Goal: Task Accomplishment & Management: Manage account settings

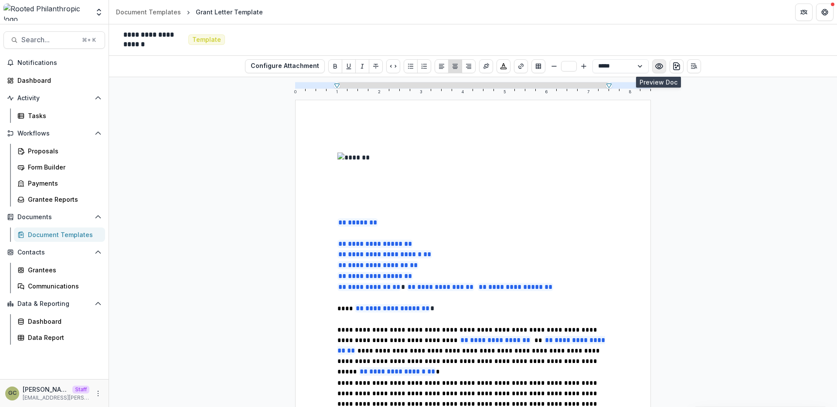
click at [662, 70] on button "Preview preview-doc.pdf" at bounding box center [659, 66] width 14 height 14
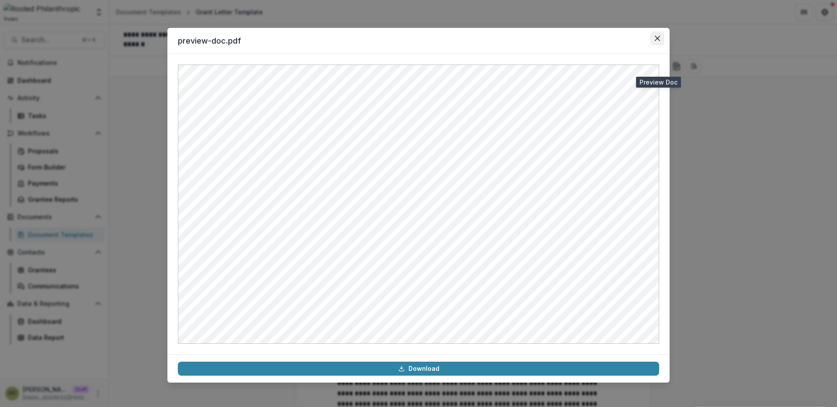
click at [654, 42] on button "Close" at bounding box center [657, 38] width 14 height 14
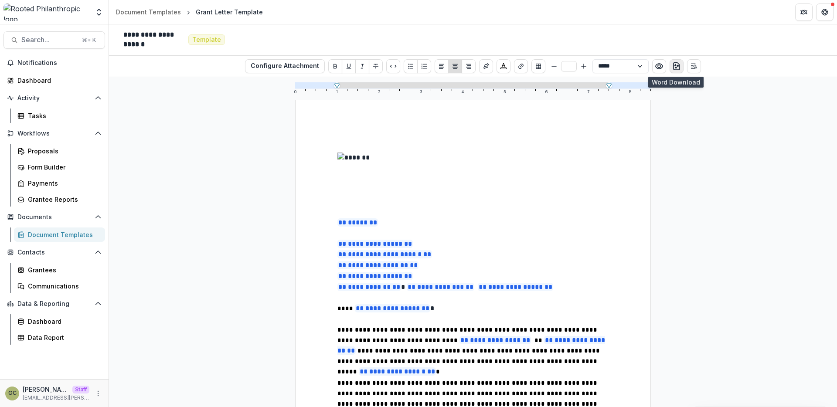
click at [675, 67] on icon "download-word" at bounding box center [676, 66] width 9 height 9
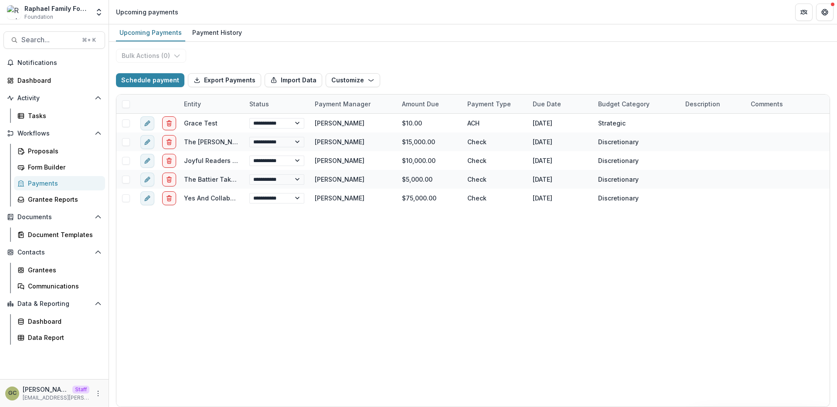
click at [316, 244] on div "**********" at bounding box center [472, 260] width 713 height 293
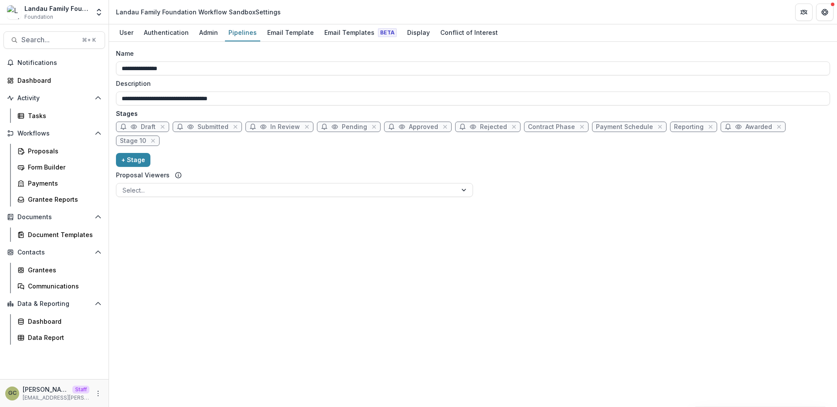
click at [389, 234] on div "**********" at bounding box center [473, 224] width 728 height 365
click at [342, 129] on span "Pending" at bounding box center [354, 126] width 25 height 7
select select "*******"
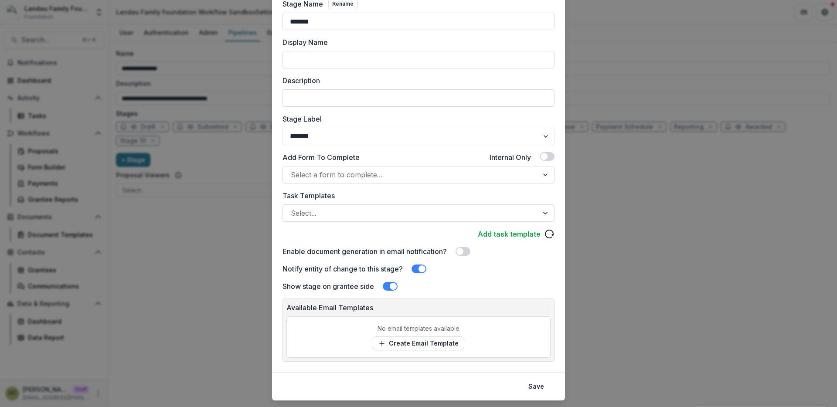
scroll to position [87, 0]
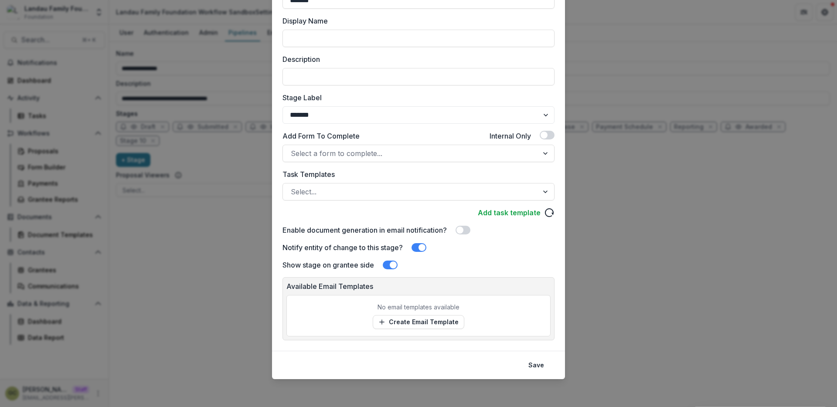
click at [603, 260] on div "Edit Stage Stage Name Rename ******* Display Name Description Stage Label *****…" at bounding box center [418, 203] width 837 height 407
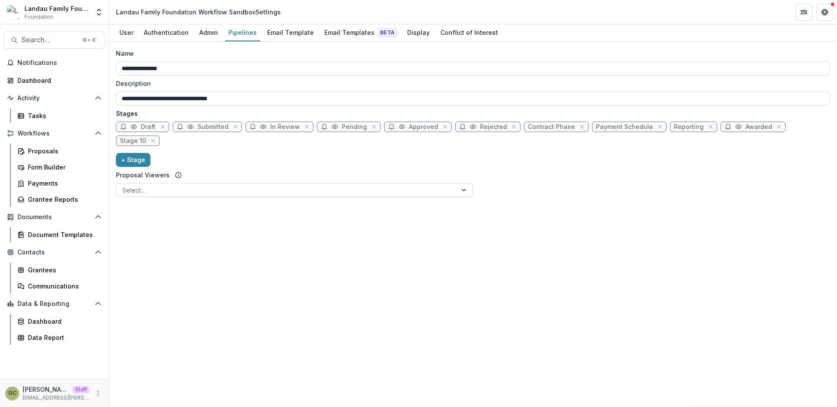
click at [136, 127] on icon at bounding box center [134, 127] width 6 height 4
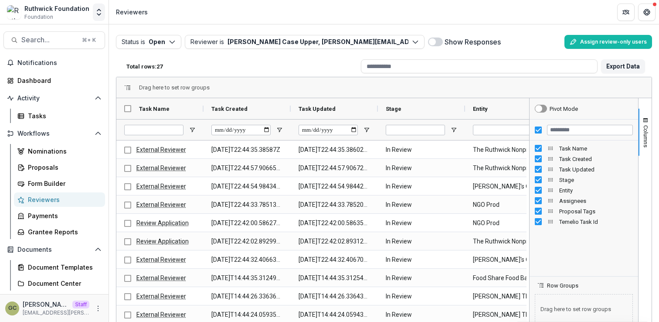
click at [95, 10] on icon "Open entity switcher" at bounding box center [99, 12] width 9 height 9
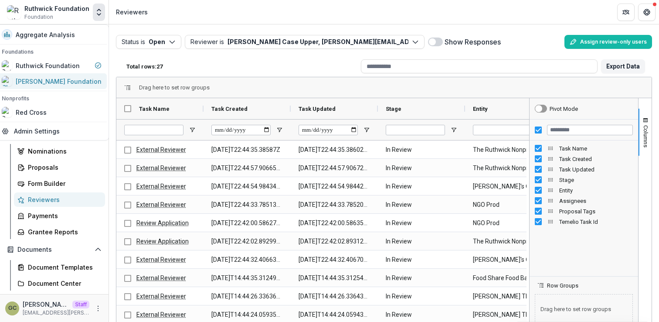
click at [60, 78] on div "[PERSON_NAME] Foundation" at bounding box center [59, 81] width 86 height 9
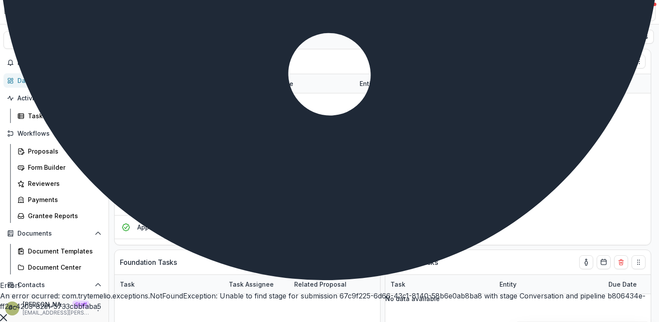
click at [7, 314] on icon "Close" at bounding box center [3, 317] width 7 height 7
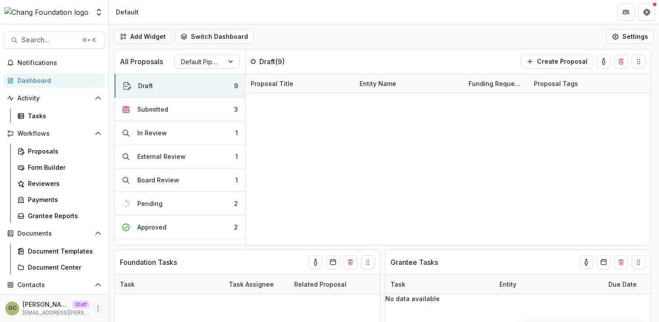
click at [95, 309] on icon "More" at bounding box center [98, 308] width 7 height 7
click at [129, 288] on link "User Settings" at bounding box center [152, 289] width 93 height 14
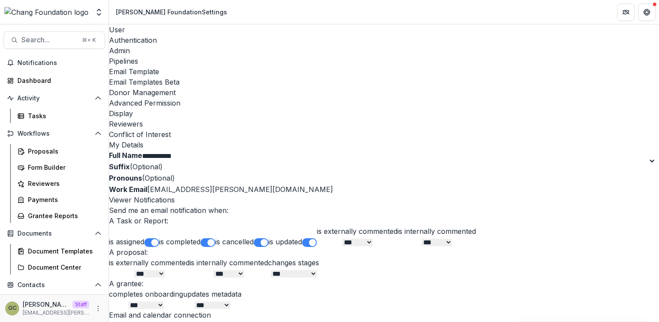
click at [203, 45] on link "Admin" at bounding box center [384, 50] width 550 height 10
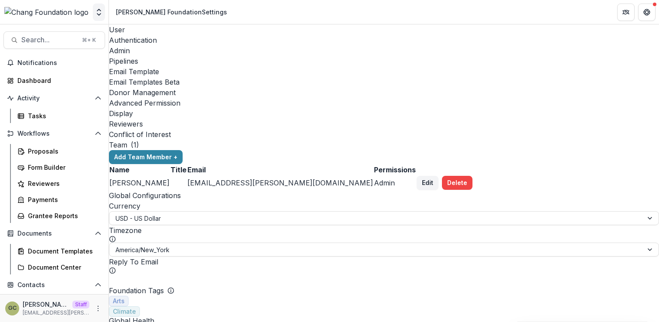
click at [100, 14] on polyline "Open entity switcher" at bounding box center [98, 15] width 3 height 2
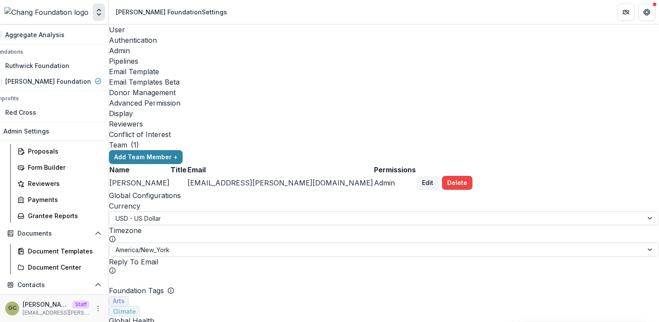
click at [208, 139] on div "Team ( 1 )" at bounding box center [384, 144] width 550 height 10
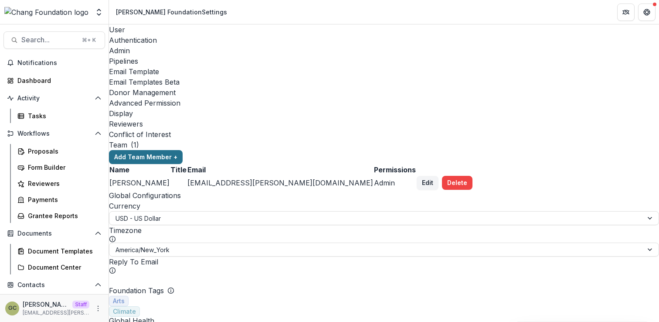
click at [183, 150] on button "Add Team Member +" at bounding box center [146, 157] width 74 height 14
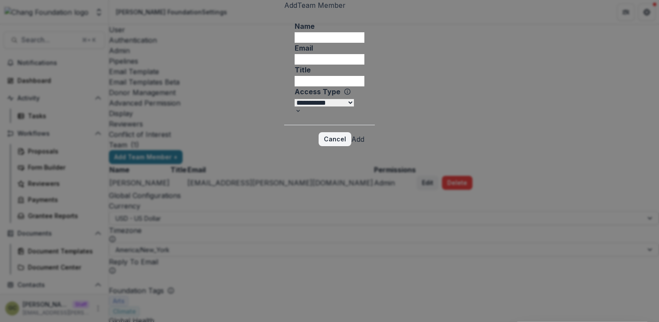
click at [343, 106] on select "**********" at bounding box center [324, 102] width 59 height 7
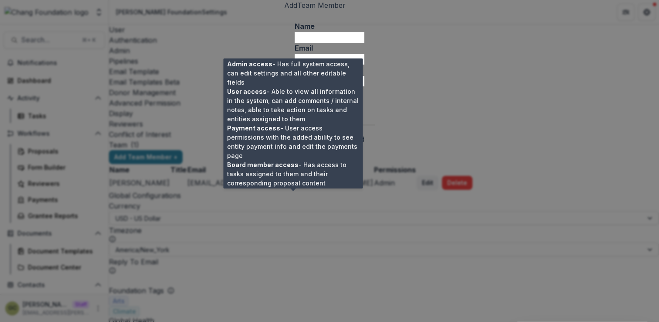
click at [347, 91] on icon at bounding box center [347, 90] width 1 height 1
click at [295, 106] on select "**********" at bounding box center [324, 102] width 59 height 7
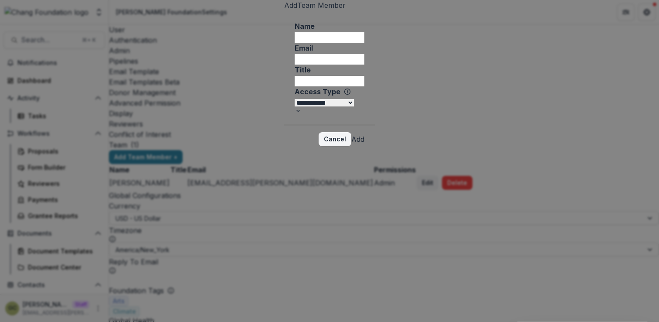
click at [295, 43] on input "Name" at bounding box center [330, 37] width 70 height 10
type input "*********"
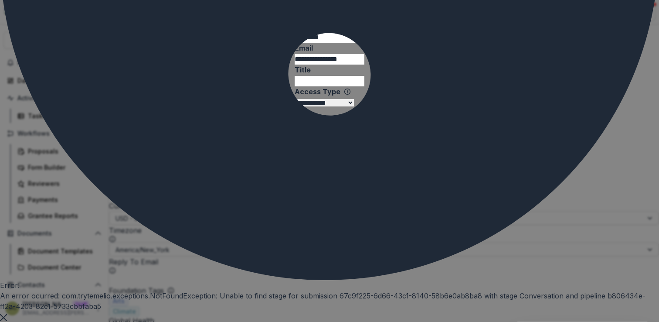
type input "**********"
click at [7, 311] on button "Close" at bounding box center [3, 316] width 7 height 10
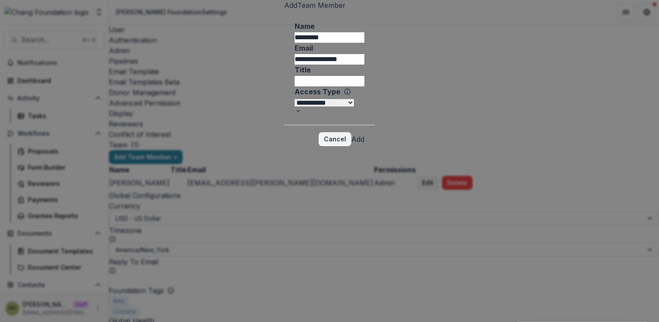
click at [323, 86] on input "Title" at bounding box center [330, 81] width 70 height 10
type input "**********"
click at [305, 106] on select "**********" at bounding box center [324, 102] width 59 height 7
select select "**********"
click at [295, 106] on select "**********" at bounding box center [324, 102] width 59 height 7
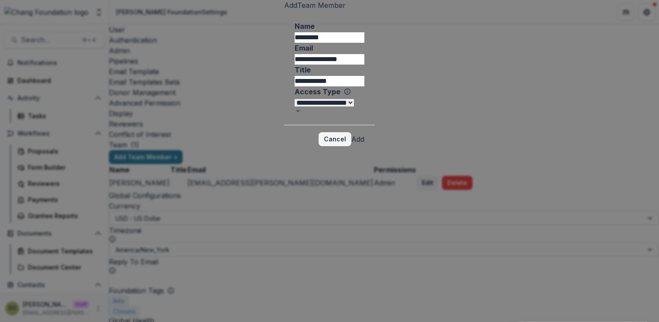
click at [364, 144] on button "Add" at bounding box center [357, 139] width 13 height 10
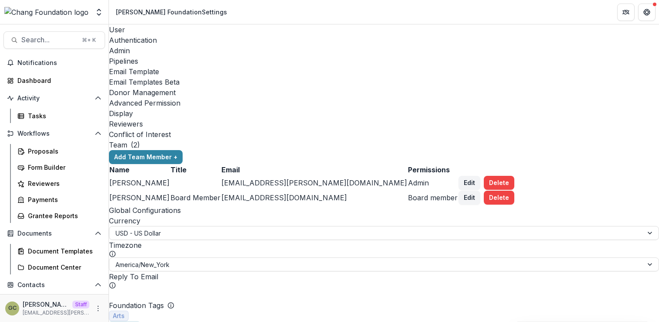
click at [393, 215] on ul "Currency USD - US Dollar" at bounding box center [384, 227] width 550 height 24
click at [480, 176] on button "Edit" at bounding box center [469, 183] width 22 height 14
select select "*****"
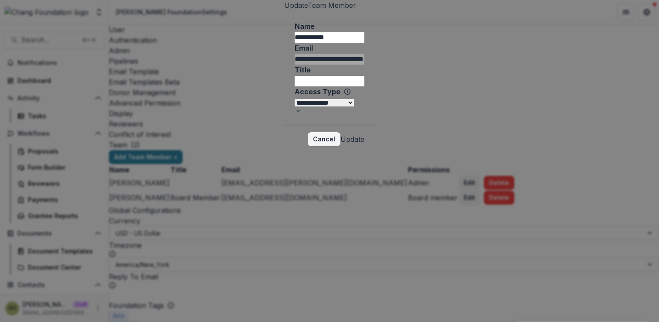
click at [351, 106] on select "**********" at bounding box center [324, 102] width 59 height 7
click at [340, 146] on button "Cancel" at bounding box center [324, 139] width 33 height 14
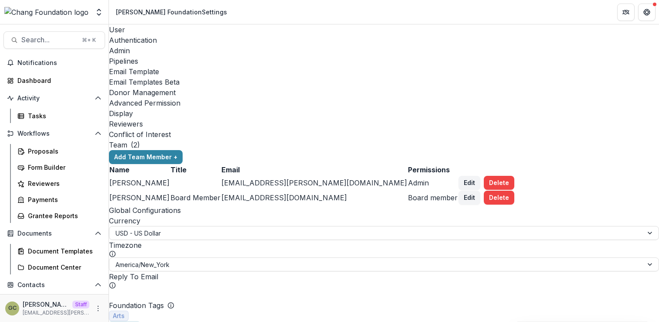
click at [385, 215] on div "Currency USD - US Dollar Timezone America/New_York" at bounding box center [384, 243] width 550 height 56
click at [224, 226] on div "USD - US Dollar" at bounding box center [384, 233] width 550 height 14
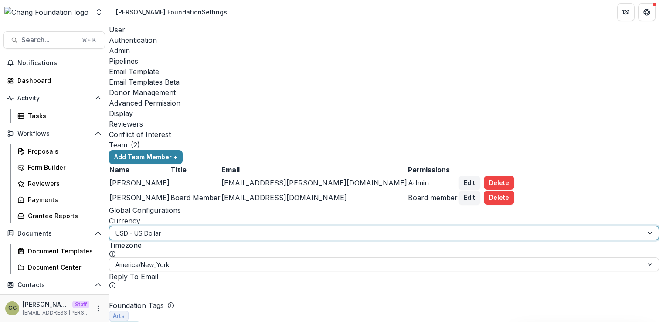
click at [220, 227] on div at bounding box center [375, 232] width 521 height 11
click at [226, 257] on div "America/New_York" at bounding box center [384, 264] width 550 height 14
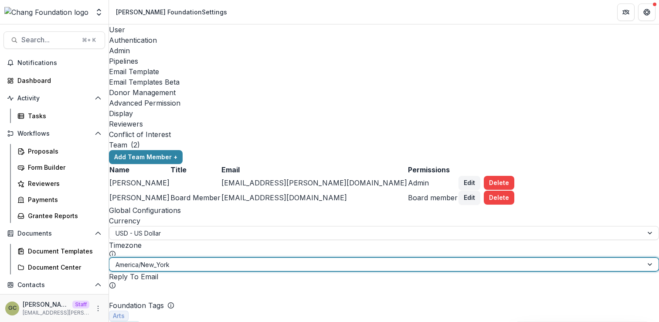
click at [226, 259] on div at bounding box center [375, 264] width 521 height 11
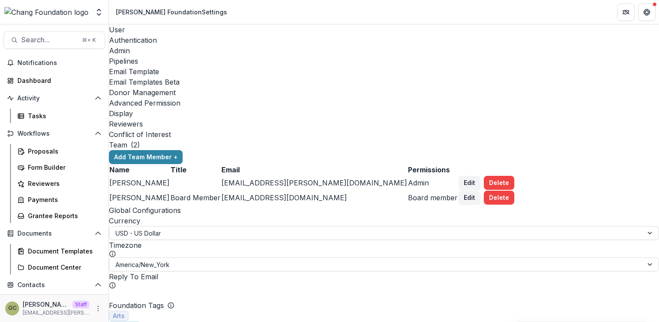
scroll to position [149, 0]
click at [179, 289] on input "email" at bounding box center [144, 294] width 70 height 10
click at [116, 281] on icon at bounding box center [112, 284] width 7 height 7
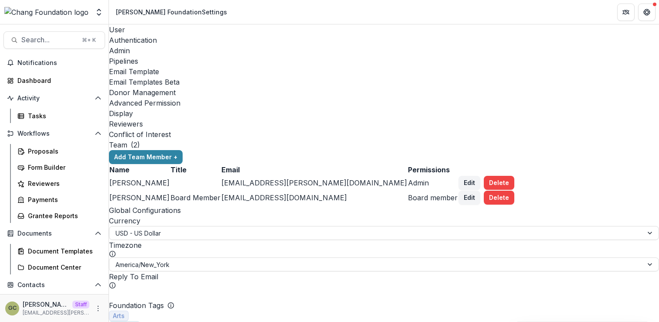
type input "*"
type input "**********"
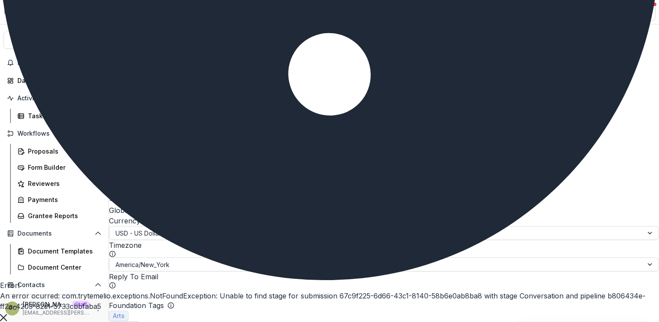
scroll to position [285, 0]
click at [7, 311] on button "Close" at bounding box center [3, 316] width 7 height 10
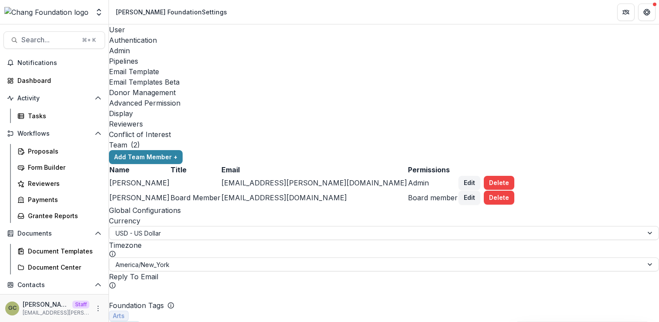
type input "*"
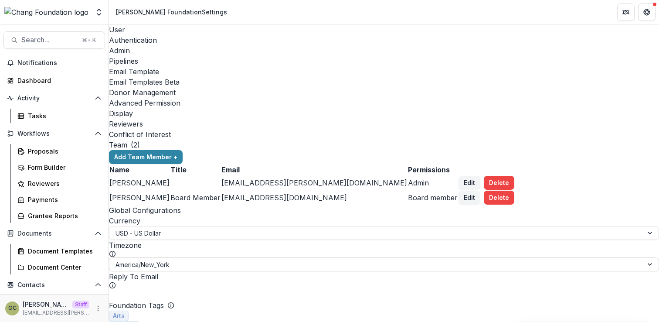
type input "*********"
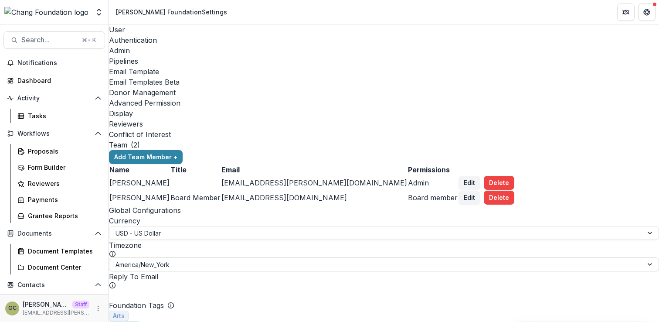
type input "*********"
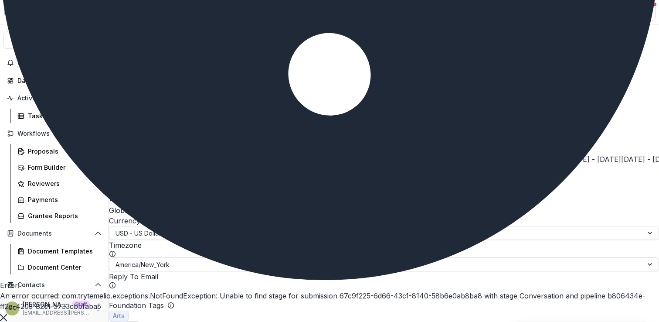
click at [7, 314] on icon "Close" at bounding box center [3, 317] width 7 height 7
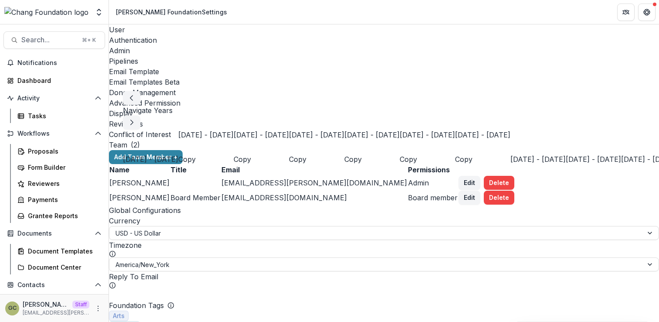
scroll to position [0, 0]
click at [135, 119] on icon "button" at bounding box center [131, 122] width 7 height 7
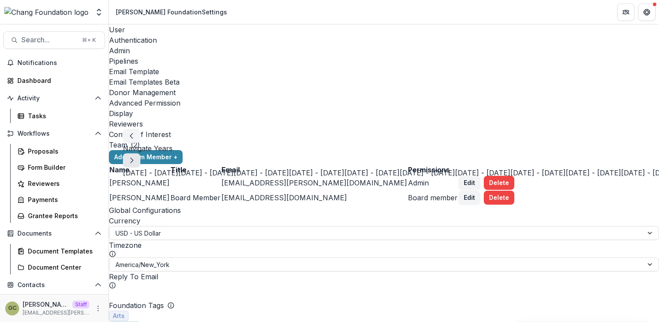
click at [135, 157] on icon "button" at bounding box center [131, 160] width 7 height 7
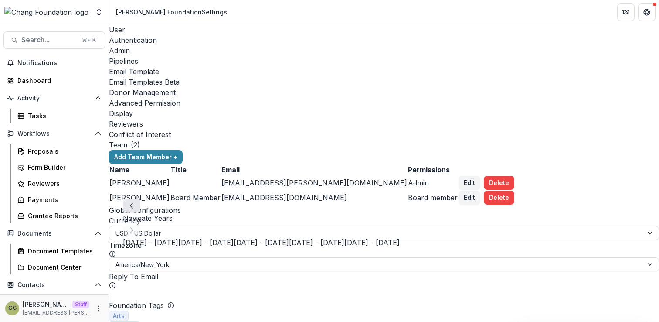
click at [135, 208] on icon "button" at bounding box center [131, 205] width 7 height 7
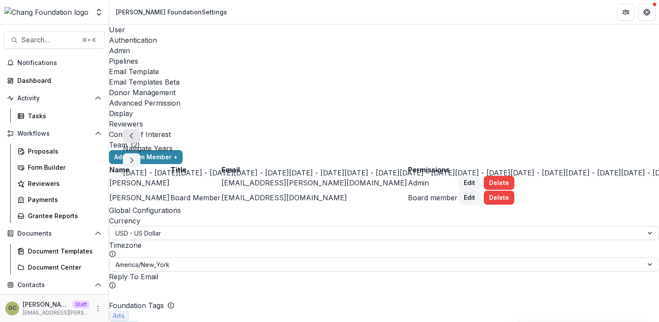
click at [134, 132] on icon "button" at bounding box center [131, 135] width 7 height 7
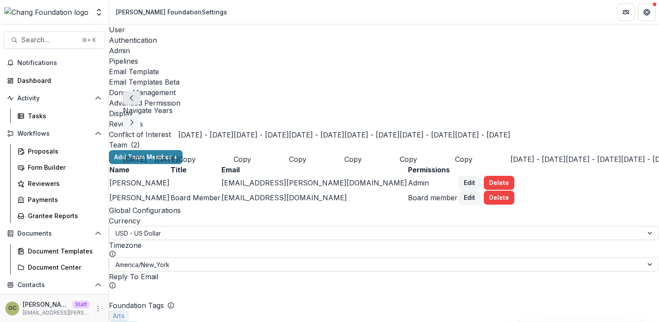
click at [134, 95] on icon "button" at bounding box center [131, 98] width 7 height 7
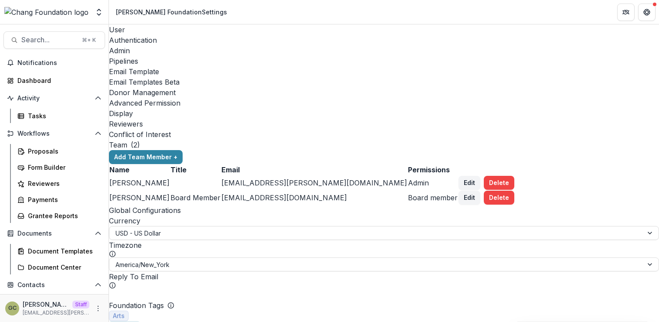
scroll to position [437, 0]
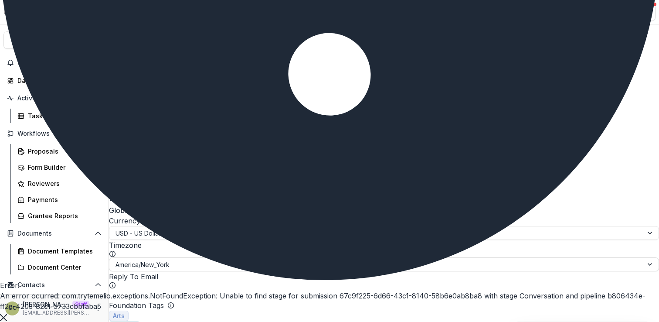
click at [7, 314] on icon "Close" at bounding box center [3, 317] width 7 height 7
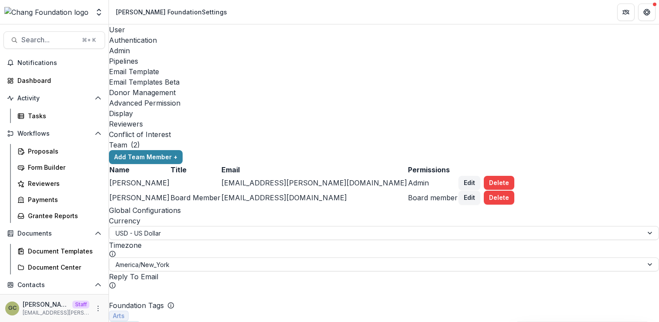
type input "*******"
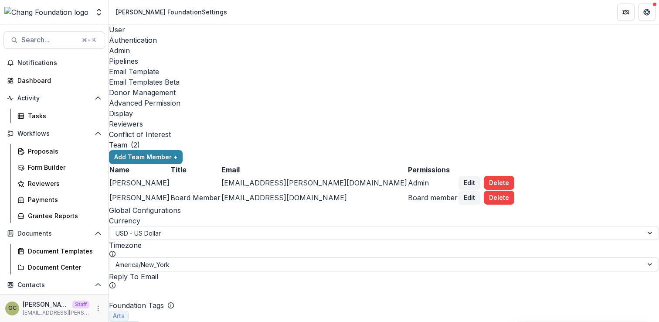
scroll to position [561, 0]
click at [101, 16] on icon "Open entity switcher" at bounding box center [99, 12] width 9 height 9
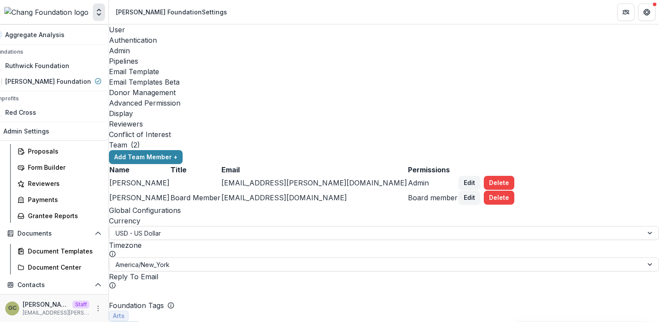
click at [101, 16] on icon "Open entity switcher" at bounding box center [99, 12] width 9 height 9
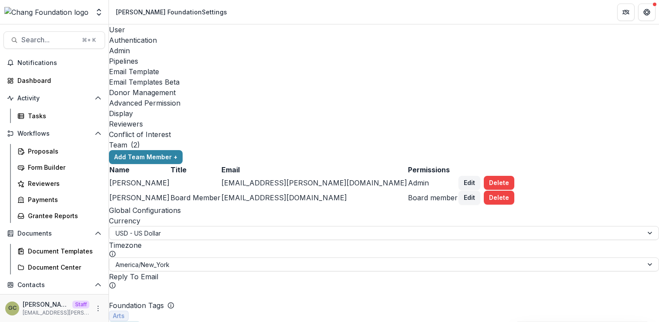
drag, startPoint x: 194, startPoint y: 91, endPoint x: 192, endPoint y: 117, distance: 25.8
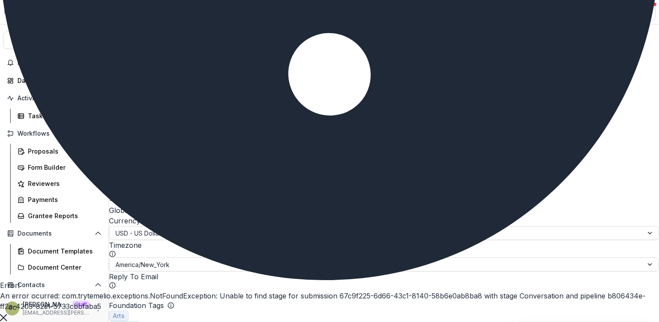
click at [7, 314] on icon "Close" at bounding box center [3, 317] width 7 height 7
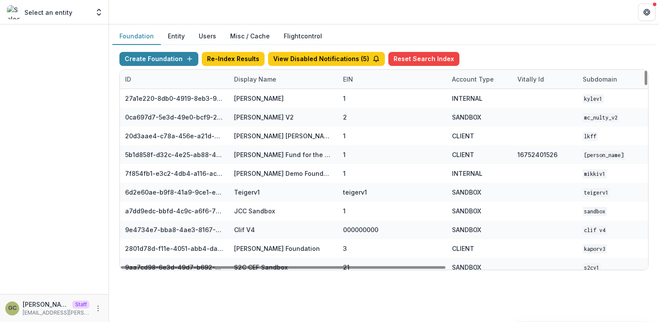
click at [265, 82] on div "Display Name" at bounding box center [255, 79] width 53 height 9
click at [253, 95] on input at bounding box center [282, 99] width 105 height 14
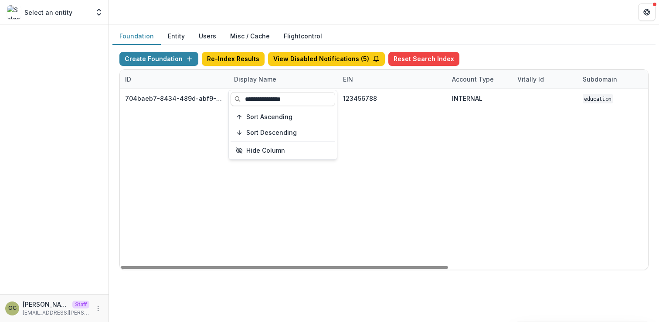
type input "**********"
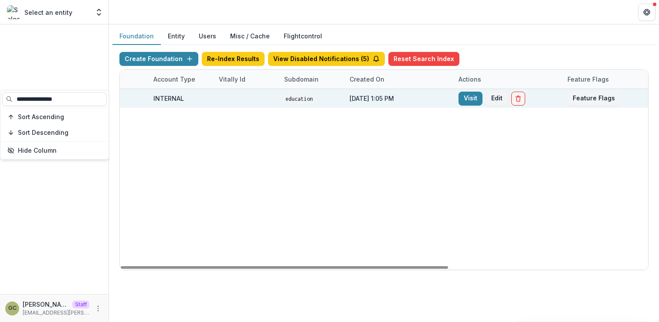
scroll to position [0, 301]
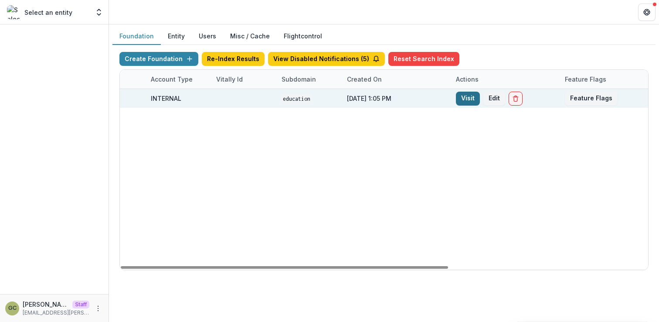
click at [464, 95] on link "Visit" at bounding box center [468, 98] width 24 height 14
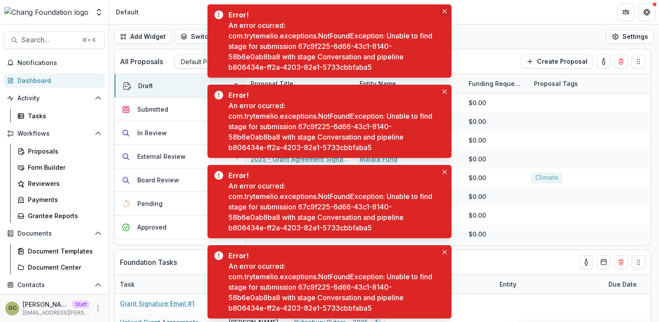
click at [443, 11] on icon "Close" at bounding box center [444, 11] width 4 height 4
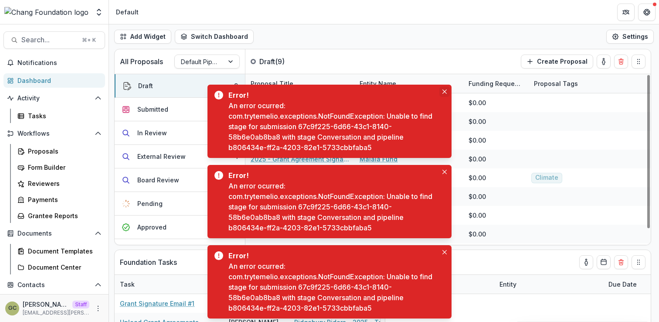
click at [445, 92] on icon "Close" at bounding box center [444, 91] width 4 height 4
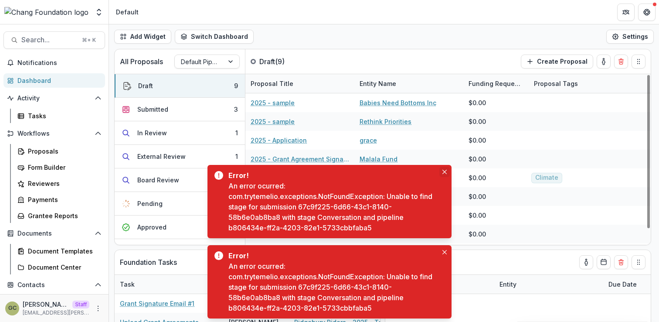
click at [442, 173] on icon "Close" at bounding box center [444, 171] width 4 height 4
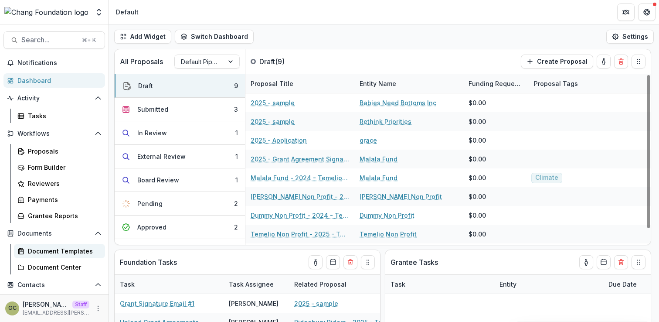
click at [54, 253] on div "Document Templates" at bounding box center [63, 250] width 70 height 9
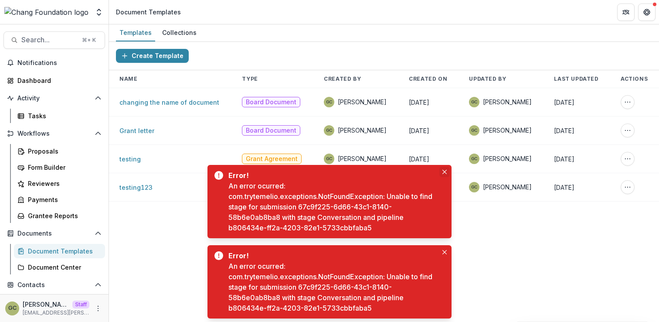
click at [443, 169] on button "Close" at bounding box center [444, 171] width 10 height 10
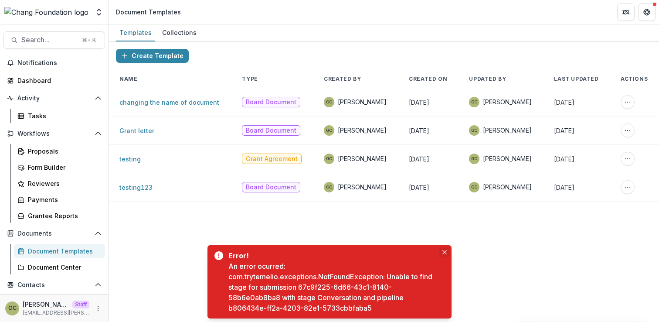
click at [446, 250] on icon "Close" at bounding box center [444, 252] width 4 height 4
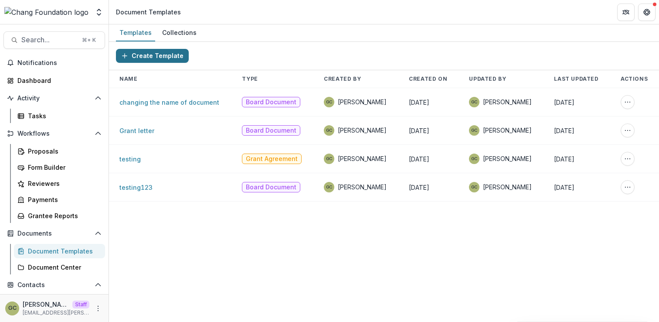
click at [163, 56] on button "Create Template" at bounding box center [152, 56] width 73 height 14
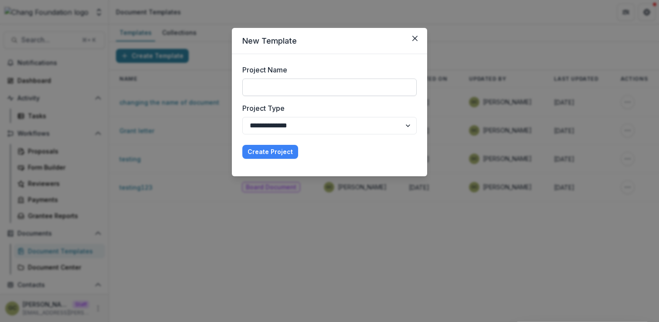
click at [285, 91] on input "Project Name" at bounding box center [329, 86] width 174 height 17
click at [285, 91] on input "*********" at bounding box center [329, 86] width 174 height 17
type input "**********"
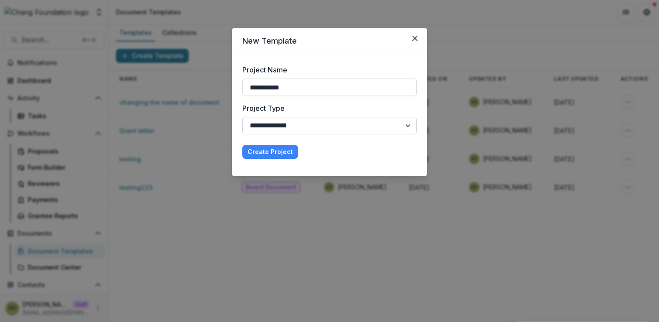
click at [281, 126] on select "**********" at bounding box center [329, 125] width 174 height 17
click at [415, 37] on icon "Close" at bounding box center [414, 38] width 5 height 5
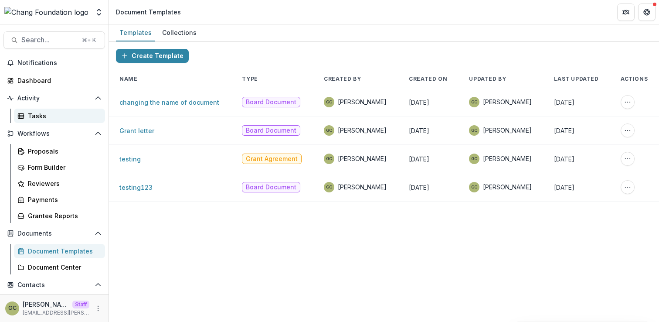
click at [34, 113] on div "Tasks" at bounding box center [63, 115] width 70 height 9
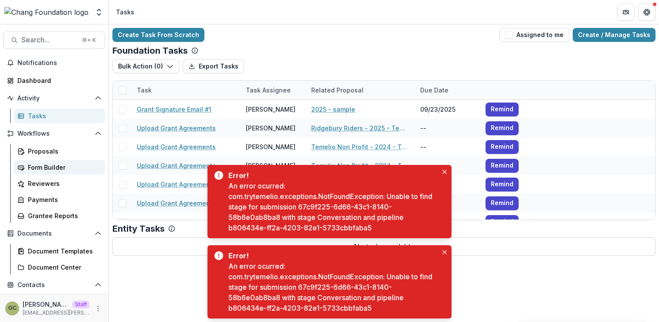
click at [57, 165] on div "Form Builder" at bounding box center [63, 167] width 70 height 9
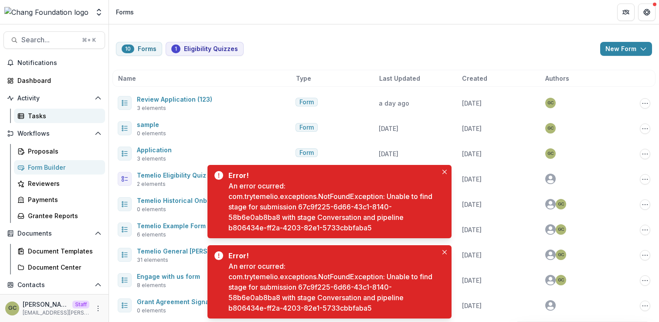
click at [67, 115] on div "Tasks" at bounding box center [63, 115] width 70 height 9
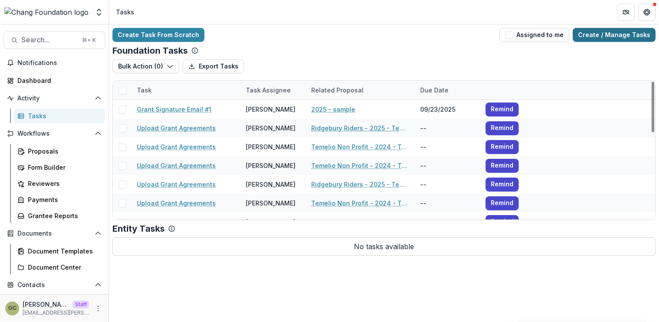
click at [637, 34] on link "Create / Manage Tasks" at bounding box center [613, 35] width 83 height 14
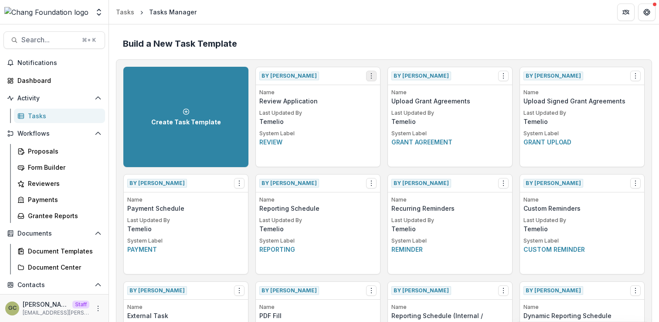
click at [370, 75] on icon "Options" at bounding box center [371, 75] width 7 height 7
click at [377, 92] on circle at bounding box center [376, 94] width 6 height 6
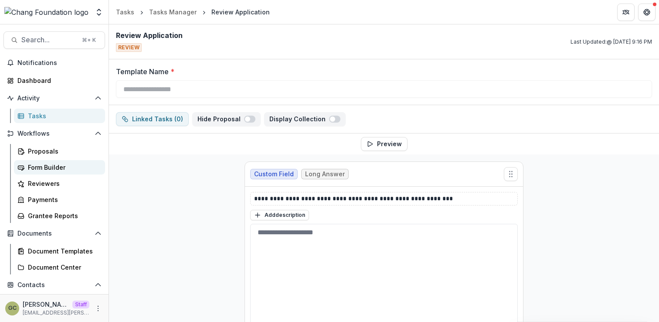
click at [59, 166] on div "Form Builder" at bounding box center [63, 167] width 70 height 9
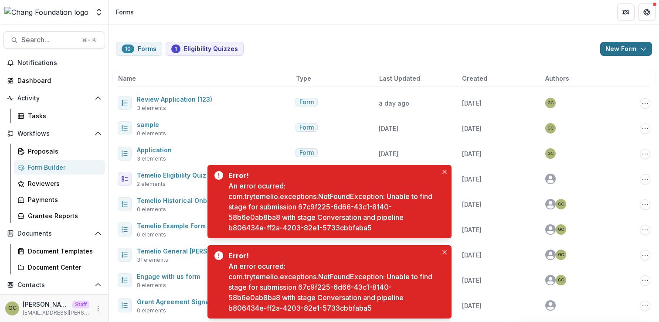
click at [640, 48] on icon "button" at bounding box center [643, 48] width 7 height 7
click at [596, 81] on button "New Form" at bounding box center [600, 83] width 93 height 14
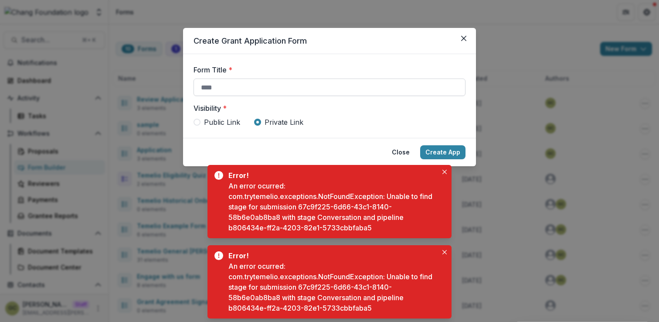
click at [236, 89] on input "Form Title *" at bounding box center [329, 86] width 272 height 17
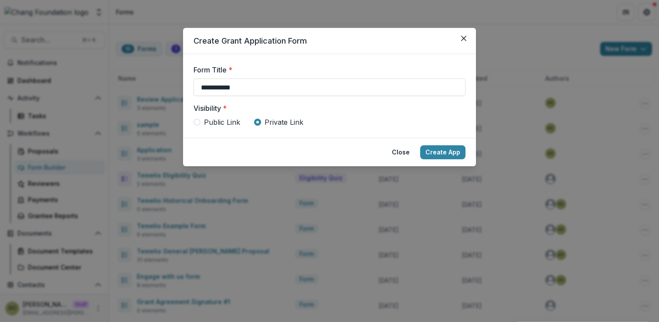
type input "**********"
click at [450, 151] on button "Create App" at bounding box center [442, 152] width 45 height 14
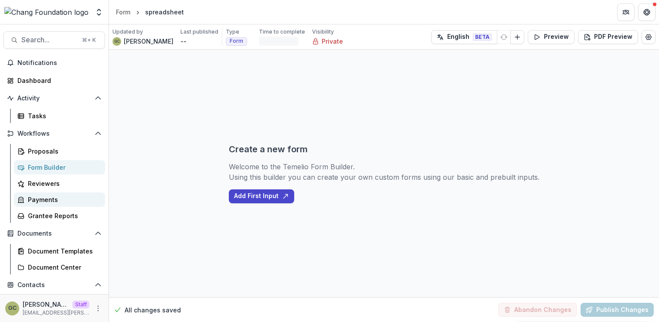
click at [55, 196] on div "Payments" at bounding box center [63, 199] width 70 height 9
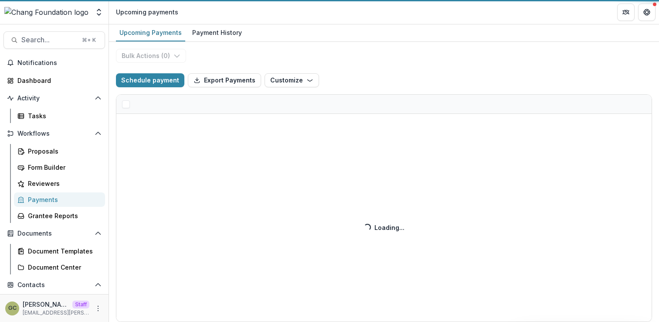
select select "******"
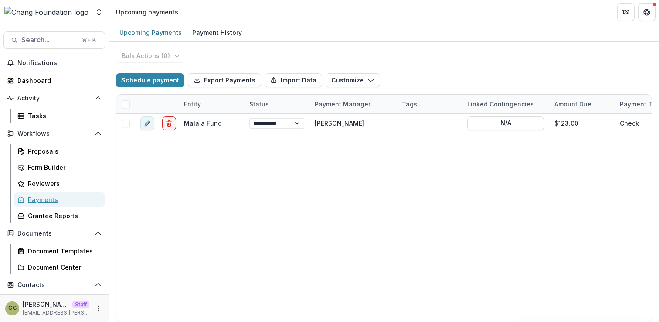
select select "******"
click at [204, 31] on div "Payment History" at bounding box center [217, 32] width 57 height 13
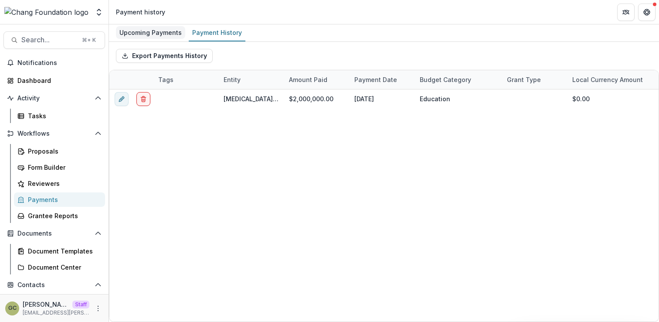
click at [172, 35] on div "Upcoming Payments" at bounding box center [150, 32] width 69 height 13
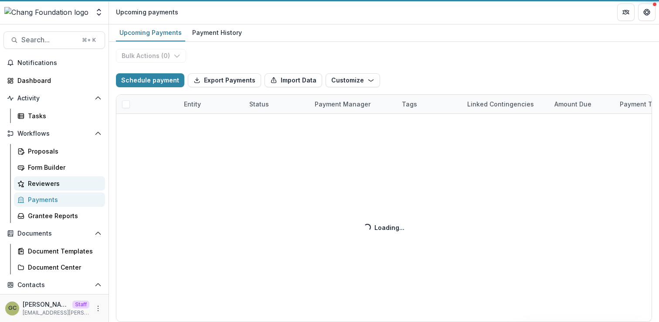
select select "******"
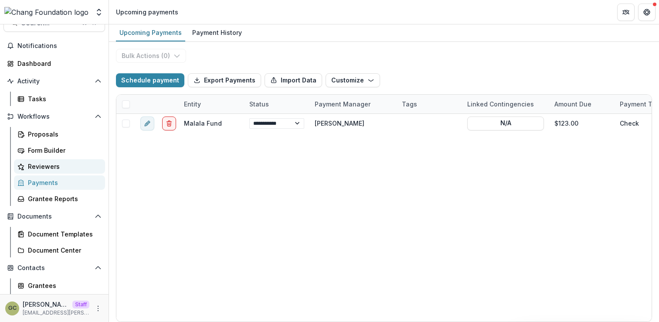
scroll to position [20, 0]
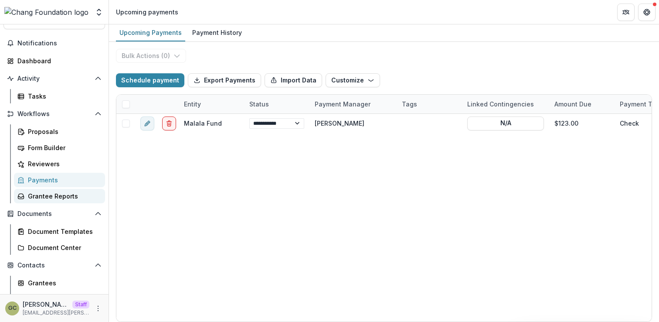
click at [68, 198] on div "Grantee Reports" at bounding box center [63, 195] width 70 height 9
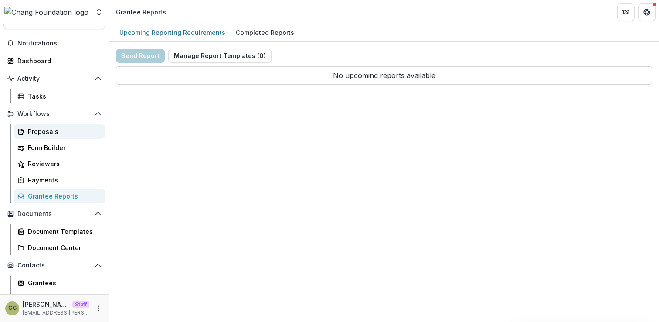
click at [45, 131] on div "Proposals" at bounding box center [63, 131] width 70 height 9
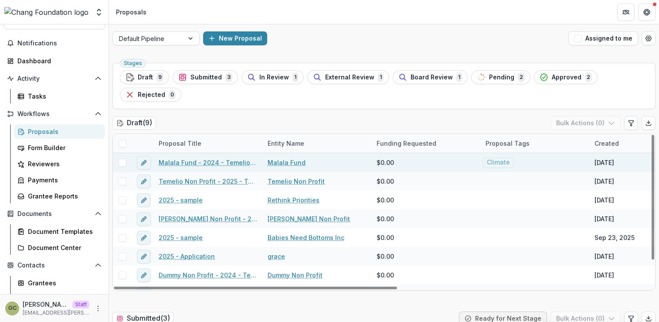
click at [199, 163] on link "Malala Fund - 2024 - Temelio General Grant Proposal" at bounding box center [208, 162] width 98 height 9
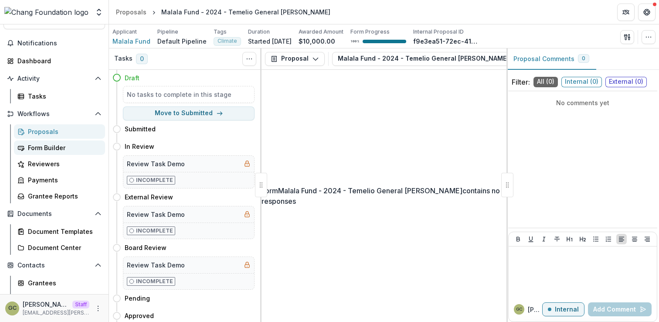
click at [47, 149] on div "Form Builder" at bounding box center [63, 147] width 70 height 9
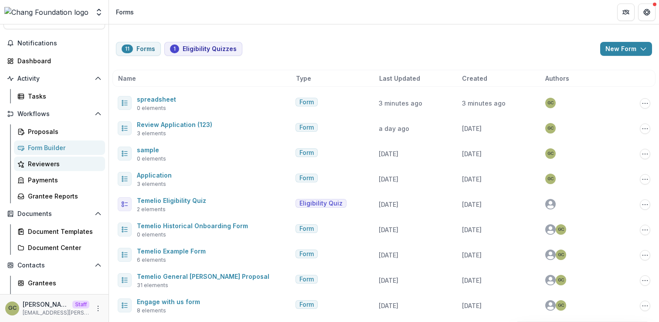
click at [50, 162] on div "Reviewers" at bounding box center [63, 163] width 70 height 9
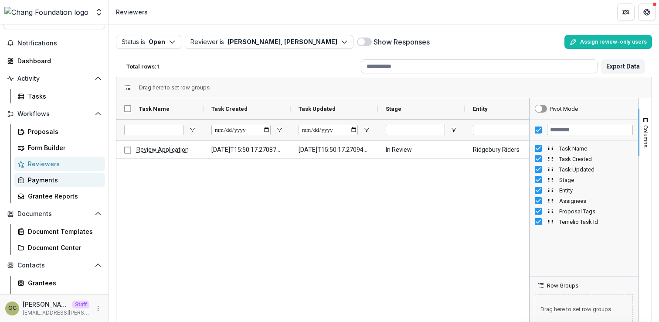
click at [65, 180] on div "Payments" at bounding box center [63, 179] width 70 height 9
select select "******"
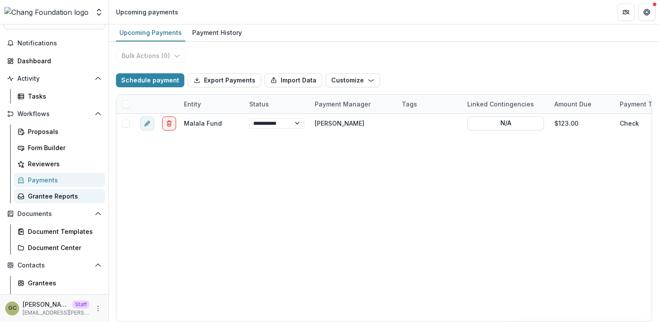
click at [68, 193] on div "Grantee Reports" at bounding box center [63, 195] width 70 height 9
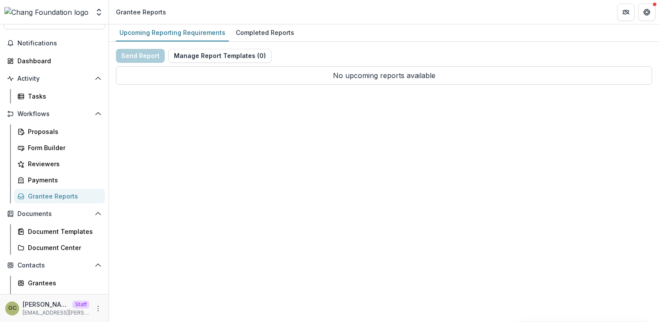
scroll to position [62, 0]
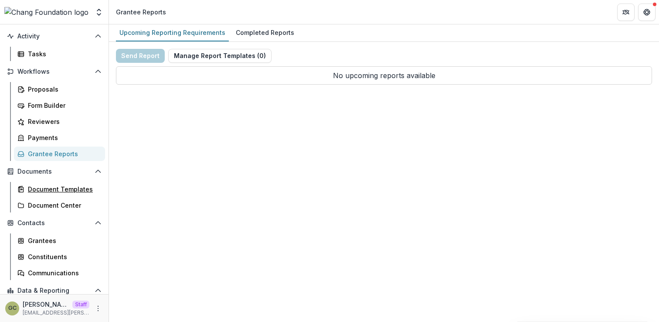
click at [68, 193] on div "Document Templates" at bounding box center [63, 188] width 70 height 9
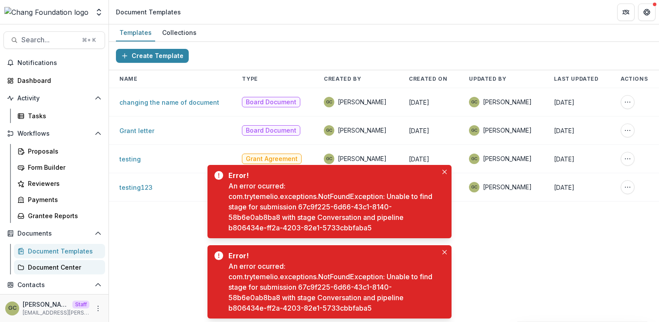
click at [60, 271] on link "Document Center" at bounding box center [59, 267] width 91 height 14
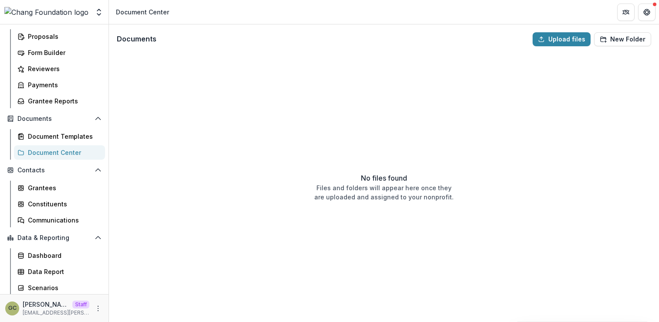
scroll to position [115, 0]
click at [69, 33] on div "Proposals" at bounding box center [63, 35] width 70 height 9
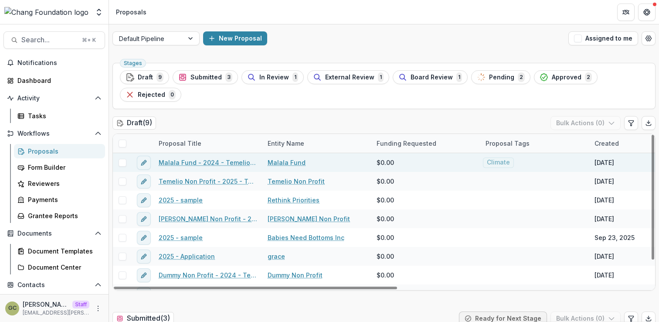
click at [173, 161] on link "Malala Fund - 2024 - Temelio General Grant Proposal" at bounding box center [208, 162] width 98 height 9
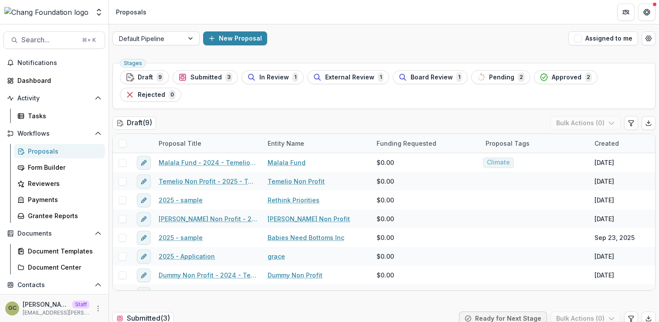
click at [191, 118] on div "Draft ( 9 ) Bulk Actions ( 0 )" at bounding box center [383, 124] width 543 height 17
click at [64, 190] on link "Reviewers" at bounding box center [59, 183] width 91 height 14
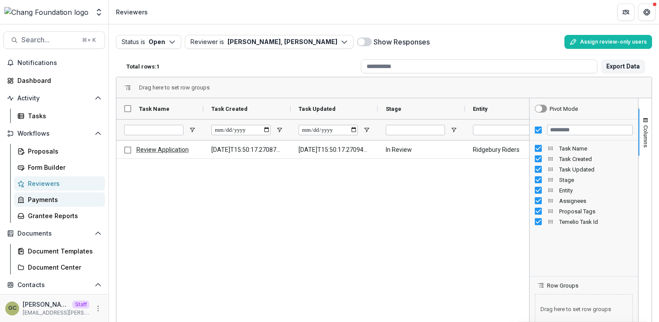
click at [64, 198] on div "Payments" at bounding box center [63, 199] width 70 height 9
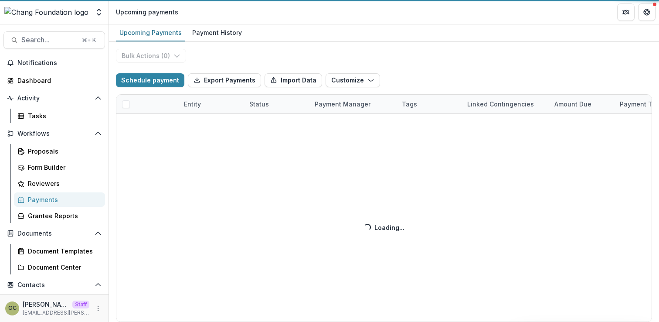
select select "******"
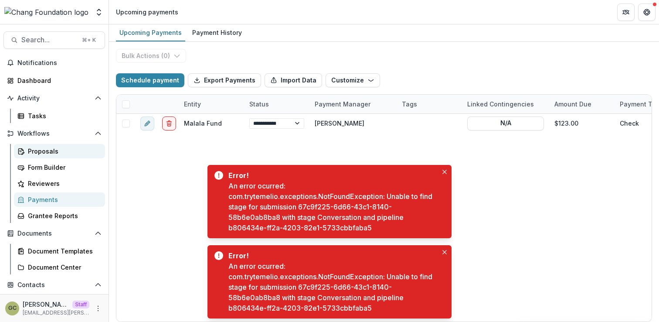
click at [66, 153] on div "Proposals" at bounding box center [63, 150] width 70 height 9
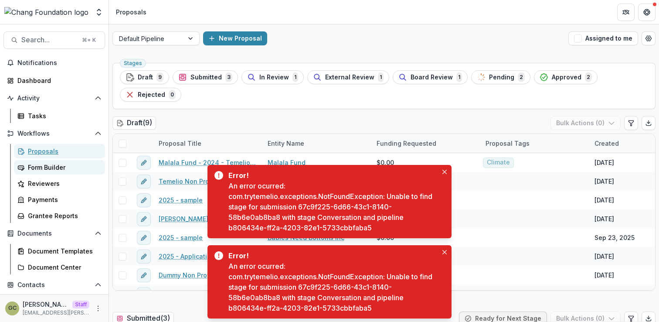
scroll to position [95, 0]
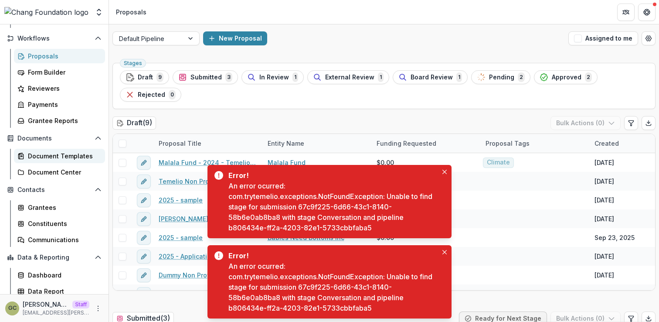
click at [64, 153] on div "Document Templates" at bounding box center [63, 155] width 70 height 9
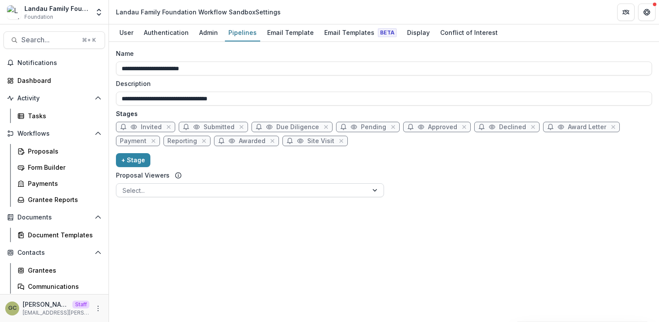
click at [203, 191] on div at bounding box center [241, 190] width 239 height 11
click at [190, 230] on div "**********" at bounding box center [384, 182] width 550 height 280
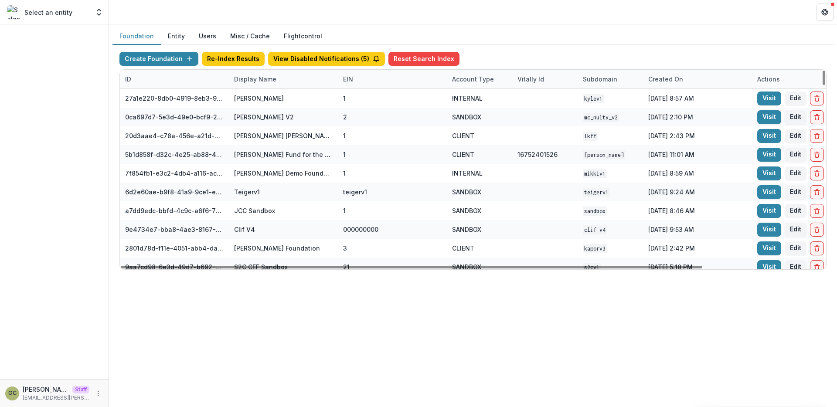
click at [262, 73] on div "Display Name" at bounding box center [283, 79] width 109 height 19
click at [266, 98] on input at bounding box center [282, 99] width 105 height 14
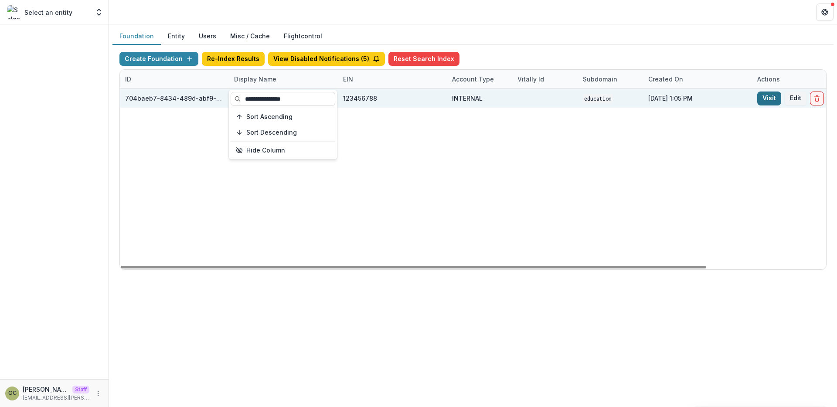
type input "**********"
click at [763, 105] on link "Visit" at bounding box center [769, 98] width 24 height 14
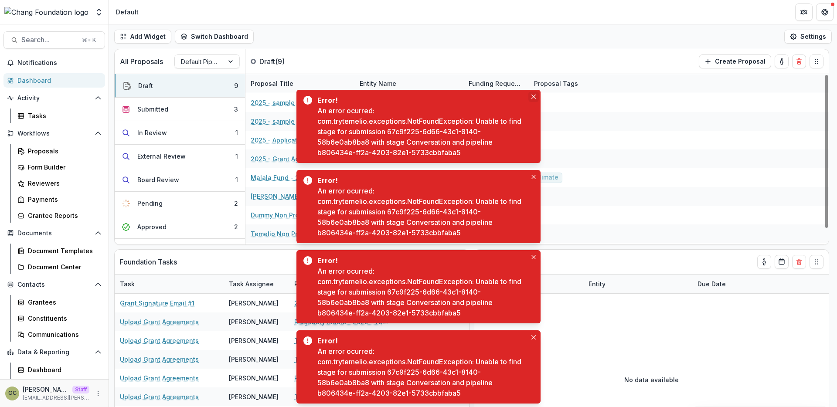
click at [535, 96] on icon "Close" at bounding box center [533, 97] width 4 height 4
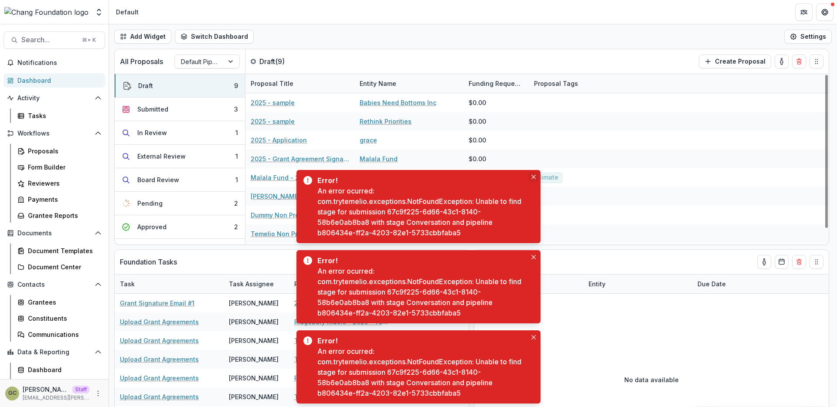
click at [532, 173] on button "Close" at bounding box center [533, 177] width 10 height 10
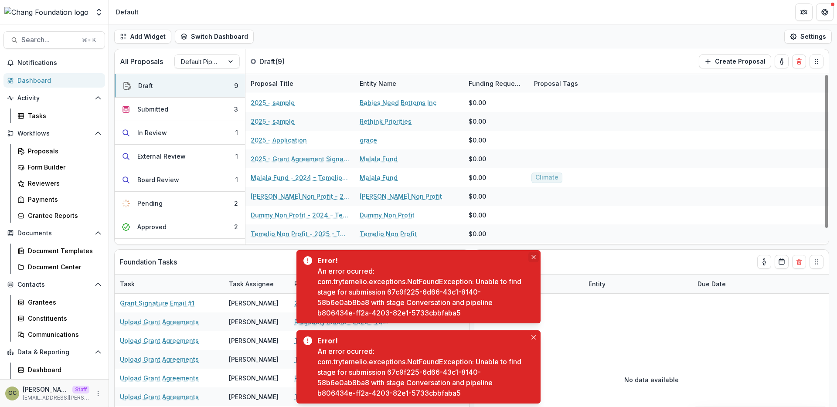
click at [533, 260] on button "Close" at bounding box center [533, 257] width 10 height 10
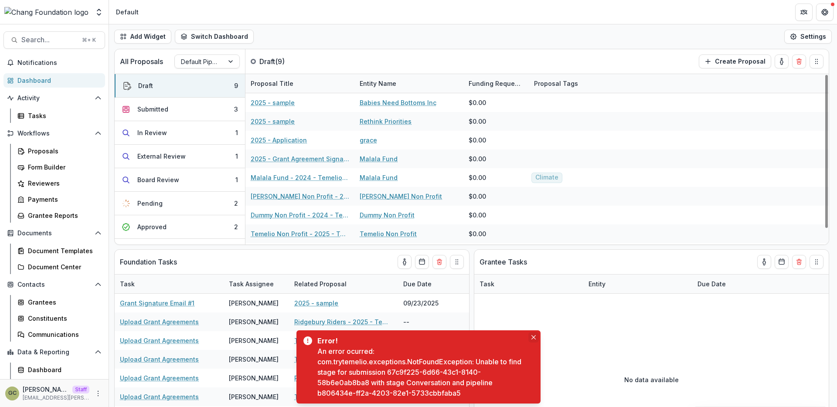
click at [533, 338] on icon "Close" at bounding box center [533, 337] width 4 height 4
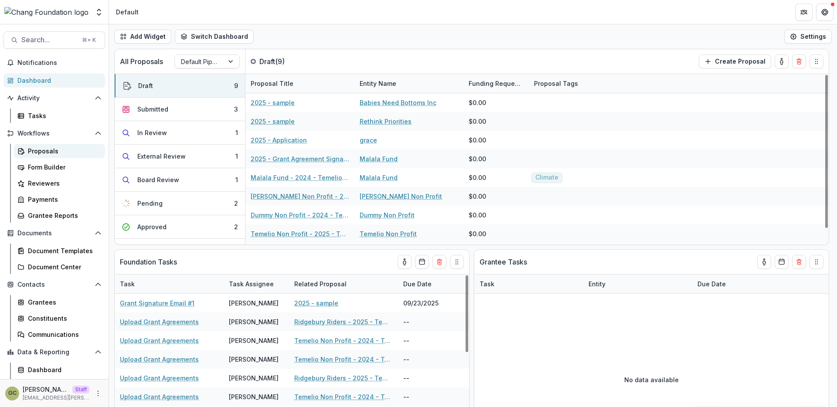
click at [69, 144] on link "Proposals" at bounding box center [59, 151] width 91 height 14
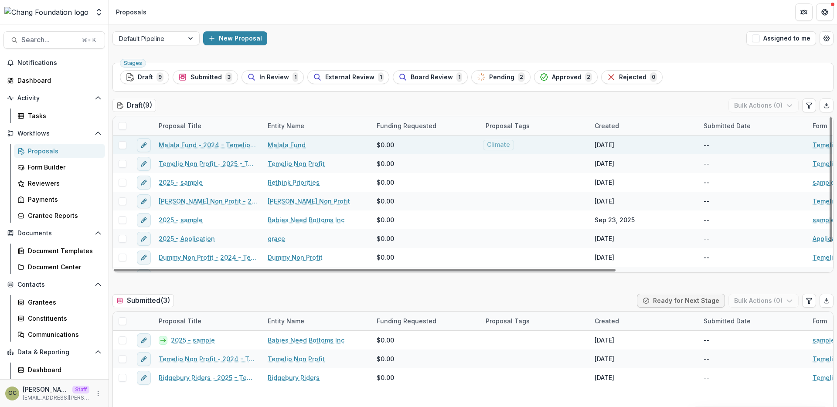
click at [217, 142] on link "Malala Fund - 2024 - Temelio General Grant Proposal" at bounding box center [208, 144] width 98 height 9
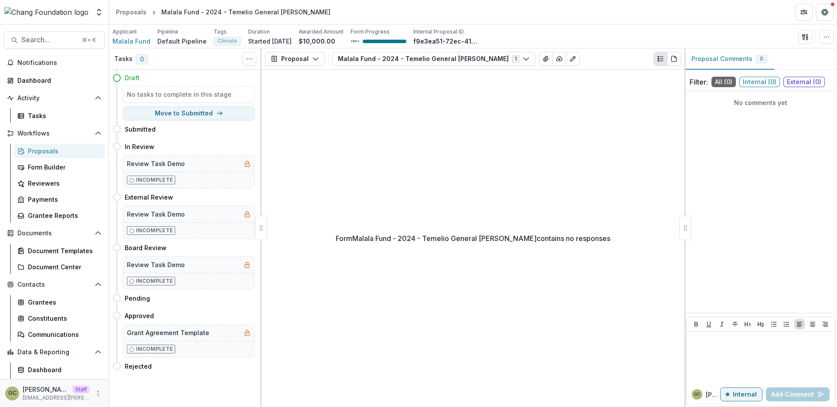
click at [358, 126] on div "Form Malala Fund - 2024 - Temelio General Grant Proposal contains no responses" at bounding box center [472, 238] width 423 height 337
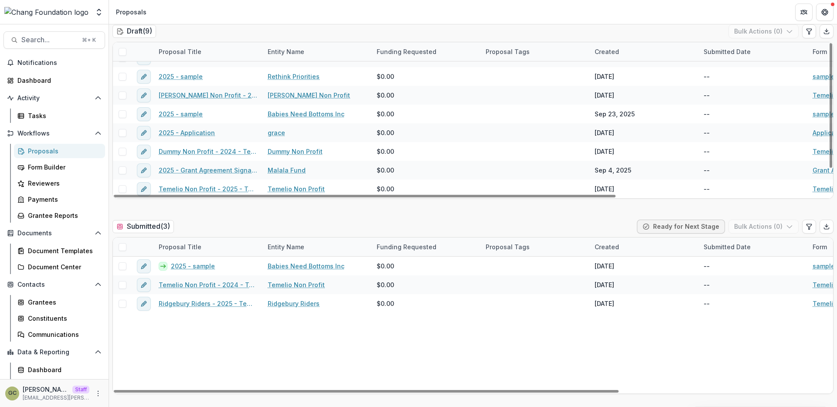
scroll to position [82, 0]
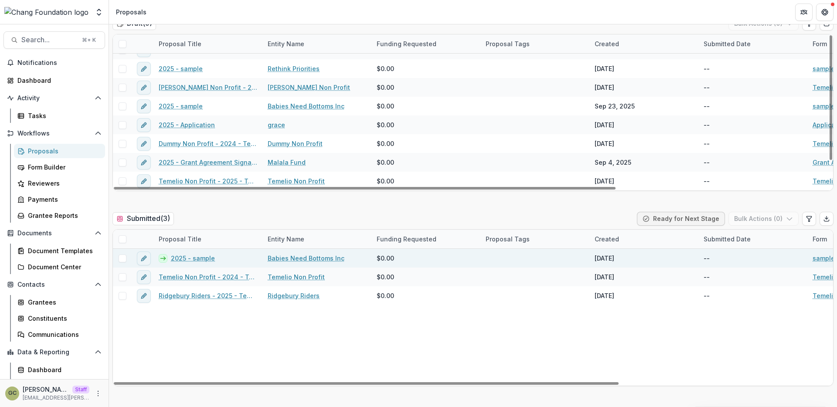
click at [196, 257] on link "2025 - sample" at bounding box center [193, 258] width 44 height 9
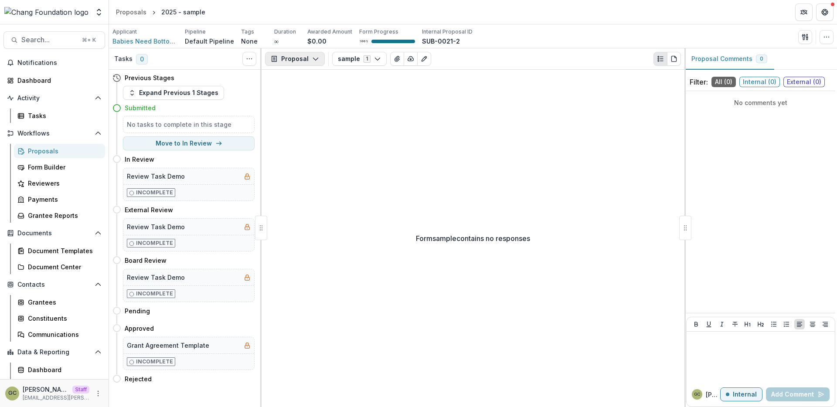
click at [313, 58] on polyline "button" at bounding box center [315, 59] width 5 height 3
click at [381, 130] on div "Form sample contains no responses" at bounding box center [472, 238] width 423 height 337
click at [61, 173] on link "Form Builder" at bounding box center [59, 167] width 91 height 14
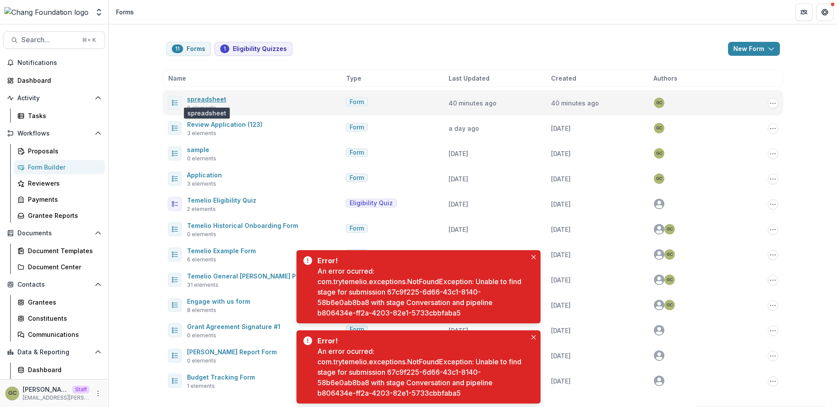
click at [210, 100] on link "spreadsheet" at bounding box center [206, 98] width 39 height 7
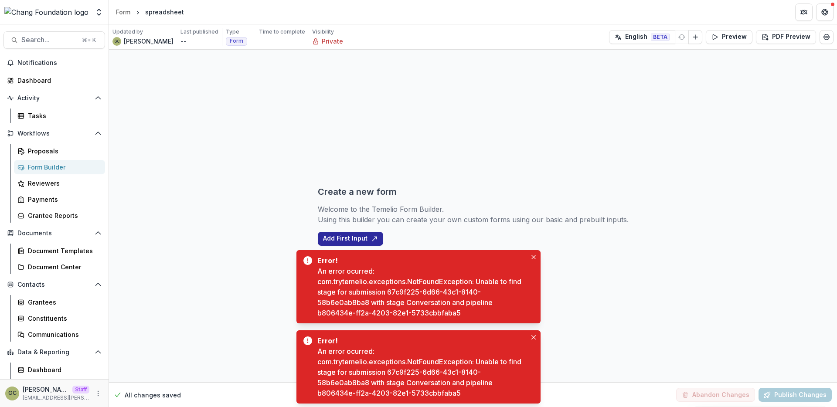
click at [360, 239] on button "Add First Input" at bounding box center [350, 239] width 65 height 14
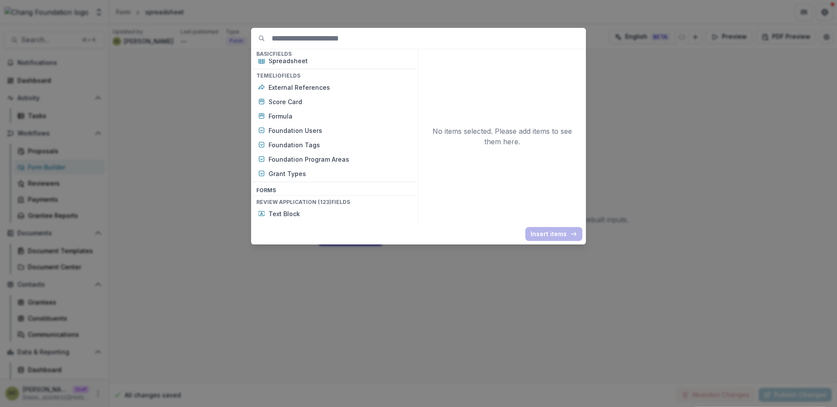
scroll to position [263, 0]
click at [286, 67] on p "Spreadsheet" at bounding box center [339, 62] width 142 height 9
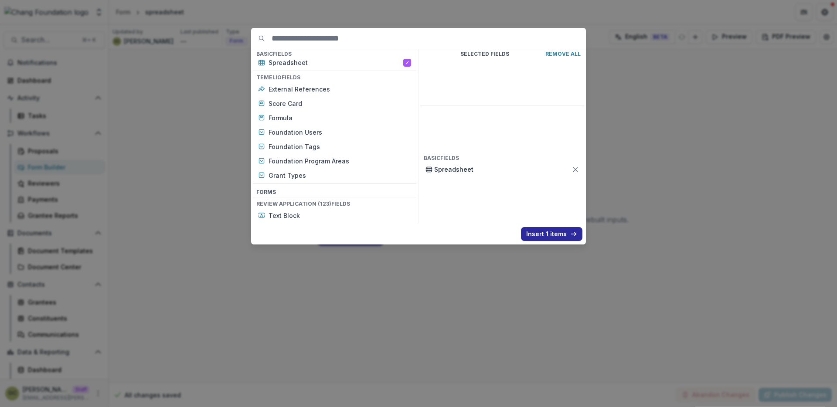
click at [563, 236] on button "Insert 1 items" at bounding box center [551, 234] width 61 height 14
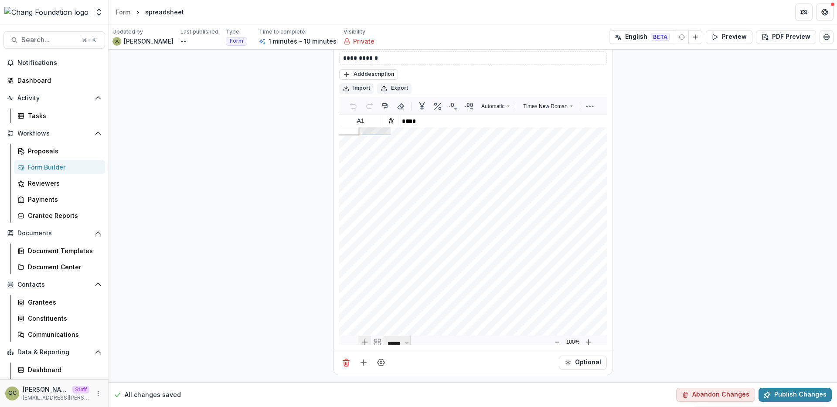
click at [361, 342] on icon "New sheet" at bounding box center [364, 342] width 7 height 7
click at [428, 341] on span "******" at bounding box center [421, 344] width 16 height 6
click at [393, 341] on span "******" at bounding box center [394, 344] width 16 height 6
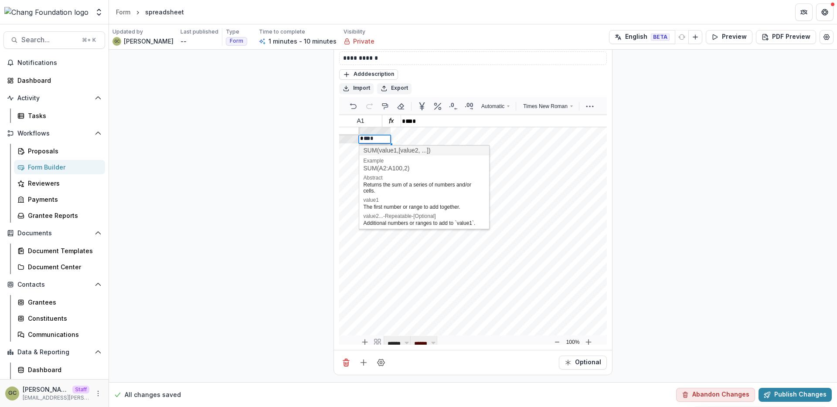
click at [423, 344] on span "******" at bounding box center [421, 344] width 16 height 6
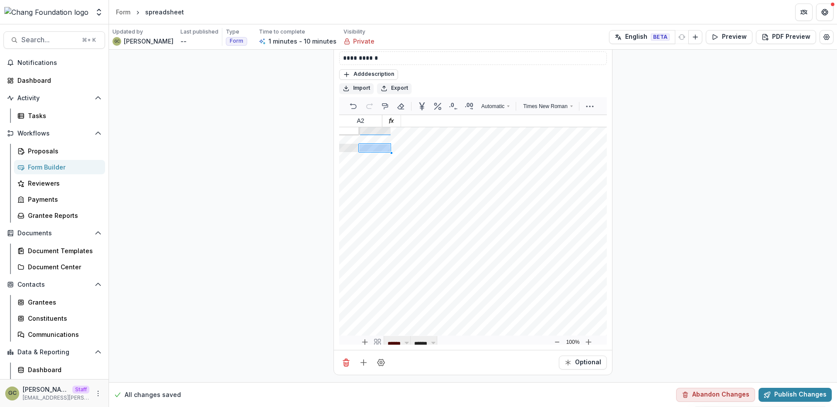
click at [395, 341] on span "******" at bounding box center [394, 344] width 16 height 6
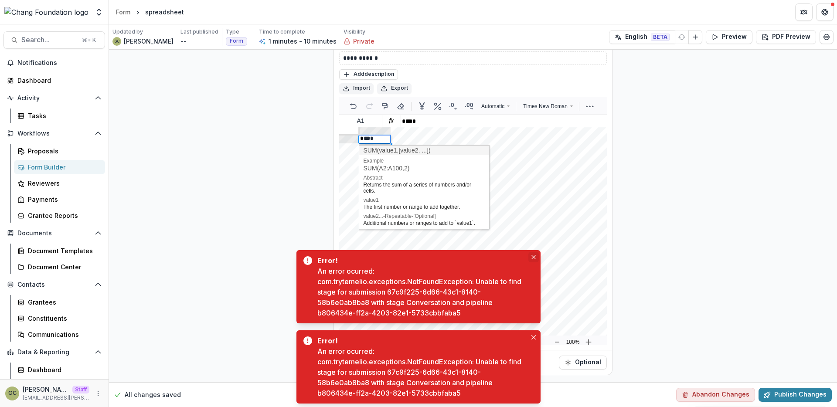
click at [534, 255] on icon "Close" at bounding box center [533, 257] width 4 height 4
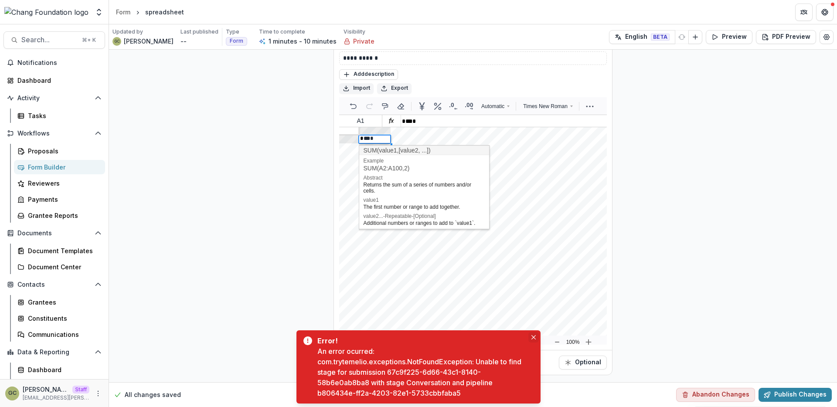
click at [534, 334] on button "Close" at bounding box center [533, 337] width 10 height 10
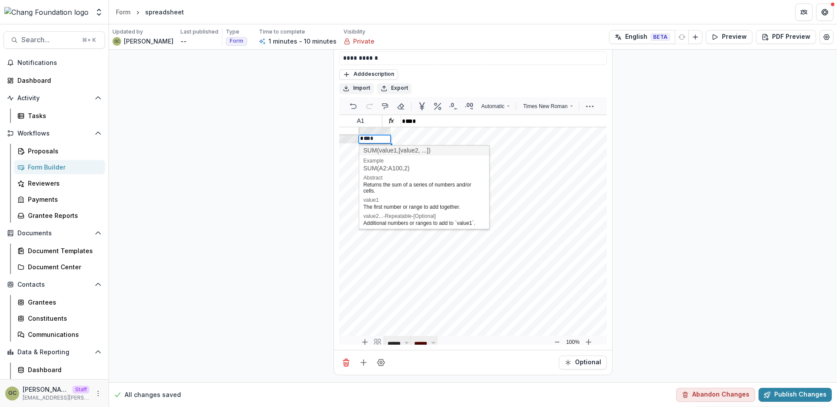
click at [428, 341] on span "******" at bounding box center [421, 344] width 16 height 6
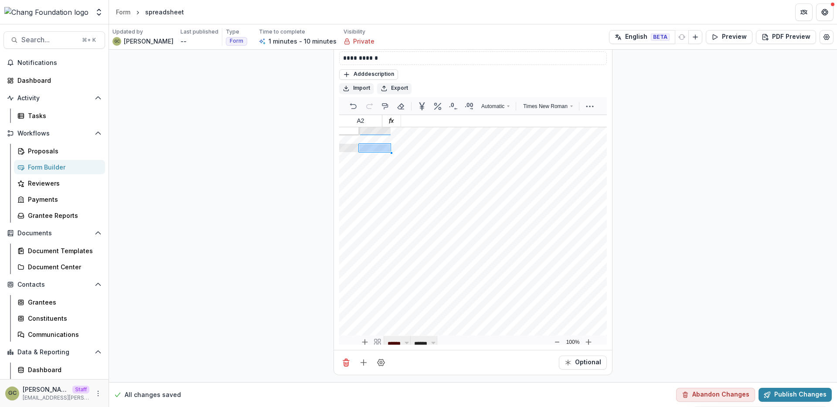
click at [395, 341] on span "******" at bounding box center [394, 344] width 16 height 6
click at [413, 157] on div "Checks whether a value is a valid cell reference." at bounding box center [423, 158] width 121 height 6
click at [386, 139] on div "* *** * ***" at bounding box center [374, 138] width 29 height 7
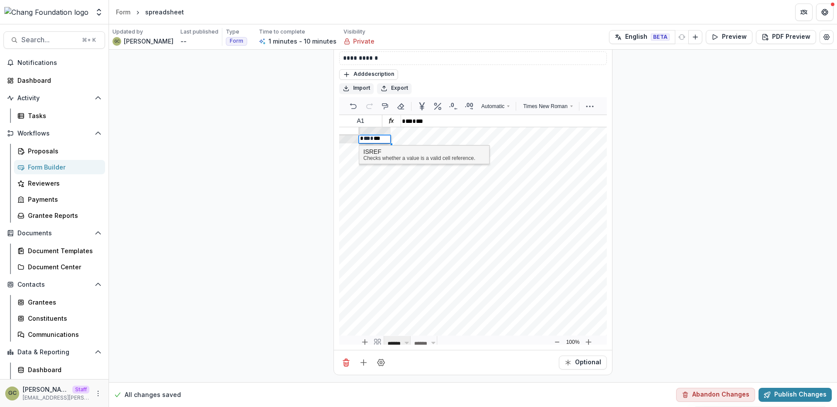
click at [376, 158] on div "Checks whether a value is a valid cell reference." at bounding box center [423, 158] width 121 height 6
click at [376, 138] on span "***" at bounding box center [376, 138] width 7 height 6
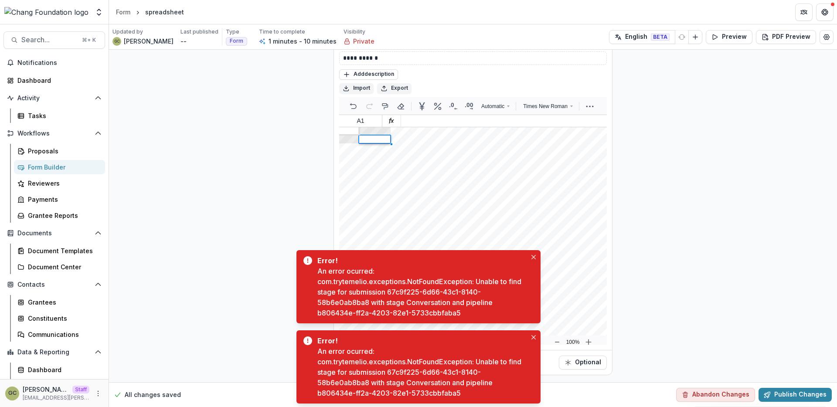
click at [529, 258] on button "Close" at bounding box center [533, 257] width 10 height 10
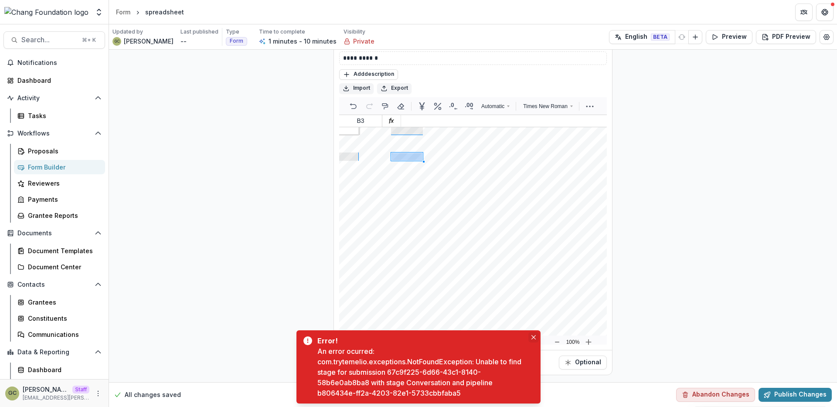
click at [535, 336] on button "Close" at bounding box center [533, 337] width 10 height 10
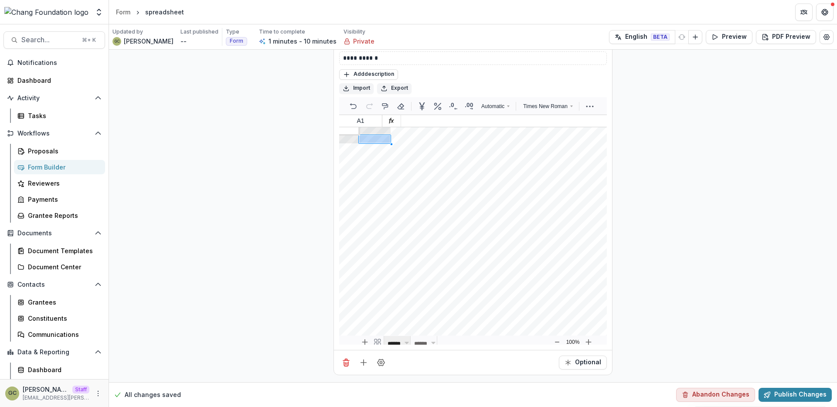
click at [311, 174] on div "**********" at bounding box center [473, 198] width 728 height 368
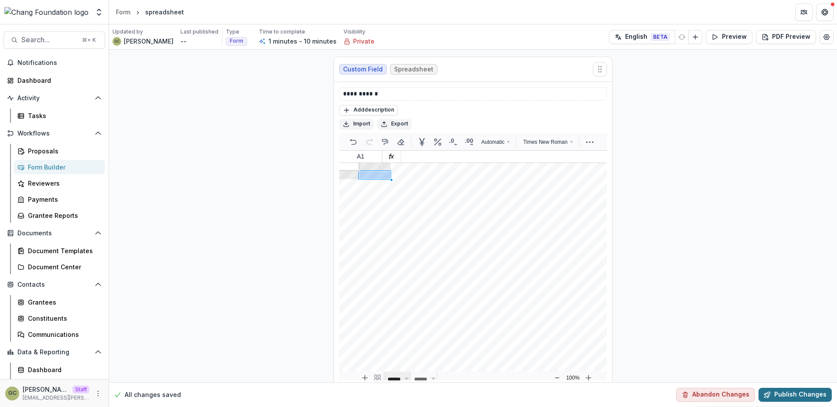
click at [773, 389] on button "Publish Changes" at bounding box center [794, 395] width 73 height 14
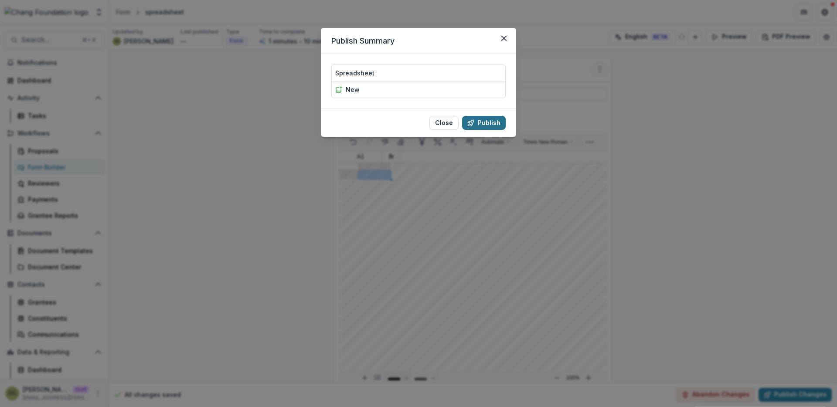
click at [480, 122] on button "Publish" at bounding box center [484, 123] width 44 height 14
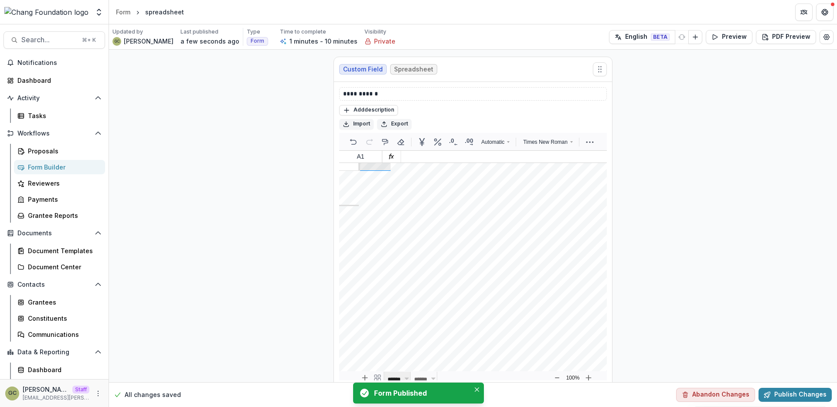
scroll to position [122, 0]
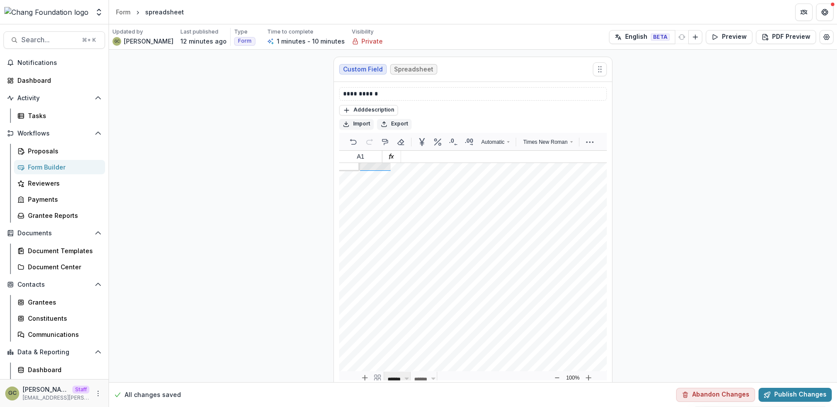
click at [700, 129] on div "**********" at bounding box center [473, 234] width 728 height 368
drag, startPoint x: 235, startPoint y: 158, endPoint x: 245, endPoint y: 154, distance: 11.0
click at [235, 157] on div "**********" at bounding box center [473, 234] width 728 height 368
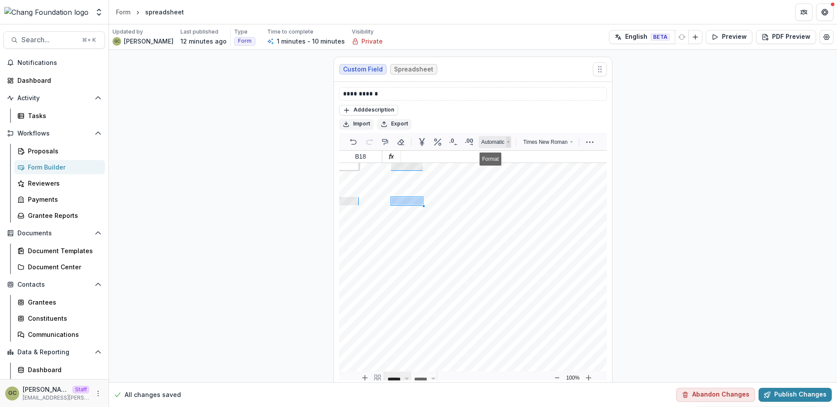
click at [508, 141] on use "Format: Dropdown" at bounding box center [508, 142] width 3 height 2
click at [570, 144] on icon "Font: Dropdown" at bounding box center [571, 142] width 4 height 10
click at [599, 141] on div "Undo Redo Format-Painter Clear Format Format as currency Format as percent Decr…" at bounding box center [473, 142] width 268 height 18
click at [581, 141] on div "Undo Redo Format-Painter Clear Format Format as currency Format as percent Decr…" at bounding box center [473, 142] width 268 height 18
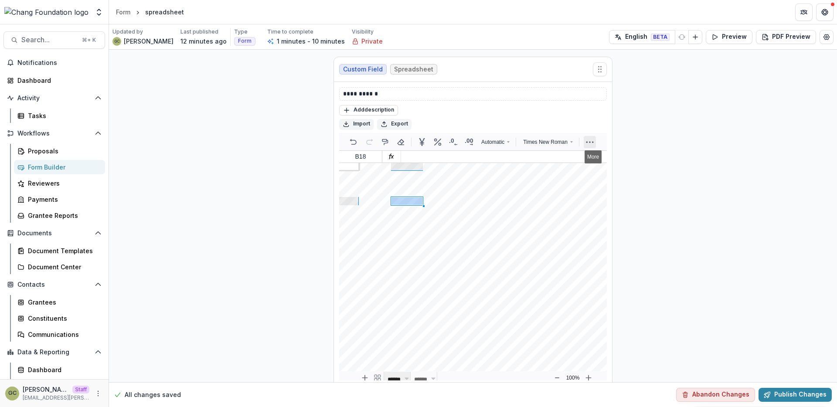
click at [588, 139] on icon "More" at bounding box center [589, 142] width 10 height 10
click at [677, 269] on div "**********" at bounding box center [473, 234] width 728 height 368
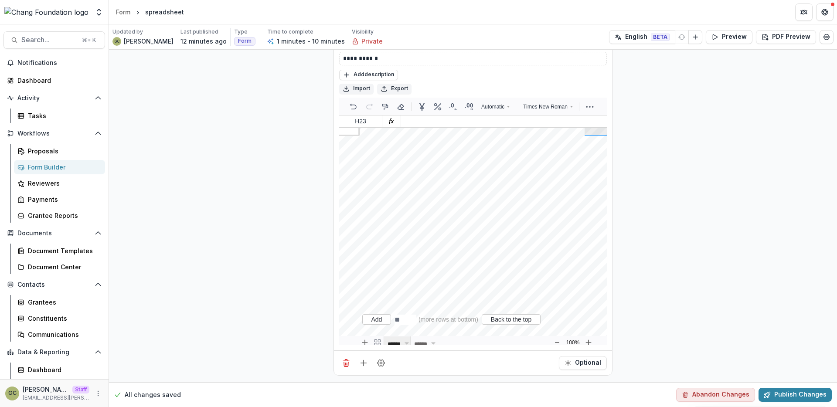
scroll to position [36, 0]
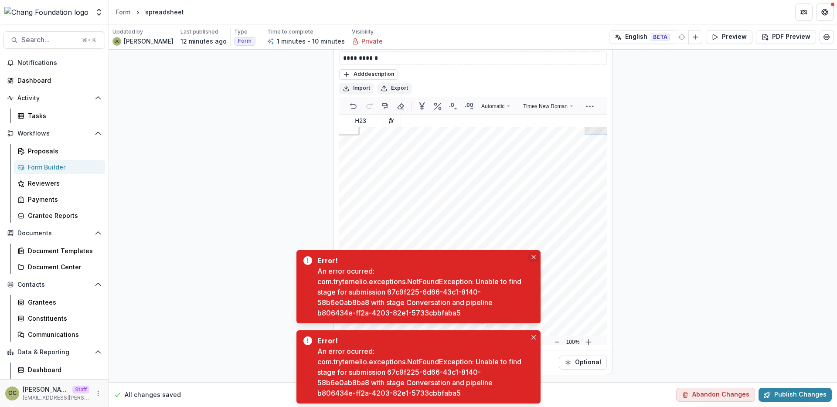
click at [534, 257] on icon "Close" at bounding box center [533, 257] width 4 height 4
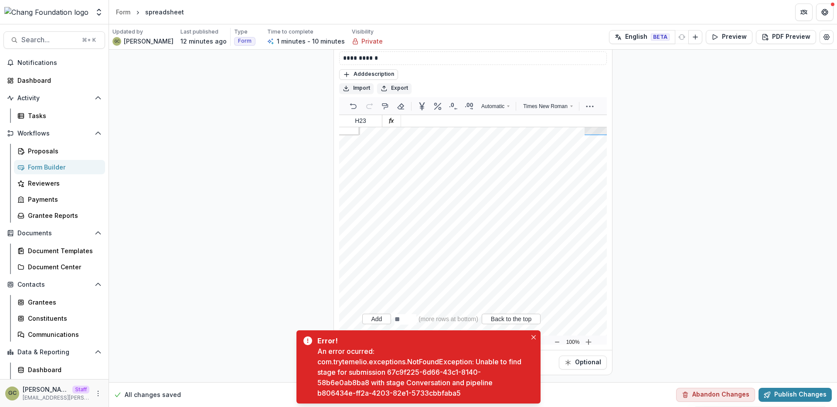
drag, startPoint x: 532, startPoint y: 333, endPoint x: 523, endPoint y: 334, distance: 9.2
click at [532, 333] on button "Close" at bounding box center [533, 337] width 10 height 10
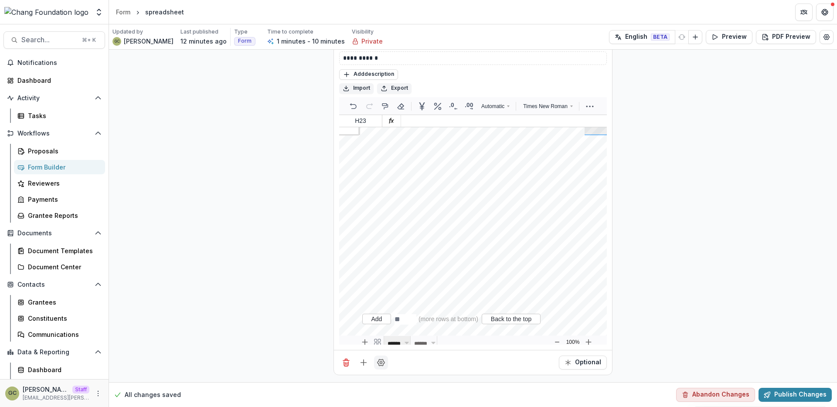
click at [380, 362] on circle "Field Settings" at bounding box center [381, 362] width 2 height 2
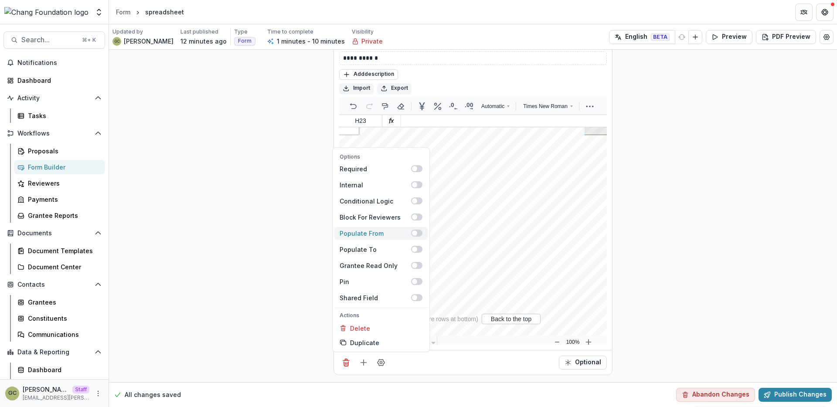
click at [418, 236] on span at bounding box center [416, 233] width 11 height 7
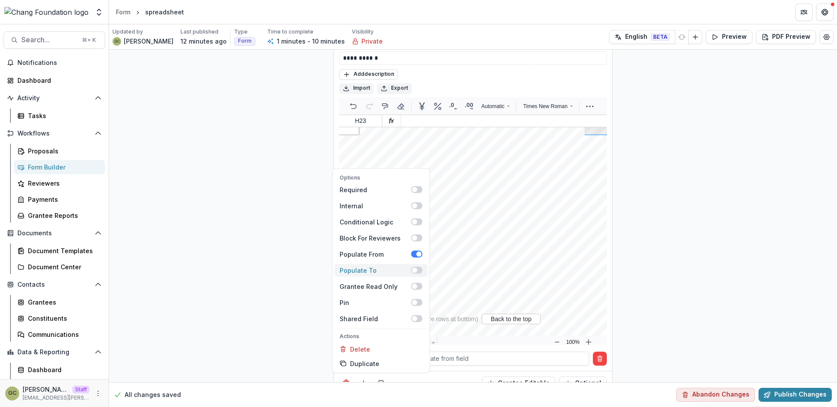
click at [420, 270] on span at bounding box center [416, 270] width 11 height 7
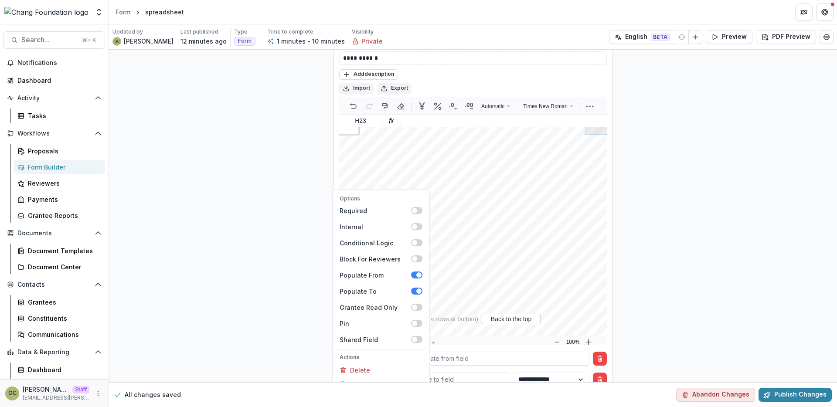
click at [734, 294] on div "**********" at bounding box center [473, 219] width 728 height 410
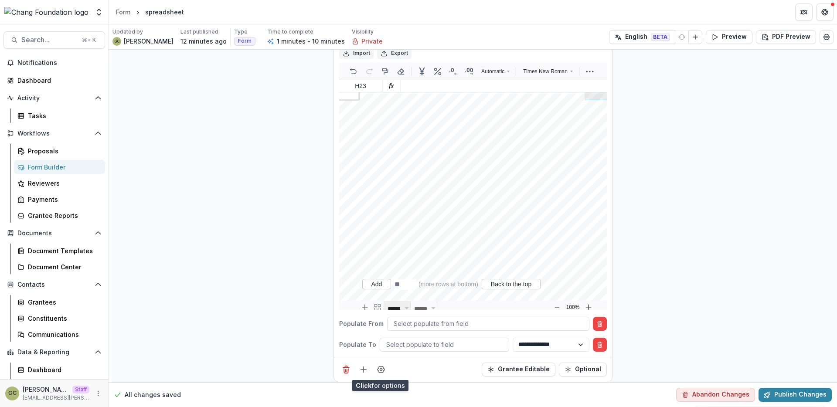
scroll to position [78, 0]
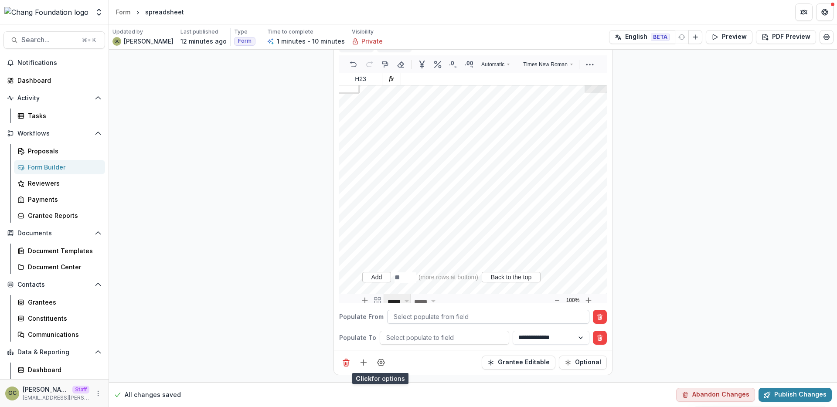
click at [492, 317] on div at bounding box center [487, 316] width 189 height 11
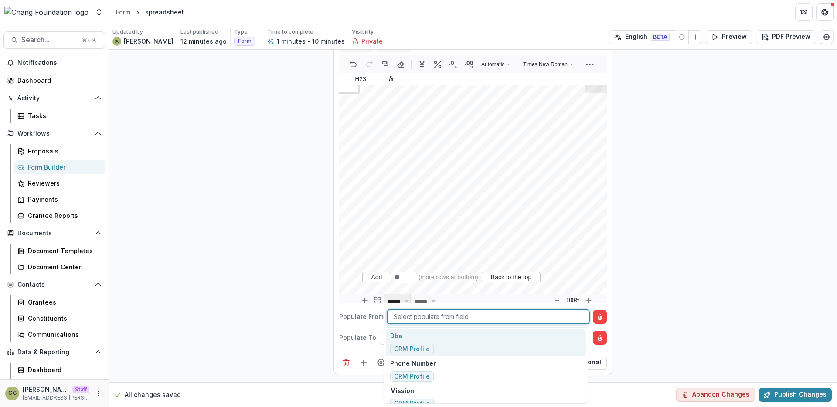
click at [491, 340] on div "Dba CRM Profile" at bounding box center [486, 342] width 200 height 27
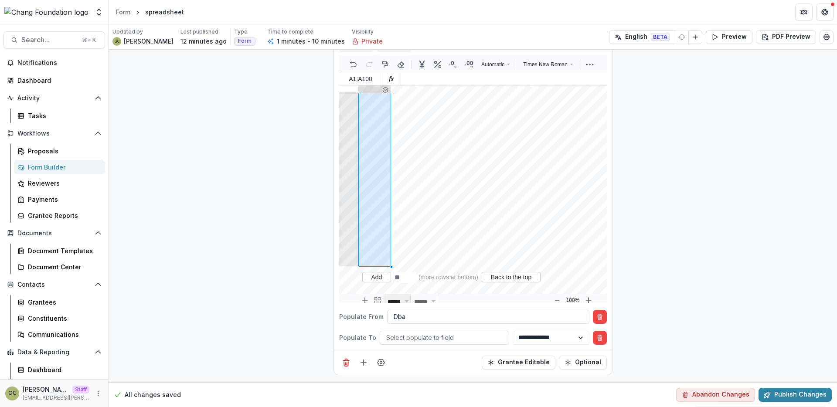
drag, startPoint x: 374, startPoint y: 85, endPoint x: 374, endPoint y: 91, distance: 5.7
click at [374, 85] on div at bounding box center [483, 89] width 248 height 8
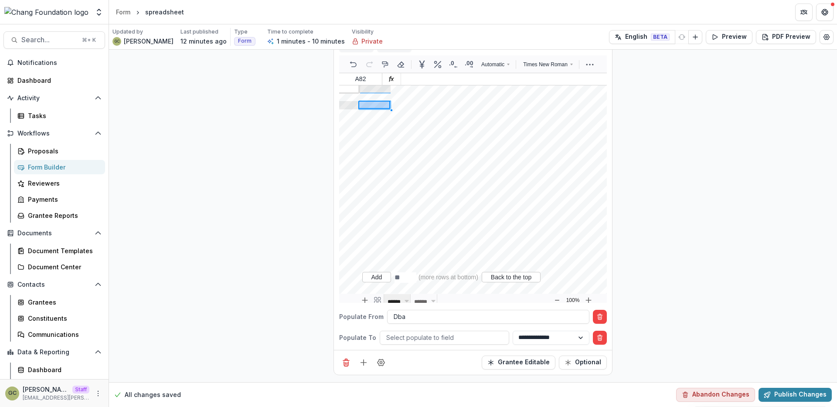
click at [377, 99] on div at bounding box center [375, 100] width 34 height 2
click at [474, 339] on div at bounding box center [444, 337] width 116 height 11
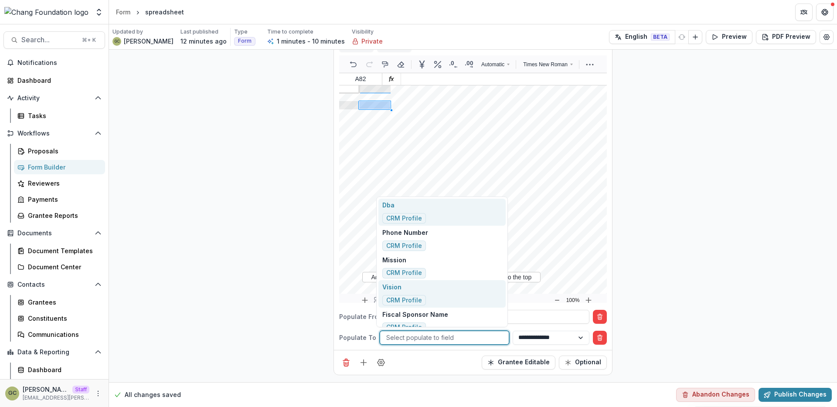
scroll to position [17, 0]
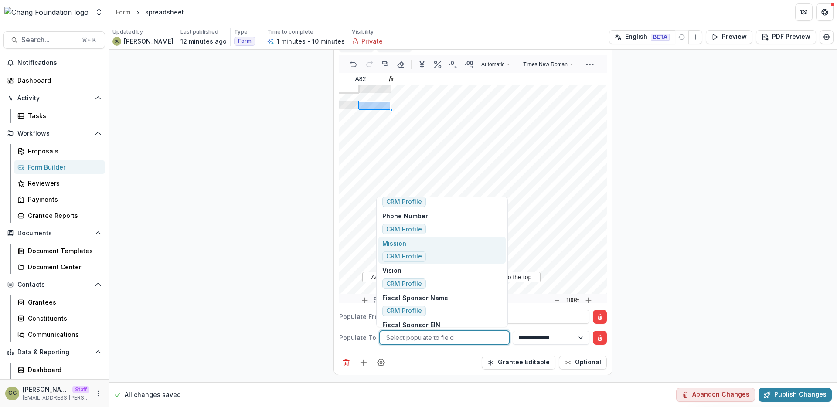
click at [467, 238] on div "Mission CRM Profile" at bounding box center [441, 250] width 127 height 27
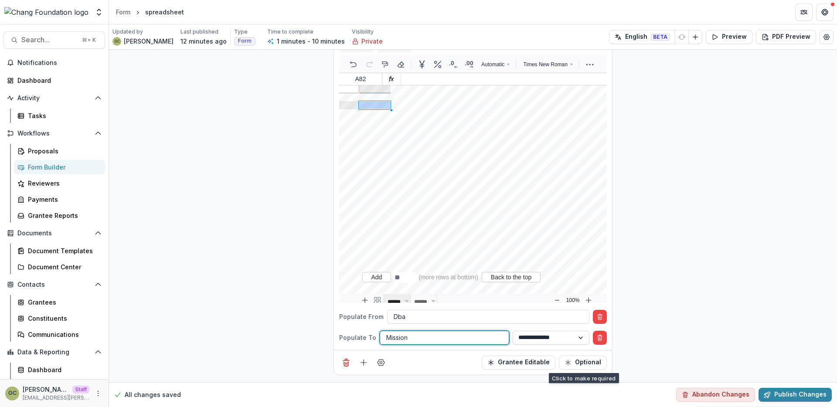
click at [561, 339] on select "**********" at bounding box center [550, 338] width 77 height 14
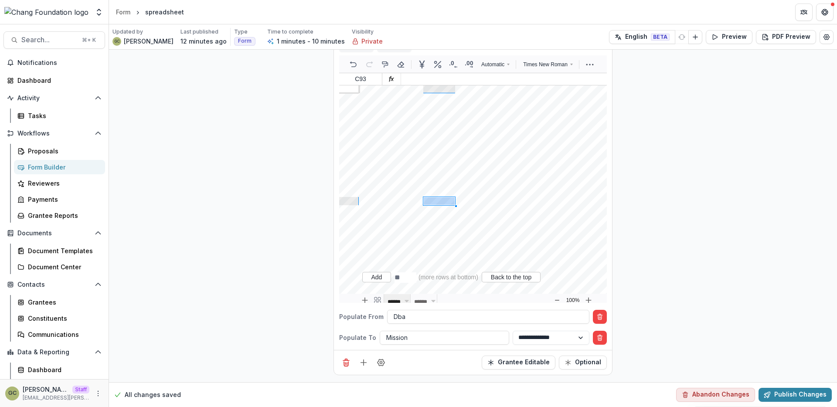
click at [494, 307] on div "**********" at bounding box center [473, 176] width 278 height 345
click at [491, 314] on div at bounding box center [487, 316] width 189 height 11
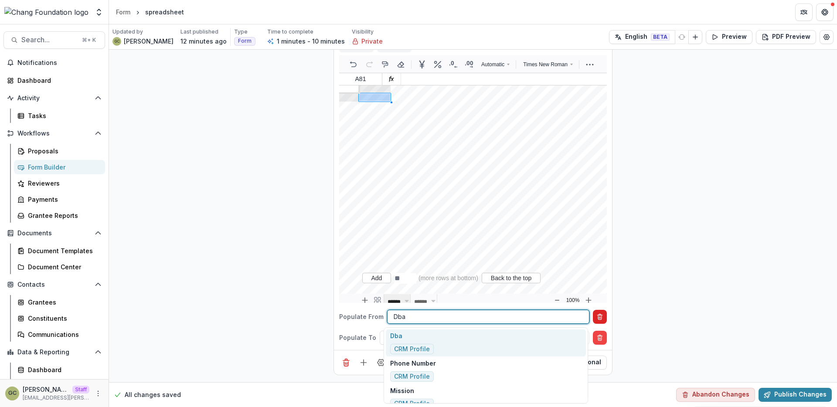
click at [603, 316] on button "Delete condition" at bounding box center [600, 317] width 14 height 14
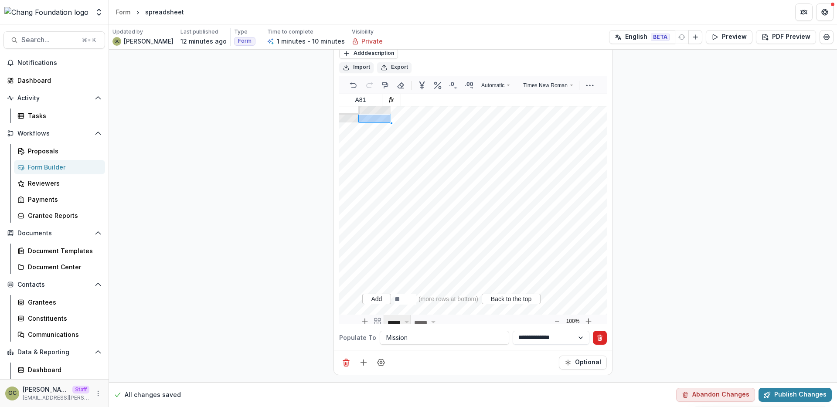
click at [600, 339] on icon "Delete condition" at bounding box center [599, 337] width 7 height 7
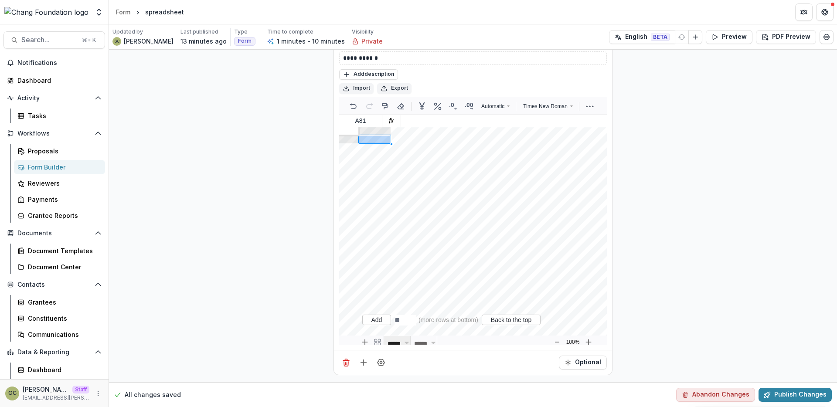
scroll to position [698, 0]
click at [362, 363] on icon "Add field" at bounding box center [363, 362] width 9 height 9
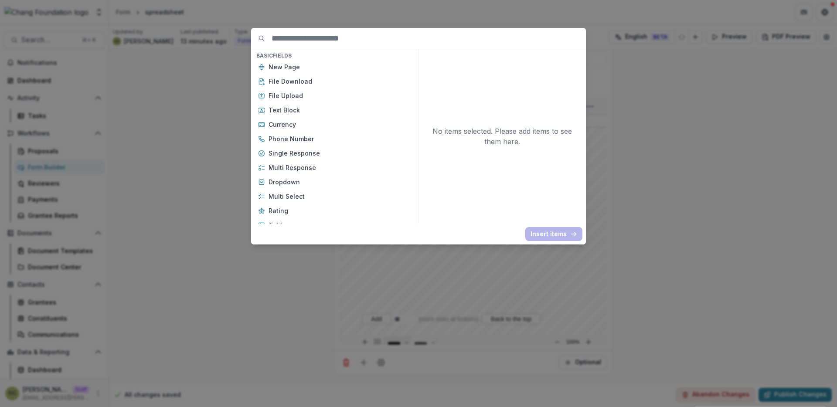
click at [656, 208] on div "Basic Fields New Page File Download File Upload Text Block Currency Phone Numbe…" at bounding box center [418, 203] width 837 height 407
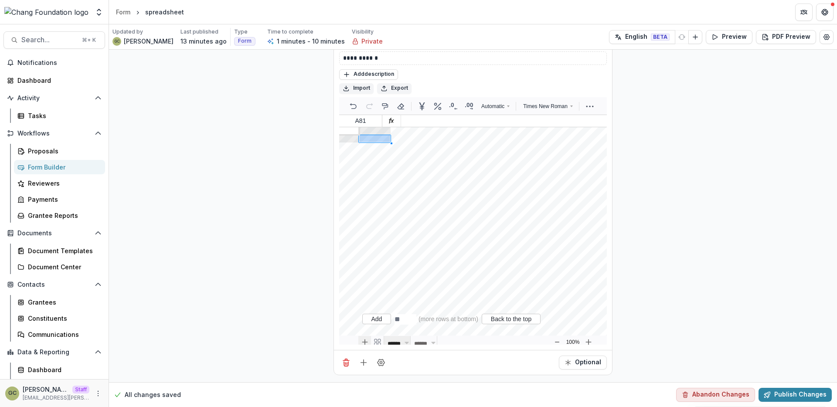
click at [366, 341] on icon "New sheet" at bounding box center [364, 342] width 7 height 7
click at [397, 342] on span "******" at bounding box center [394, 344] width 16 height 6
click at [593, 108] on icon "More" at bounding box center [589, 106] width 10 height 10
click at [668, 206] on div "**********" at bounding box center [473, 198] width 728 height 368
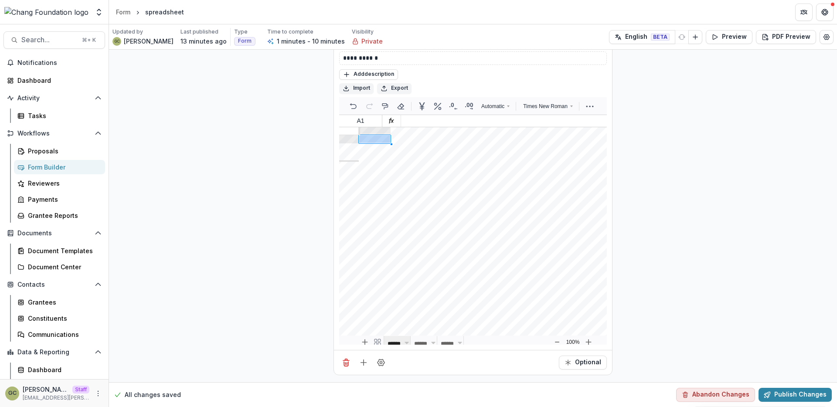
scroll to position [26, 0]
click at [376, 359] on icon "Field Settings" at bounding box center [380, 362] width 9 height 9
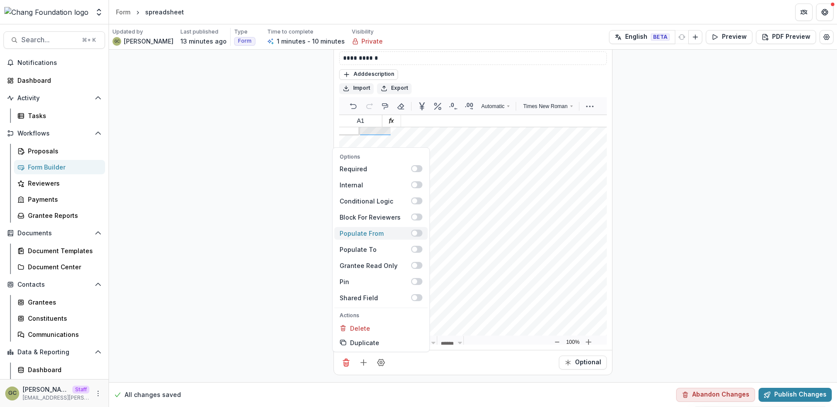
click at [417, 232] on span at bounding box center [416, 233] width 11 height 7
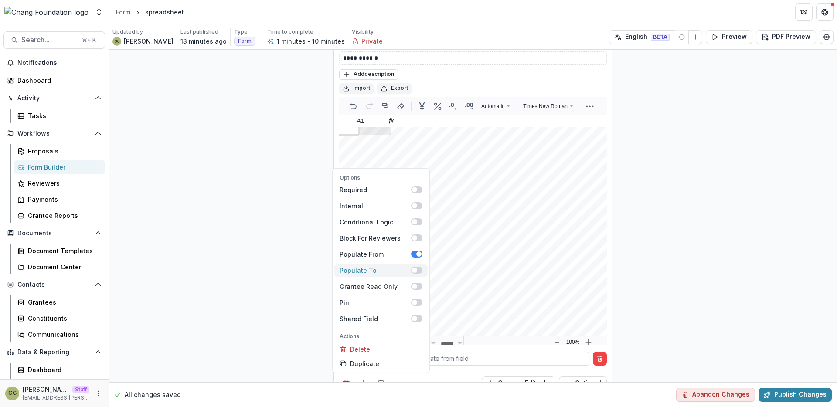
click at [417, 270] on span at bounding box center [416, 270] width 11 height 7
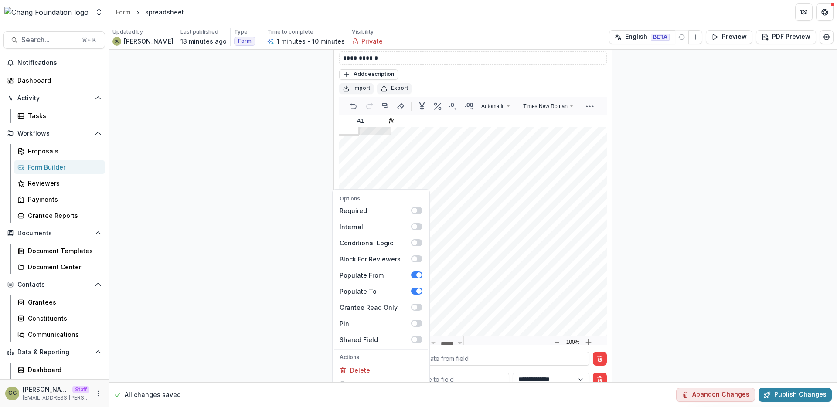
click at [697, 276] on div "**********" at bounding box center [473, 219] width 728 height 410
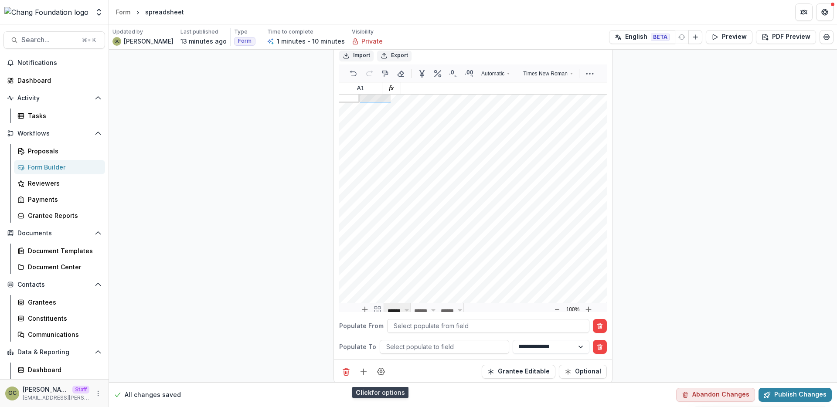
scroll to position [78, 0]
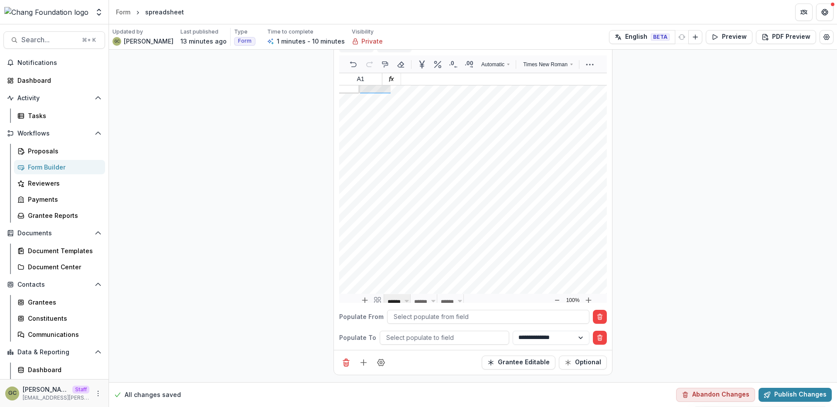
click at [528, 325] on div "**********" at bounding box center [473, 176] width 278 height 345
click at [522, 318] on div at bounding box center [487, 316] width 189 height 11
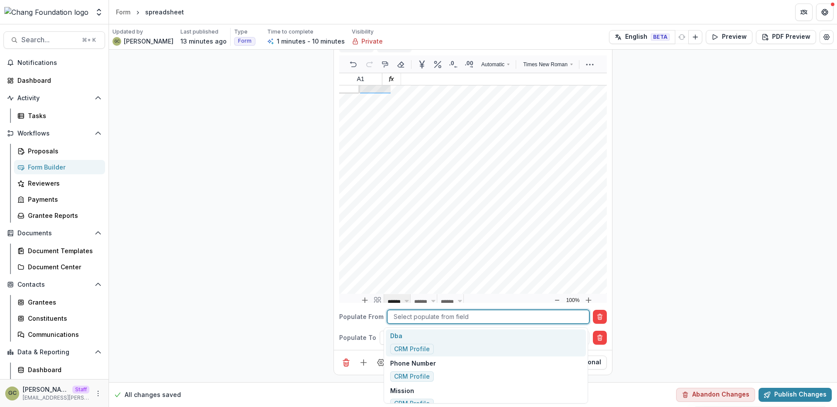
click at [495, 348] on div "Dba CRM Profile" at bounding box center [486, 342] width 200 height 27
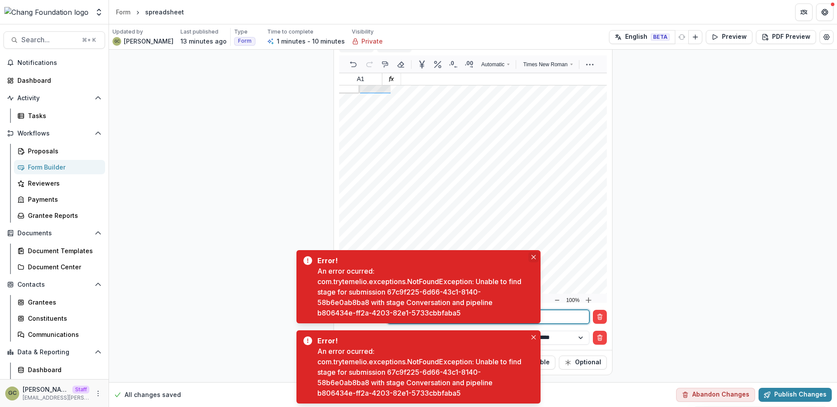
click at [531, 257] on icon "Close" at bounding box center [533, 257] width 4 height 4
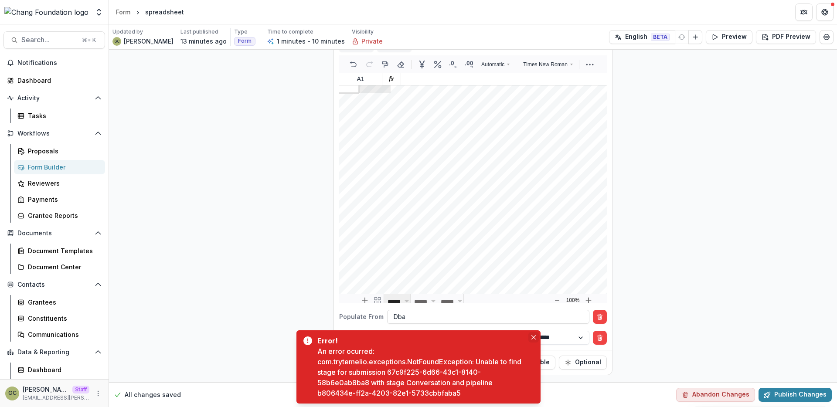
click at [532, 336] on icon "Close" at bounding box center [533, 337] width 4 height 4
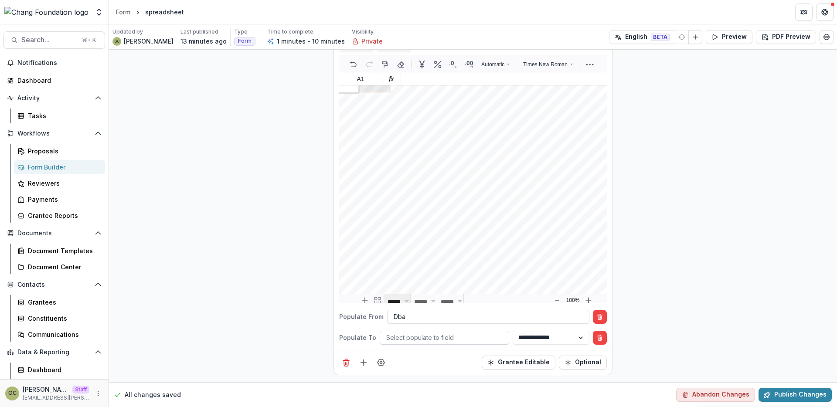
click at [444, 337] on div at bounding box center [444, 337] width 116 height 11
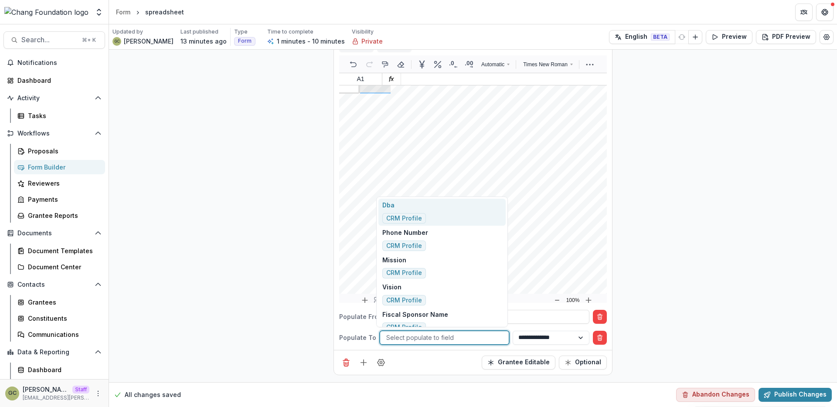
click at [671, 307] on div "**********" at bounding box center [473, 177] width 728 height 410
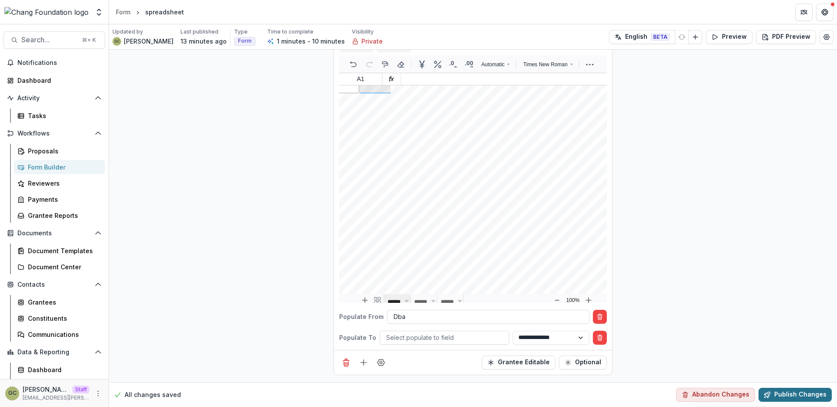
click at [786, 392] on button "Publish Changes" at bounding box center [794, 395] width 73 height 14
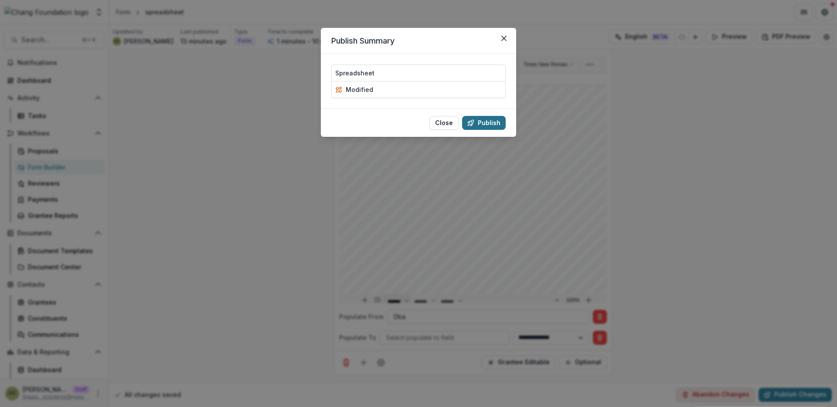
click at [484, 126] on button "Publish" at bounding box center [484, 123] width 44 height 14
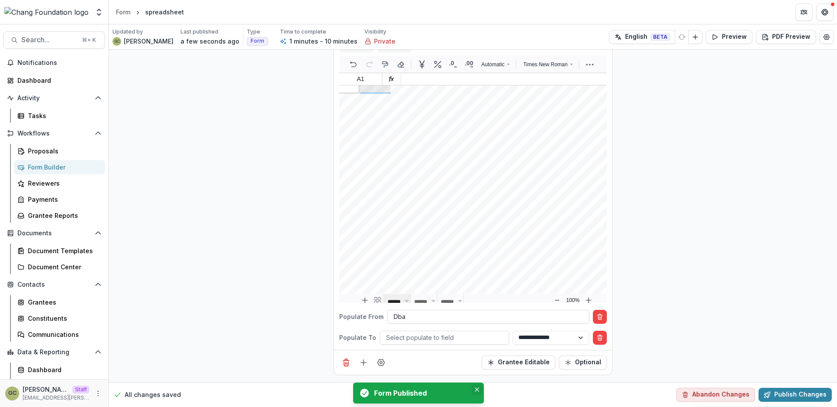
click at [480, 389] on button "Close" at bounding box center [476, 389] width 10 height 10
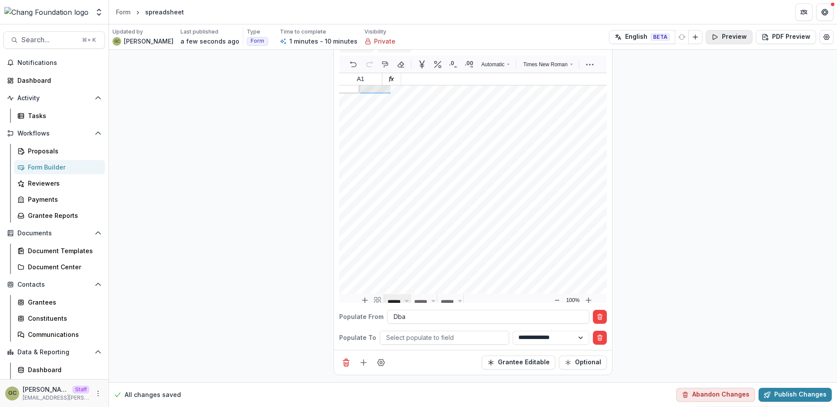
click at [718, 38] on icon "button" at bounding box center [714, 37] width 7 height 7
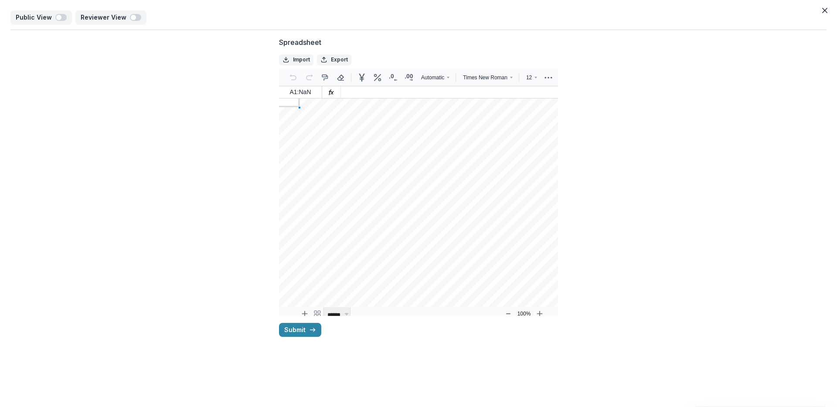
click at [822, 9] on icon "Close" at bounding box center [824, 10] width 5 height 5
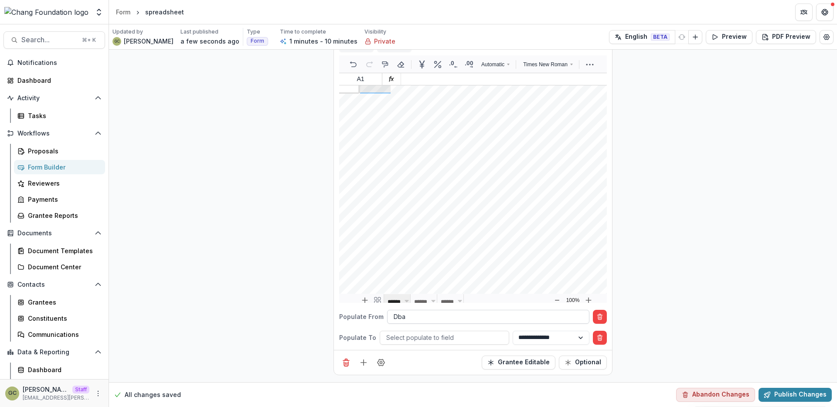
click at [418, 319] on div at bounding box center [487, 316] width 189 height 11
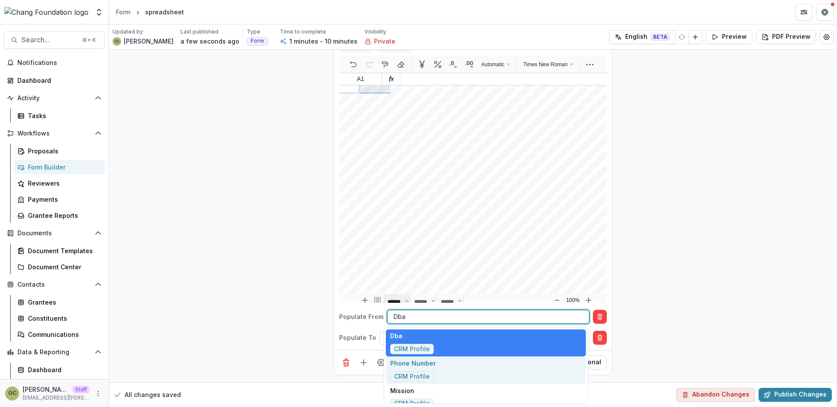
click at [458, 378] on div "Phone Number CRM Profile" at bounding box center [486, 369] width 200 height 27
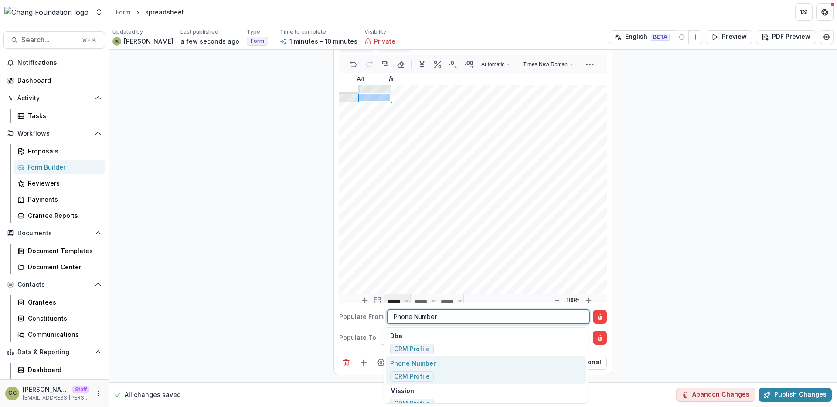
click at [567, 317] on div at bounding box center [487, 316] width 189 height 11
click at [556, 367] on div "Phone Number CRM Profile" at bounding box center [486, 369] width 200 height 27
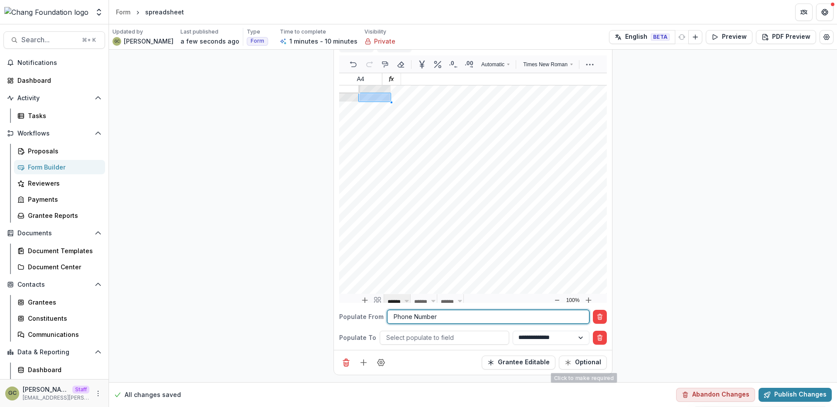
click at [693, 335] on div "**********" at bounding box center [473, 177] width 728 height 410
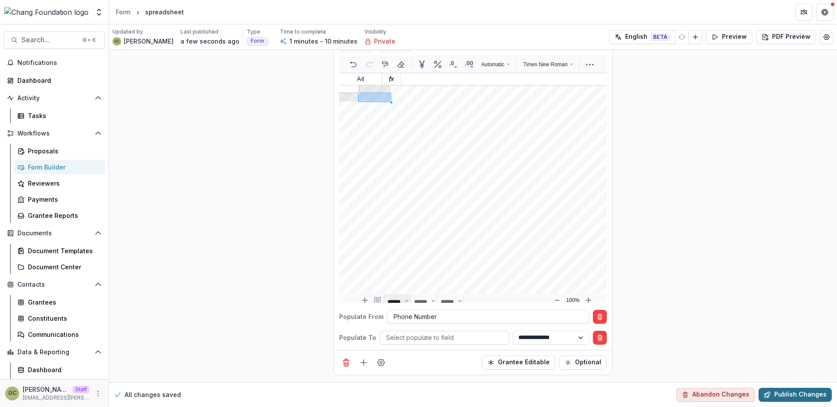
click at [782, 394] on button "Publish Changes" at bounding box center [794, 395] width 73 height 14
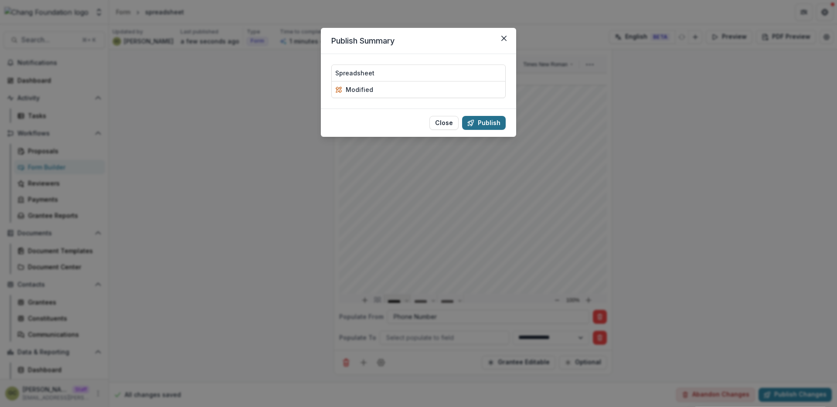
click at [486, 122] on button "Publish" at bounding box center [484, 123] width 44 height 14
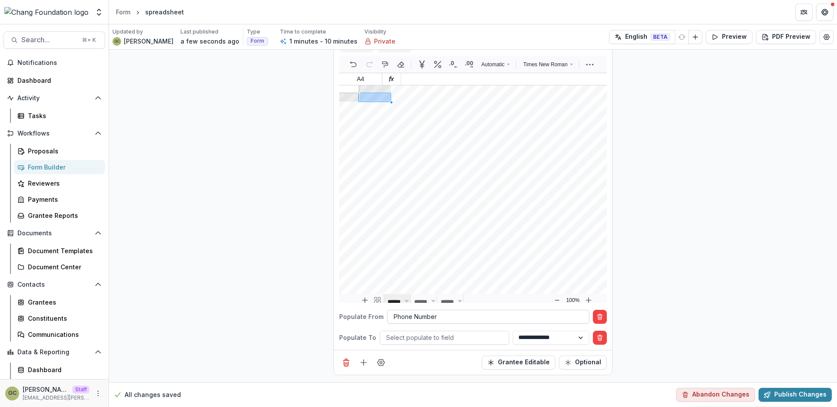
click at [446, 316] on div at bounding box center [487, 316] width 189 height 11
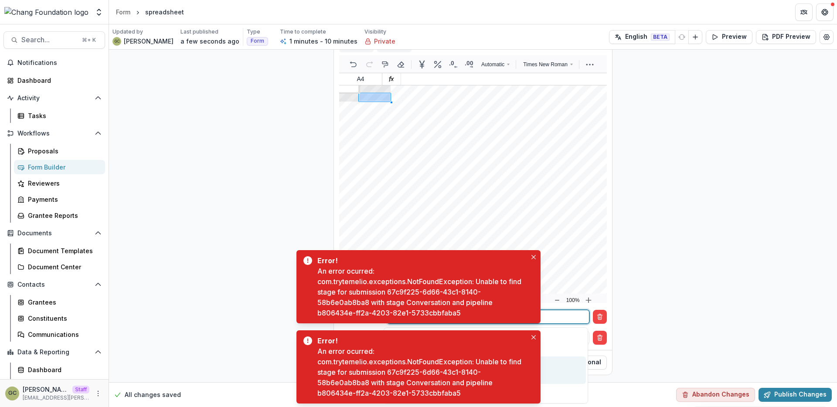
click at [676, 302] on div "**********" at bounding box center [473, 177] width 728 height 410
click at [532, 257] on icon "Close" at bounding box center [533, 257] width 4 height 4
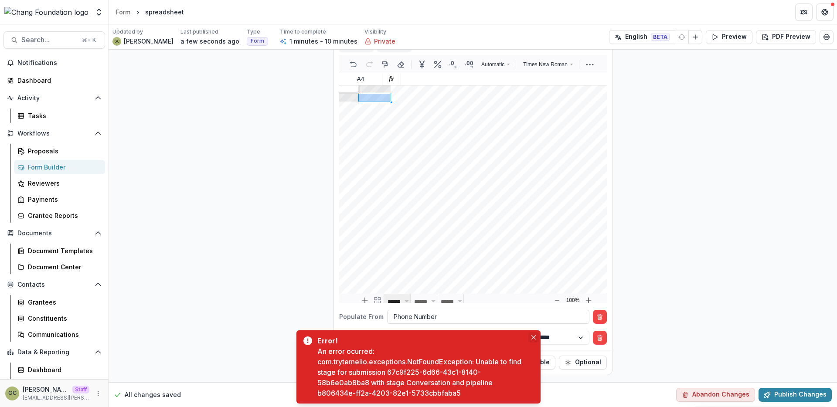
click at [533, 337] on icon "Close" at bounding box center [533, 337] width 4 height 4
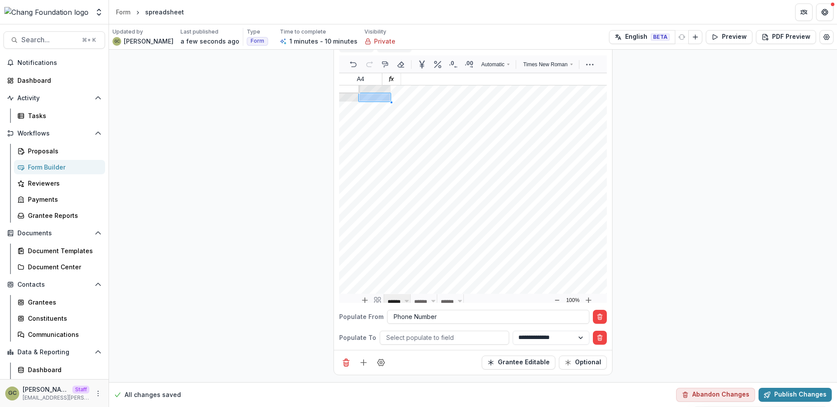
click at [139, 234] on div "**********" at bounding box center [473, 177] width 728 height 410
click at [71, 302] on div "Grantees" at bounding box center [63, 302] width 70 height 9
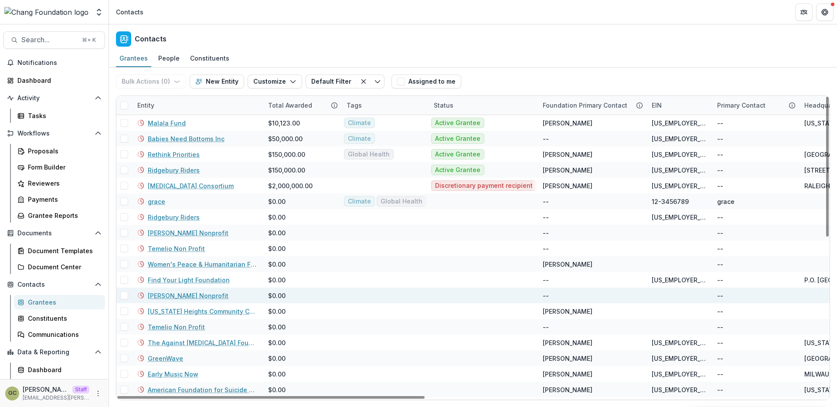
drag, startPoint x: 363, startPoint y: 395, endPoint x: 211, endPoint y: 298, distance: 180.2
click at [207, 396] on div at bounding box center [270, 397] width 307 height 3
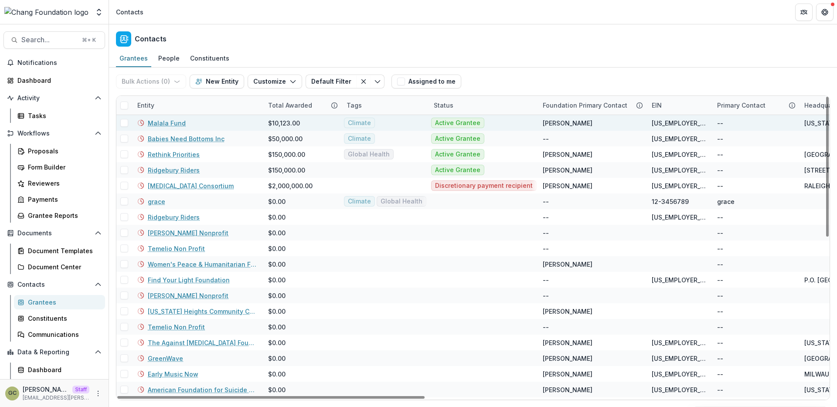
click at [167, 122] on link "Malala Fund" at bounding box center [167, 123] width 38 height 9
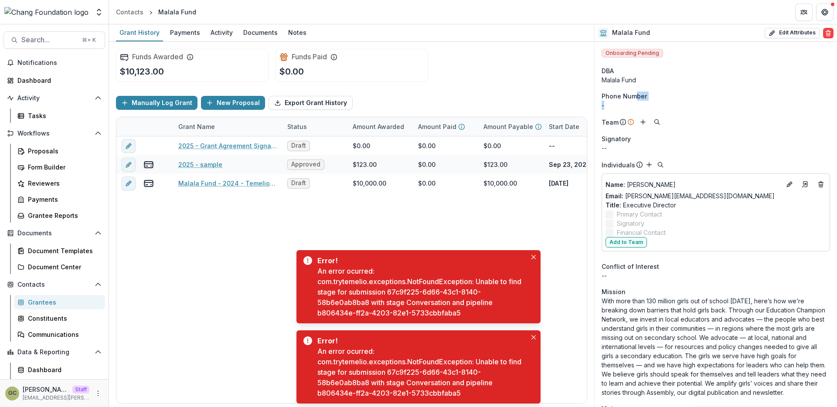
drag, startPoint x: 636, startPoint y: 98, endPoint x: 634, endPoint y: 107, distance: 9.7
click at [634, 107] on aside "Phone Number -" at bounding box center [715, 100] width 228 height 18
click at [800, 30] on button "Edit Attributes" at bounding box center [791, 33] width 55 height 10
select select
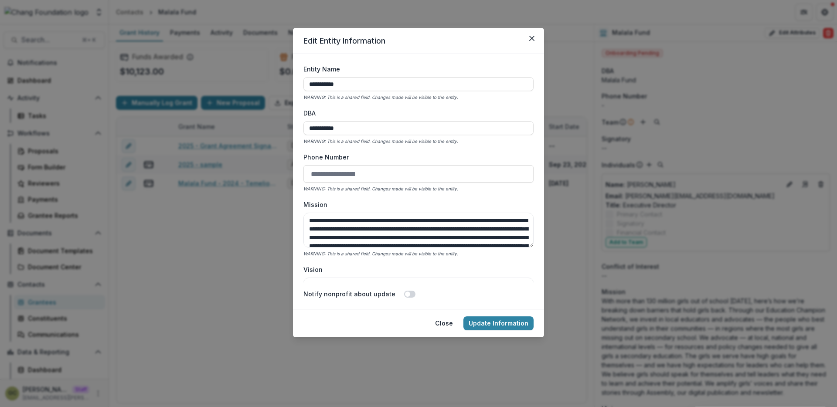
click at [372, 179] on input "Phone Number" at bounding box center [418, 173] width 230 height 17
type input "**********"
click at [510, 328] on button "Update Information" at bounding box center [498, 323] width 70 height 14
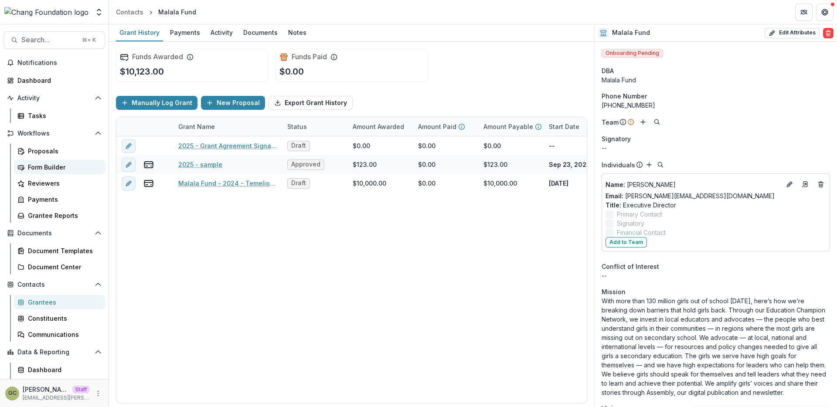
click at [54, 163] on div "Form Builder" at bounding box center [63, 167] width 70 height 9
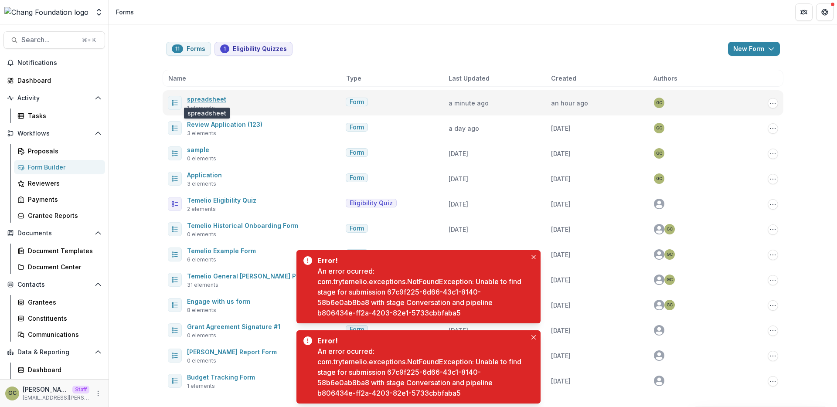
click at [196, 98] on link "spreadsheet" at bounding box center [206, 98] width 39 height 7
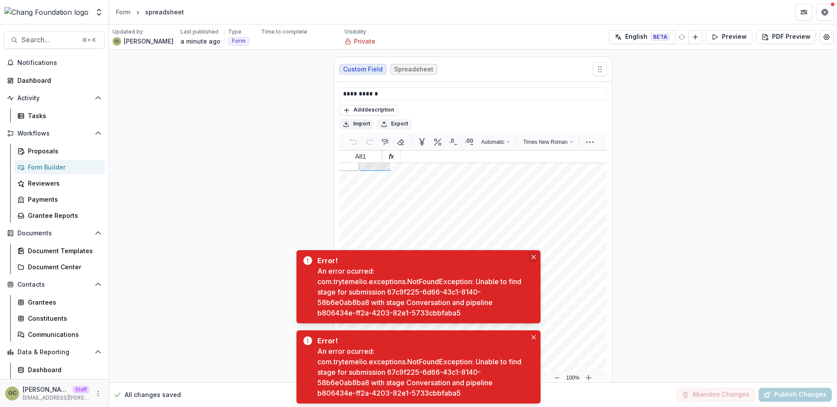
click at [536, 258] on button "Close" at bounding box center [533, 257] width 10 height 10
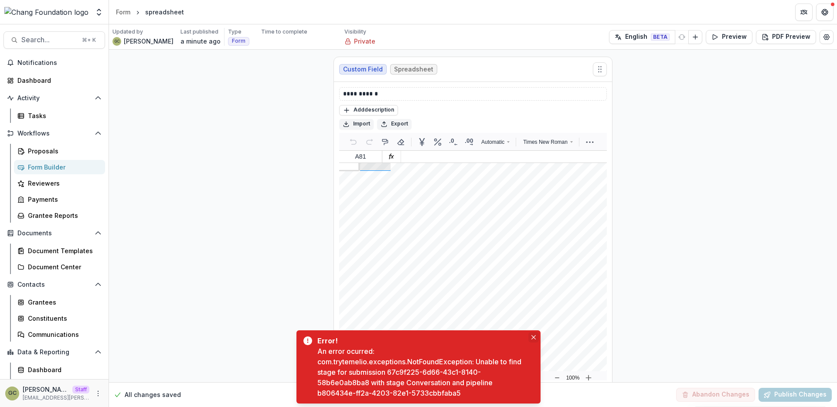
click at [534, 337] on icon "Close" at bounding box center [533, 337] width 4 height 4
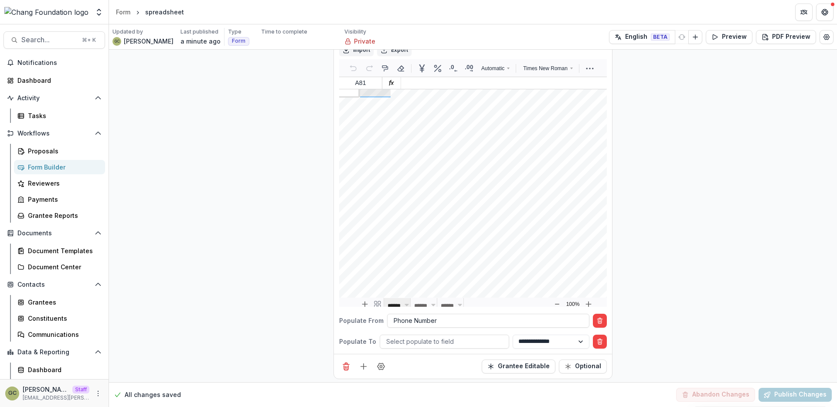
scroll to position [78, 0]
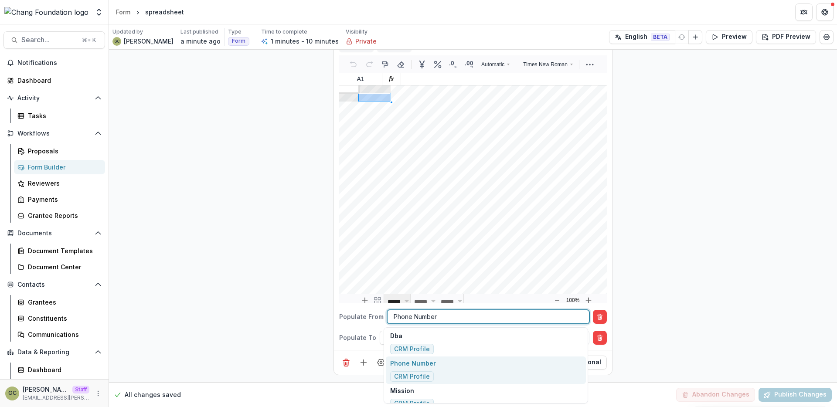
click at [493, 319] on div at bounding box center [487, 316] width 189 height 11
click at [488, 362] on div "Phone Number CRM Profile" at bounding box center [486, 369] width 200 height 27
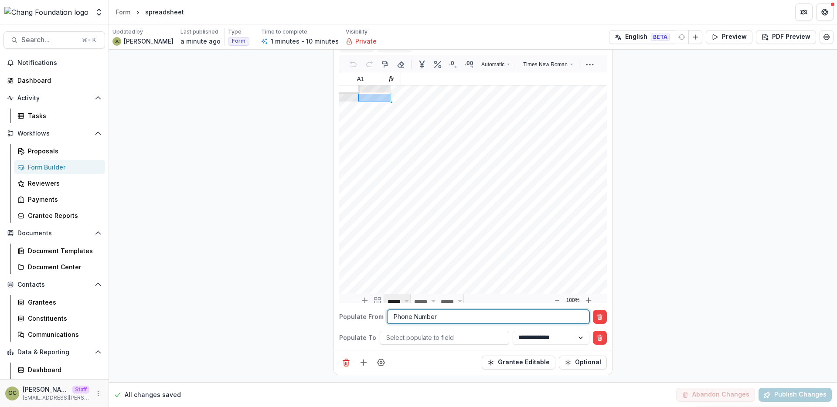
click at [704, 345] on div "**********" at bounding box center [473, 177] width 728 height 410
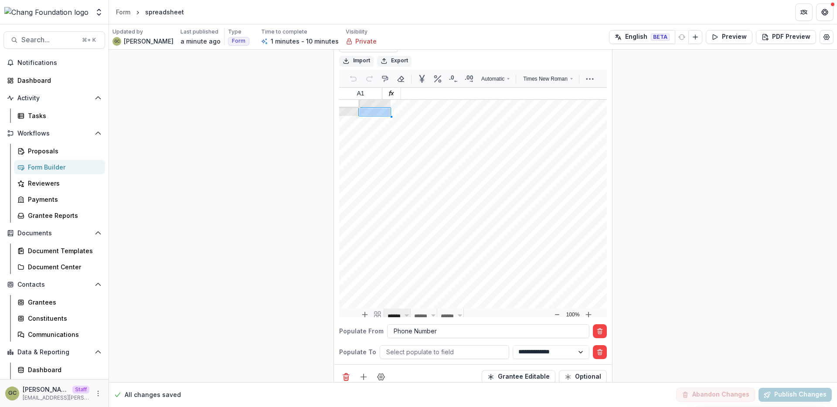
scroll to position [63, 0]
click at [379, 118] on div at bounding box center [374, 117] width 33 height 2
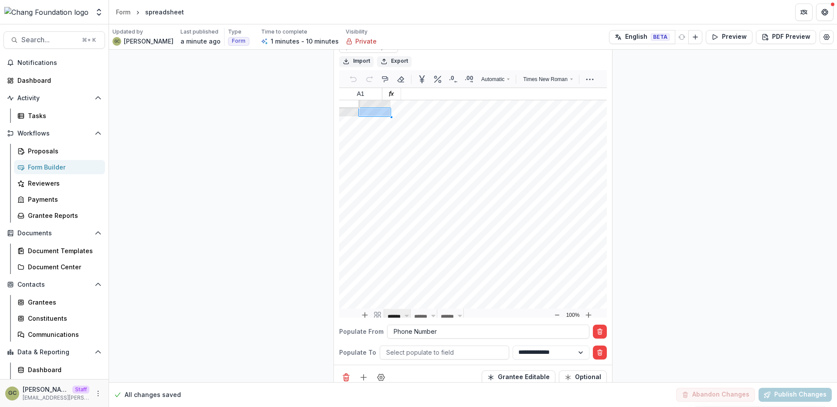
click at [511, 336] on div "Phone Number" at bounding box center [487, 331] width 201 height 13
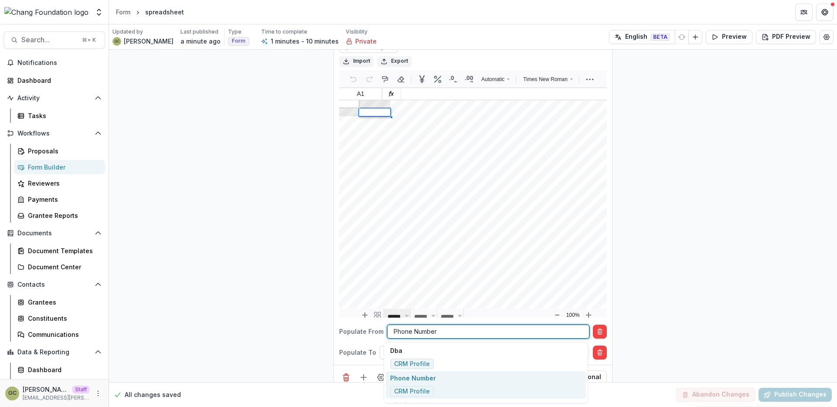
click at [501, 386] on div "Phone Number CRM Profile" at bounding box center [486, 384] width 200 height 27
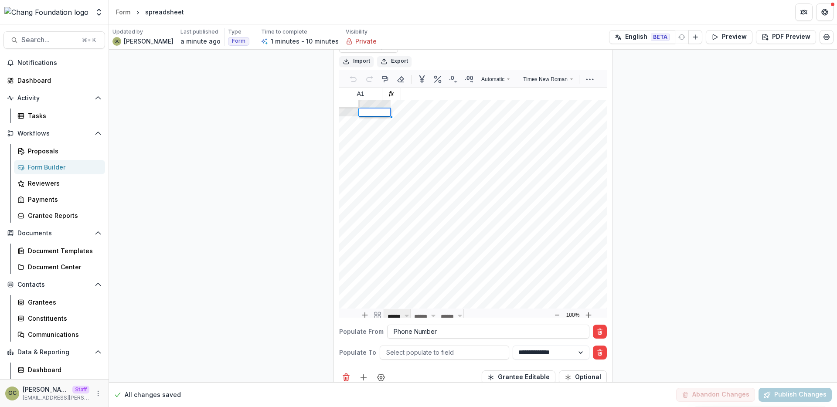
click at [654, 327] on div "**********" at bounding box center [473, 192] width 728 height 410
click at [704, 155] on div "**********" at bounding box center [473, 190] width 728 height 410
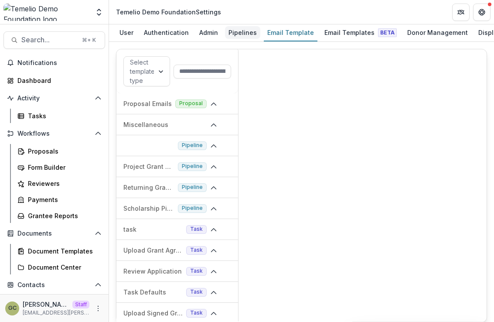
click at [249, 33] on div "Pipelines" at bounding box center [242, 32] width 35 height 13
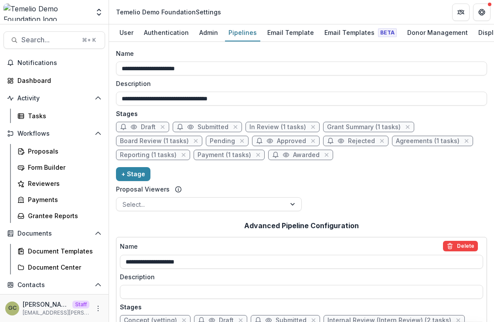
click at [200, 130] on span "Submitted" at bounding box center [212, 126] width 31 height 7
select select "*********"
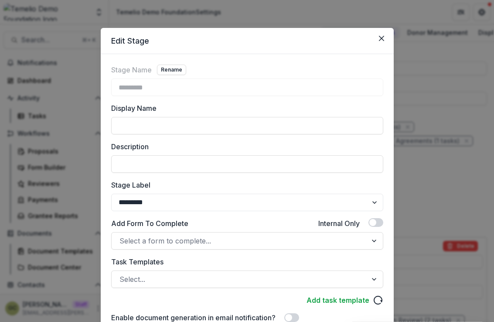
click at [383, 37] on button "Close" at bounding box center [381, 38] width 14 height 14
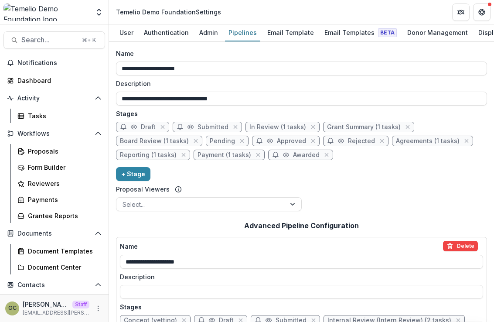
click at [180, 127] on icon at bounding box center [179, 126] width 7 height 7
click at [178, 126] on icon at bounding box center [179, 126] width 7 height 7
click at [75, 11] on div at bounding box center [46, 11] width 86 height 17
click at [101, 12] on icon "Open entity switcher" at bounding box center [99, 12] width 9 height 9
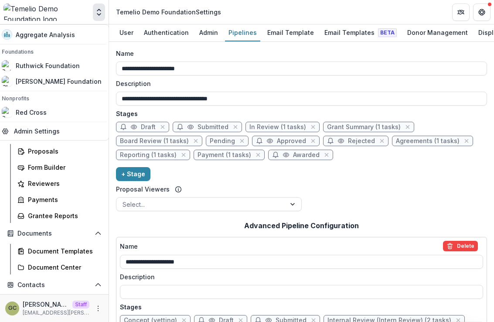
click at [101, 12] on icon "Open entity switcher" at bounding box center [99, 12] width 9 height 9
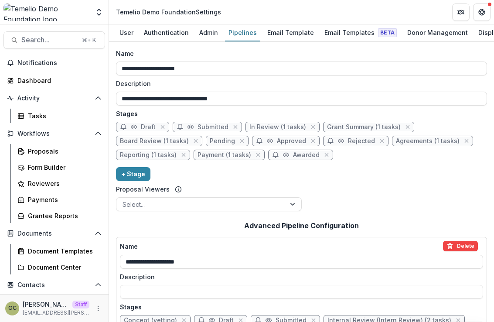
click at [122, 128] on icon at bounding box center [123, 126] width 7 height 7
click at [277, 142] on span "Approved" at bounding box center [291, 140] width 29 height 7
select select "********"
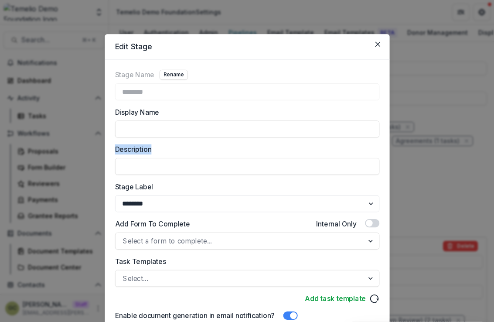
click at [274, 144] on label "Description" at bounding box center [244, 149] width 259 height 10
click at [274, 158] on input "Description" at bounding box center [247, 166] width 264 height 17
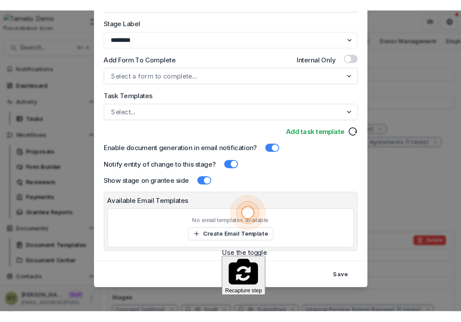
scroll to position [173, 0]
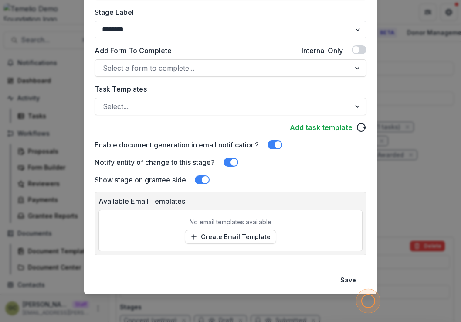
drag, startPoint x: 354, startPoint y: 260, endPoint x: 349, endPoint y: 271, distance: 12.1
click at [354, 260] on div "Stage Name Rename ******** Display Name Description Stage Label ******* ***** *…" at bounding box center [230, 73] width 293 height 384
click at [345, 281] on button "Save" at bounding box center [348, 280] width 26 height 14
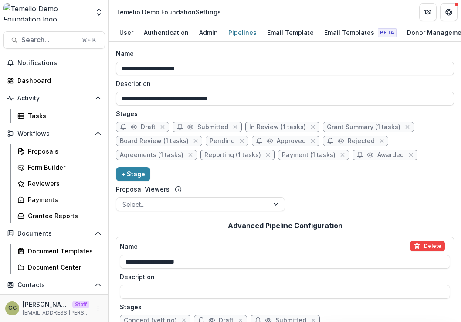
click at [301, 156] on span "Payment (1 tasks)" at bounding box center [309, 154] width 54 height 7
select select "*******"
select select
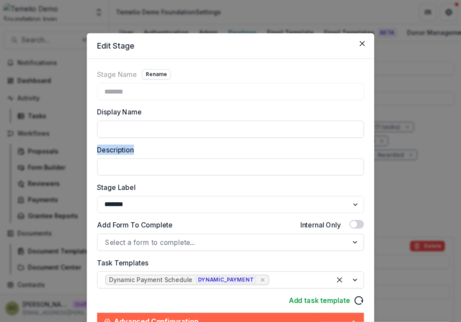
click at [301, 156] on div "Description" at bounding box center [230, 159] width 267 height 31
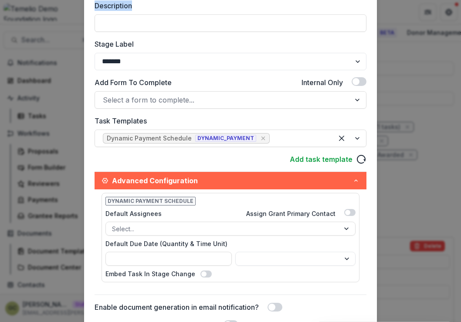
scroll to position [303, 0]
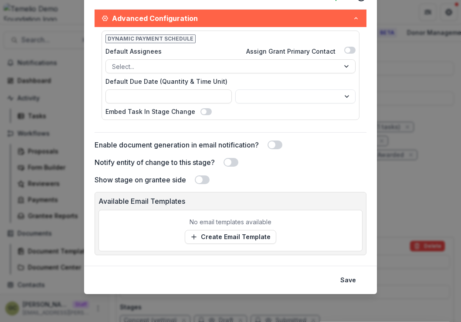
click at [230, 162] on span at bounding box center [227, 162] width 7 height 7
click at [346, 280] on button "Save" at bounding box center [348, 280] width 26 height 14
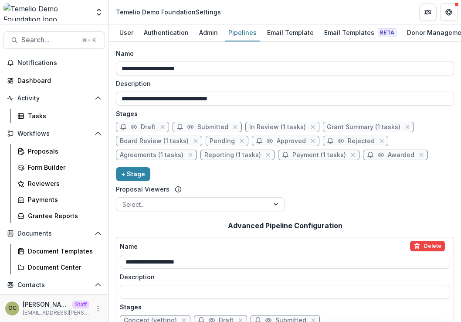
click at [318, 159] on span "Payment (1 tasks)" at bounding box center [319, 154] width 54 height 7
select select "*******"
select select
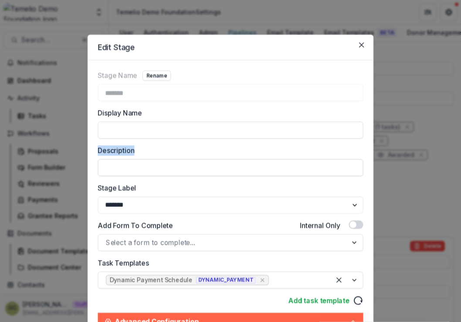
click at [318, 159] on div "Description" at bounding box center [230, 160] width 265 height 30
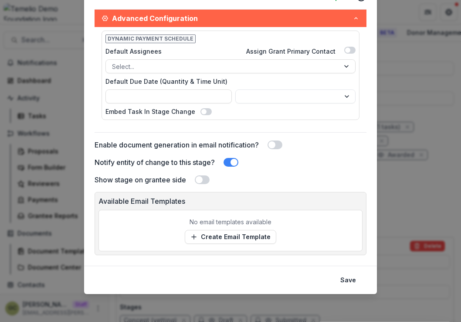
click at [231, 162] on span at bounding box center [233, 162] width 7 height 7
click at [272, 146] on span at bounding box center [271, 144] width 7 height 7
click at [273, 146] on span at bounding box center [275, 144] width 15 height 9
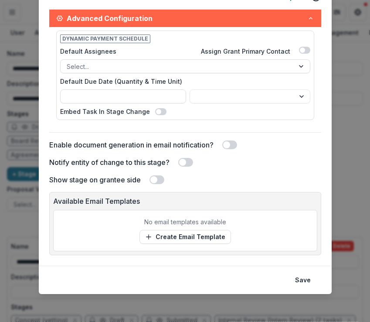
drag, startPoint x: 218, startPoint y: 169, endPoint x: 213, endPoint y: 167, distance: 5.9
click at [191, 163] on span at bounding box center [185, 162] width 15 height 9
click at [288, 158] on div "Notify entity of change to this stage?" at bounding box center [185, 162] width 272 height 10
click at [190, 160] on span at bounding box center [188, 162] width 7 height 7
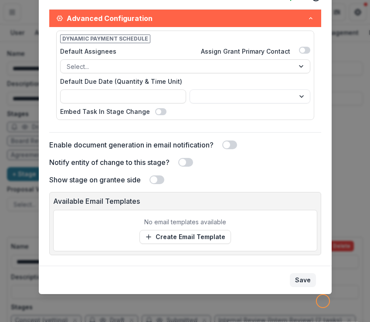
click at [305, 280] on button "Save" at bounding box center [303, 280] width 26 height 14
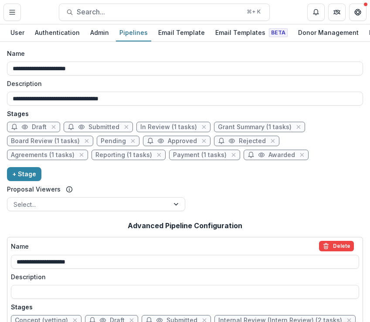
click at [254, 145] on span "Rejected" at bounding box center [252, 140] width 27 height 7
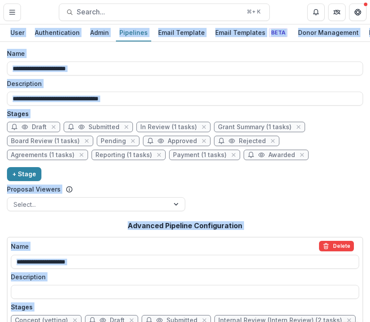
select select "******"
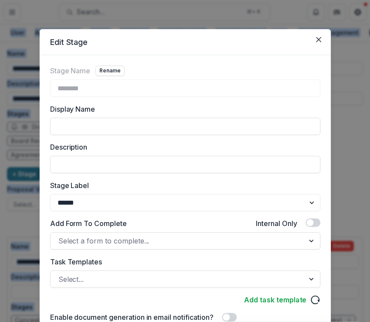
click at [253, 144] on div "Stage Name Rename ******** Display Name Description Stage Label ******* ***** *…" at bounding box center [185, 210] width 271 height 291
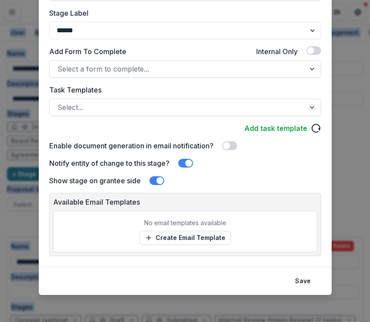
scroll to position [173, 0]
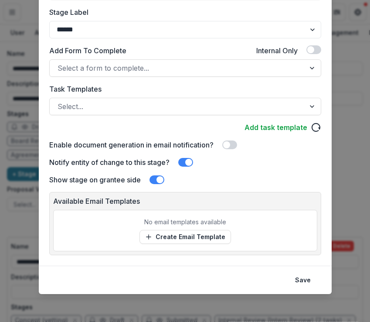
click at [220, 220] on p "No email templates available" at bounding box center [185, 221] width 82 height 9
click at [203, 237] on link "Create Email Template" at bounding box center [184, 237] width 91 height 14
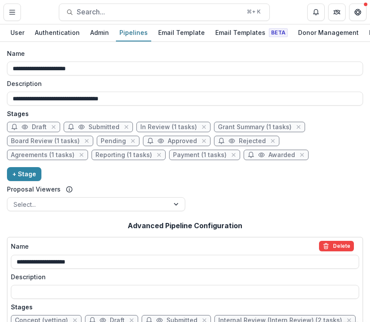
click at [173, 157] on span "Payment (1 tasks)" at bounding box center [200, 154] width 54 height 7
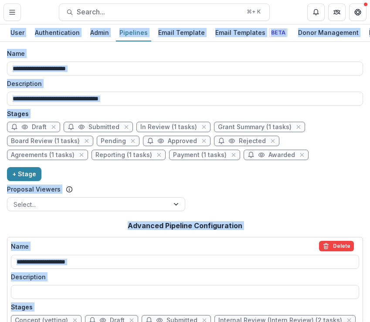
select select "*******"
select select
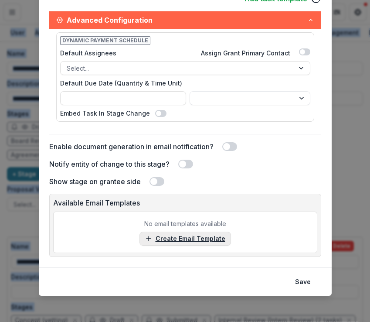
scroll to position [303, 0]
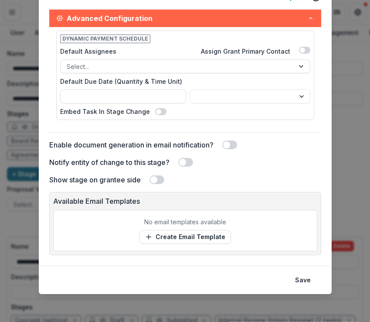
click at [185, 164] on span at bounding box center [185, 162] width 15 height 9
click at [198, 231] on link "Create Email Template" at bounding box center [184, 237] width 91 height 14
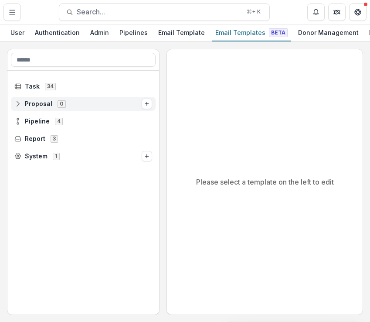
click at [58, 104] on span "0" at bounding box center [62, 103] width 8 height 7
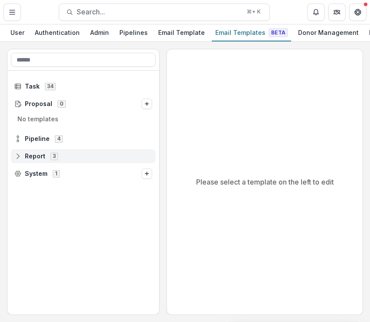
click at [70, 159] on span "Report 3" at bounding box center [83, 155] width 138 height 7
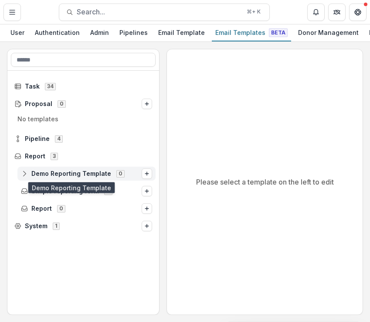
click at [89, 173] on span "Demo Reporting Template" at bounding box center [71, 173] width 80 height 7
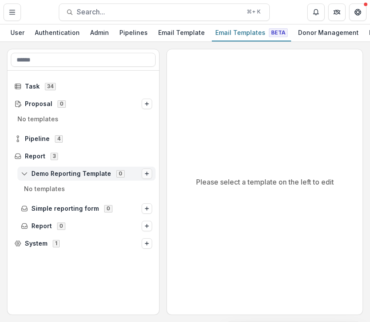
click at [145, 176] on icon "Options" at bounding box center [146, 173] width 5 height 5
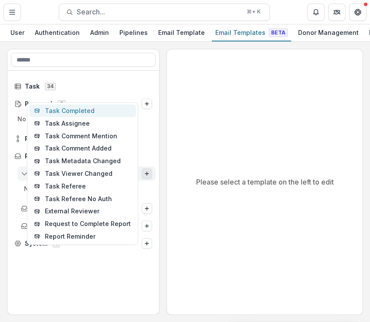
click at [102, 111] on button "Task Completed" at bounding box center [82, 111] width 107 height 13
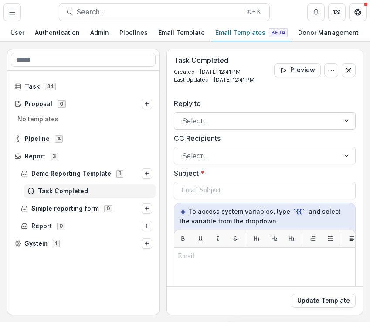
click at [247, 127] on div at bounding box center [256, 121] width 149 height 12
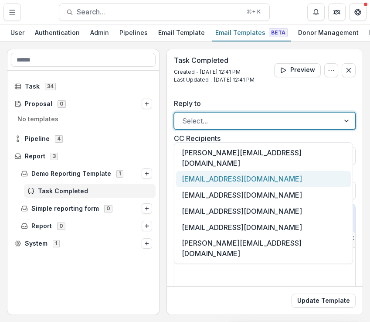
click at [246, 171] on div "[EMAIL_ADDRESS][DOMAIN_NAME]" at bounding box center [263, 179] width 175 height 16
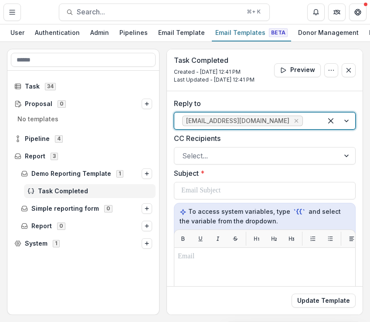
click at [253, 125] on span "[EMAIL_ADDRESS][DOMAIN_NAME]" at bounding box center [237, 120] width 103 height 7
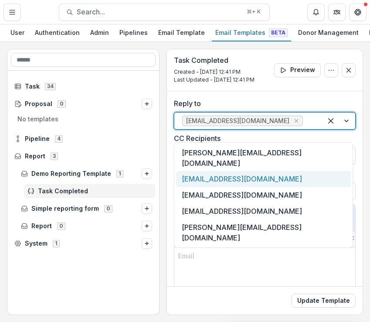
click at [288, 171] on div "[EMAIL_ADDRESS][DOMAIN_NAME]" at bounding box center [263, 179] width 175 height 16
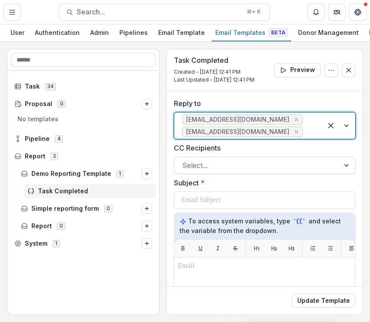
click at [285, 171] on div at bounding box center [256, 165] width 149 height 12
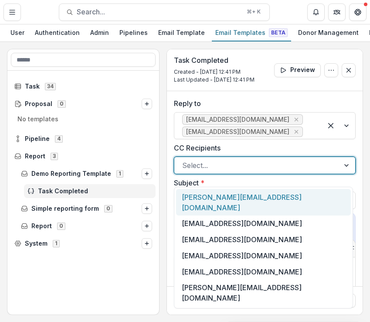
click at [293, 135] on icon "Remove grace@trytemelio.com" at bounding box center [296, 131] width 7 height 7
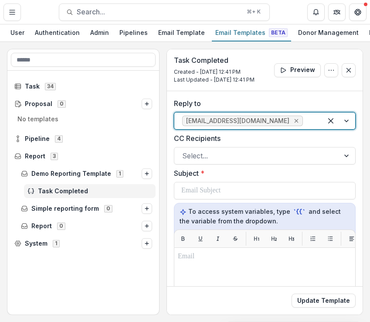
click at [293, 124] on icon "Remove maya+board@trytemelio.com" at bounding box center [296, 120] width 7 height 7
click at [299, 127] on div at bounding box center [256, 121] width 149 height 12
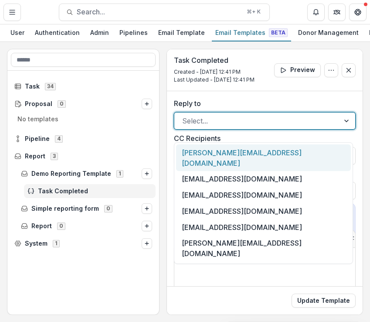
click at [255, 151] on div "[PERSON_NAME][EMAIL_ADDRESS][DOMAIN_NAME]" at bounding box center [263, 157] width 175 height 27
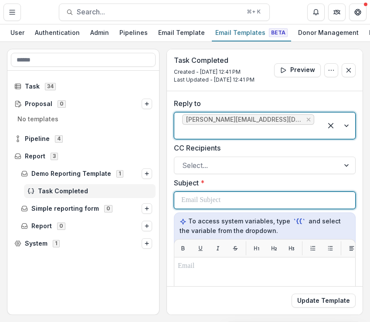
click at [246, 208] on div at bounding box center [264, 200] width 167 height 17
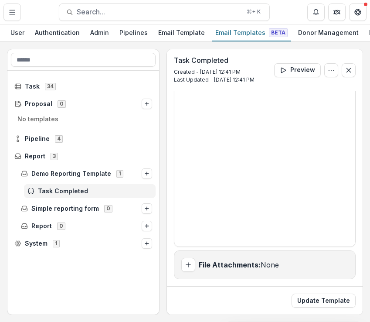
scroll to position [243, 0]
click at [330, 294] on button "Update Template" at bounding box center [323, 300] width 64 height 14
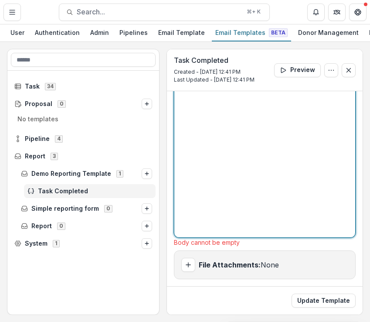
click at [277, 168] on div at bounding box center [265, 129] width 174 height 210
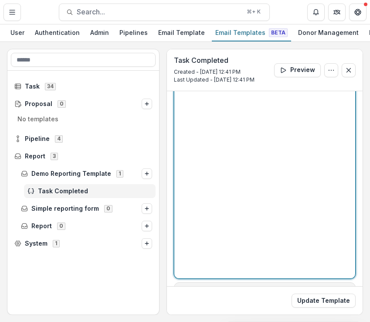
scroll to position [191, 0]
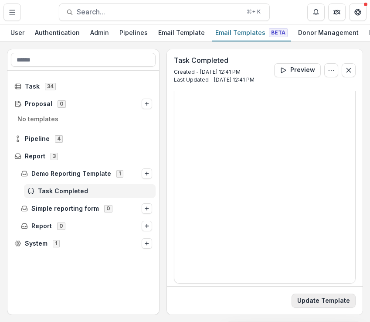
click at [323, 293] on button "Update Template" at bounding box center [323, 300] width 64 height 14
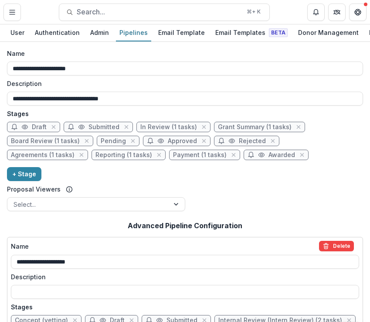
click at [171, 142] on span "Approved" at bounding box center [182, 140] width 29 height 7
select select "********"
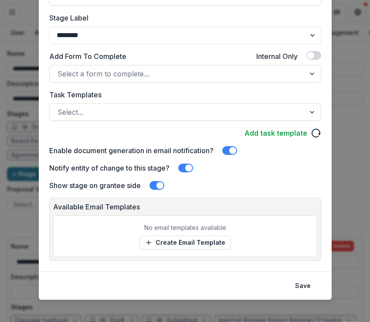
scroll to position [173, 0]
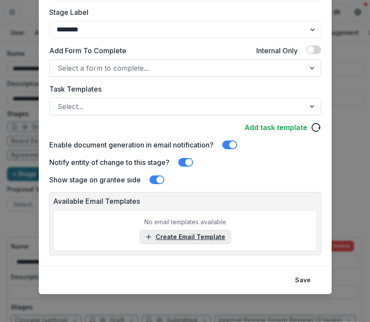
click at [193, 241] on link "Create Email Template" at bounding box center [184, 237] width 91 height 14
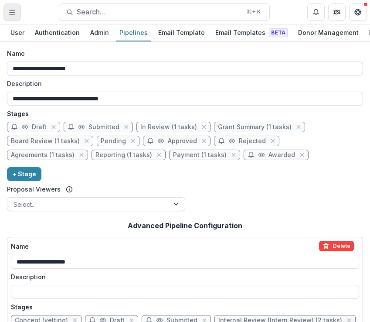
click at [13, 13] on icon "Toggle Menu" at bounding box center [12, 12] width 7 height 7
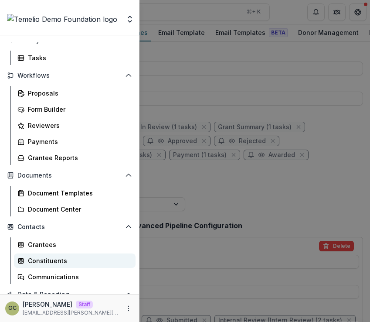
scroll to position [85, 0]
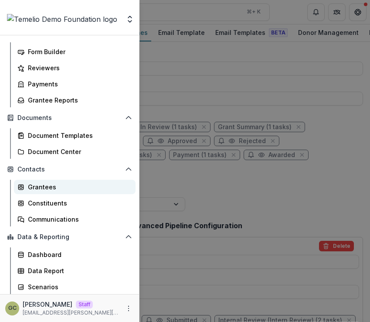
click at [70, 188] on div "Grantees" at bounding box center [78, 186] width 101 height 9
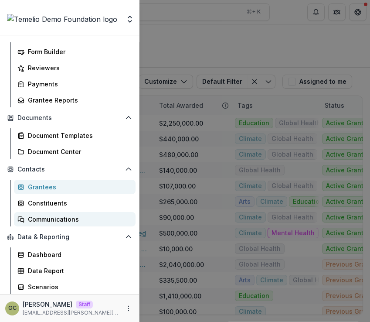
click at [77, 217] on div "Communications" at bounding box center [78, 218] width 101 height 9
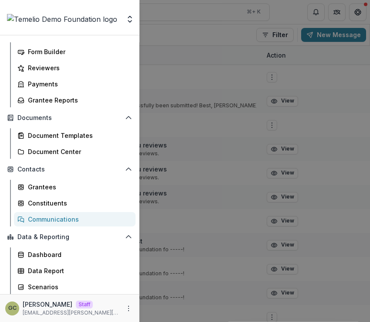
click at [197, 201] on div "Aggregate Analysis Foundations Ruthwick Foundation Chang Foundation Nonprofits …" at bounding box center [185, 161] width 370 height 322
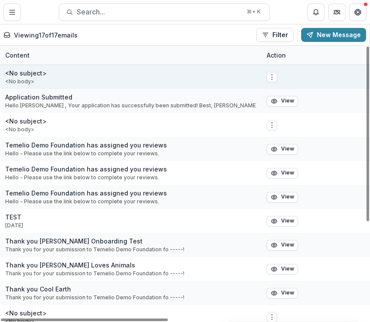
click at [61, 68] on div "<No subject> <No body>" at bounding box center [130, 77] width 261 height 24
click at [272, 78] on icon "Options" at bounding box center [271, 77] width 7 height 7
click at [282, 93] on button "Edit" at bounding box center [315, 95] width 93 height 14
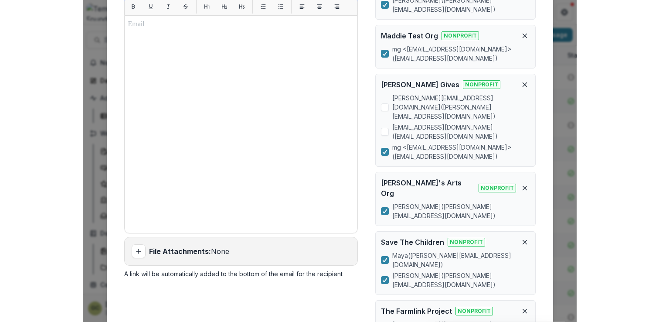
scroll to position [312, 0]
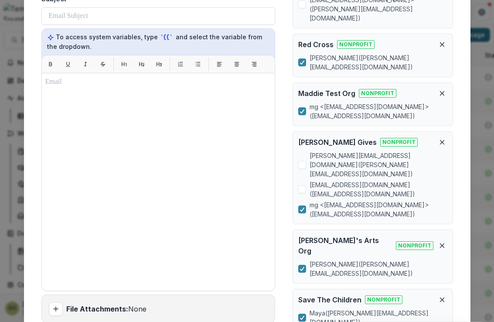
click at [485, 35] on div "Compose Email To ruthwick+the@trytemelio.com ruthwick+planned@trytemelio.com ma…" at bounding box center [247, 161] width 494 height 322
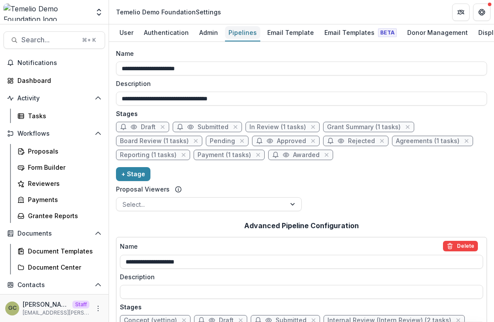
click at [232, 34] on div "Pipelines" at bounding box center [242, 32] width 35 height 13
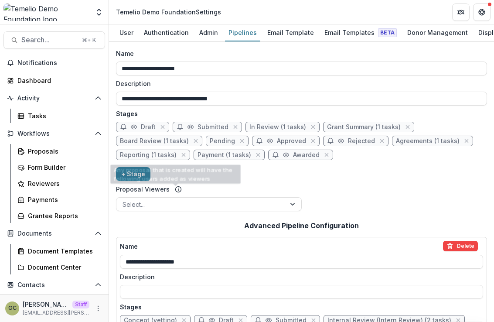
click at [186, 190] on div "Proposal Viewers" at bounding box center [209, 188] width 186 height 9
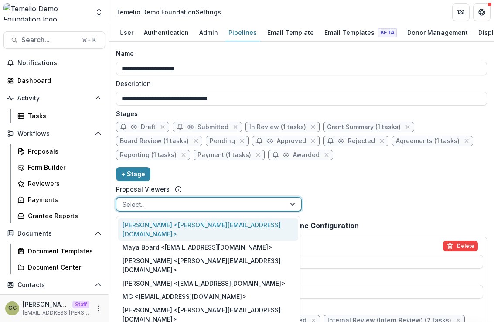
click at [187, 205] on div at bounding box center [200, 204] width 157 height 11
click at [193, 238] on div "Ruthwick Pathireddy <ruthwick+temelio+demo@trytemelio.com>" at bounding box center [208, 229] width 180 height 23
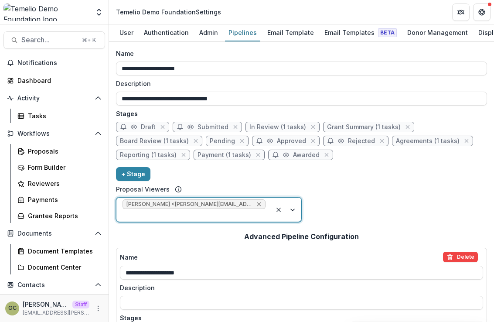
click at [256, 205] on icon "Remove Ruthwick Pathireddy <ruthwick+temelio+demo@trytemelio.com>" at bounding box center [258, 203] width 7 height 7
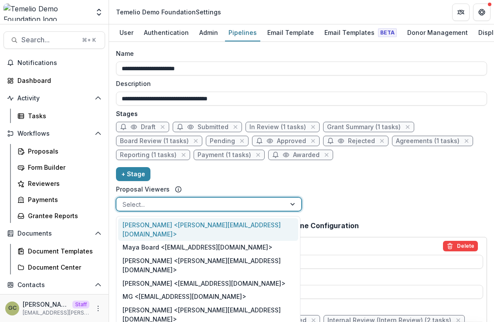
click at [259, 206] on div at bounding box center [200, 204] width 157 height 11
click at [237, 230] on div "Ruthwick Pathireddy <ruthwick+temelio+demo@trytemelio.com>" at bounding box center [208, 229] width 180 height 23
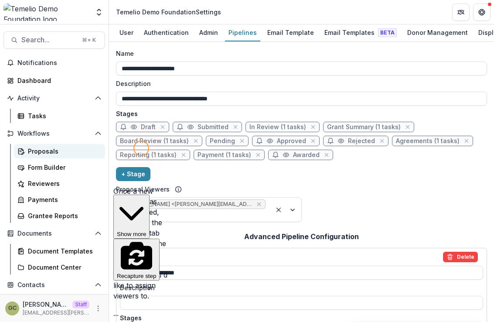
click at [60, 154] on div "Proposals" at bounding box center [63, 150] width 70 height 9
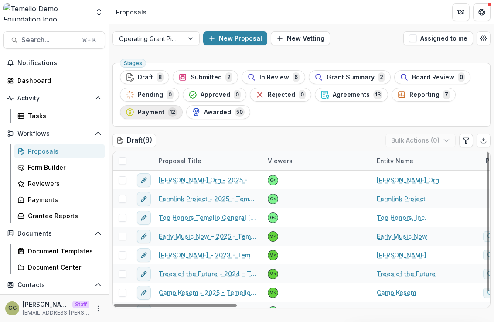
click at [148, 111] on span "Payment" at bounding box center [151, 111] width 27 height 7
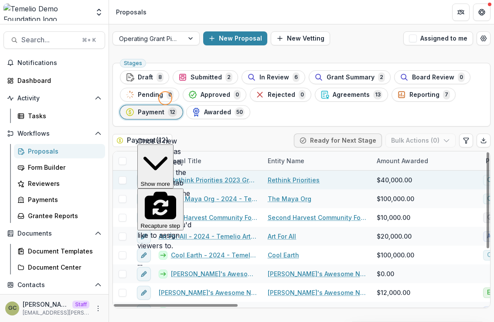
click at [121, 183] on span at bounding box center [123, 180] width 8 height 8
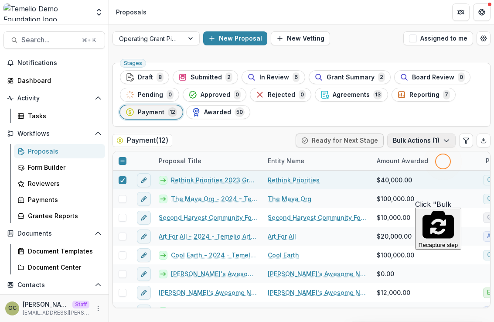
click at [450, 139] on button "Bulk Actions ( 1 )" at bounding box center [421, 140] width 68 height 14
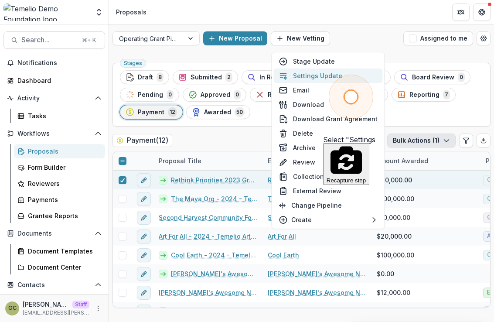
click at [335, 73] on button "Settings Update" at bounding box center [328, 75] width 109 height 14
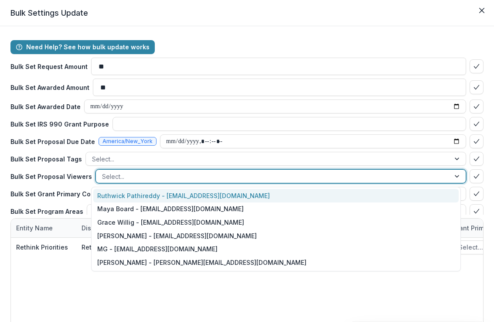
click at [128, 172] on div "Need Help? See how bulk update works Bulk Set Request Amount ** Bulk Set Awarde…" at bounding box center [246, 127] width 473 height 174
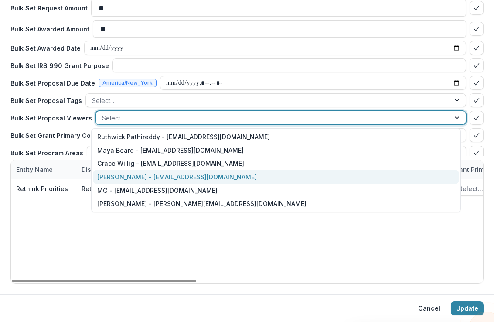
scroll to position [59, 0]
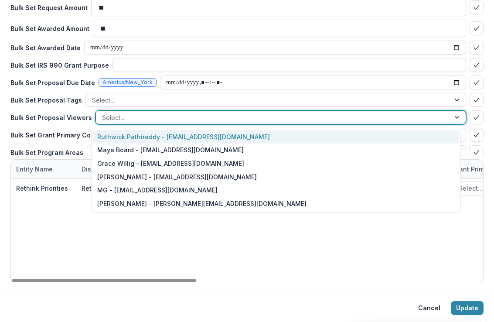
click at [142, 139] on div "Ruthwick Pathireddy - ruthwick+temelio+demo@trytemelio.com" at bounding box center [275, 137] width 365 height 14
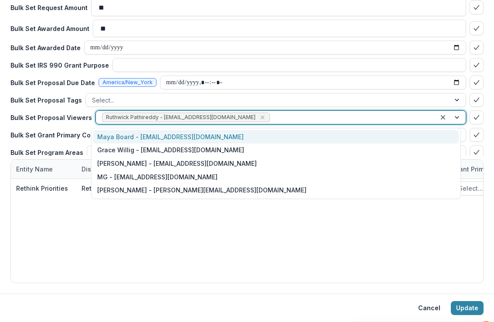
click at [331, 111] on div "Ruthwick Pathireddy - ruthwick+temelio+demo@trytemelio.com" at bounding box center [266, 117] width 340 height 13
click at [266, 117] on icon "Remove Ruthwick Pathireddy - ruthwick+temelio+demo@trytemelio.com" at bounding box center [262, 117] width 7 height 7
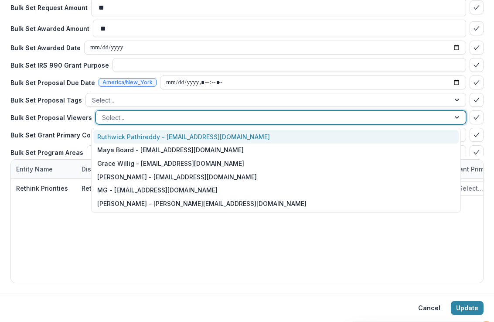
click at [271, 117] on div at bounding box center [273, 117] width 342 height 11
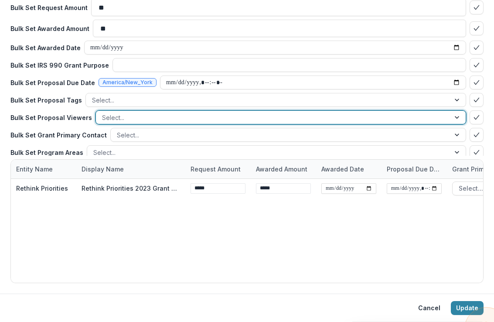
click at [271, 117] on div at bounding box center [273, 117] width 342 height 11
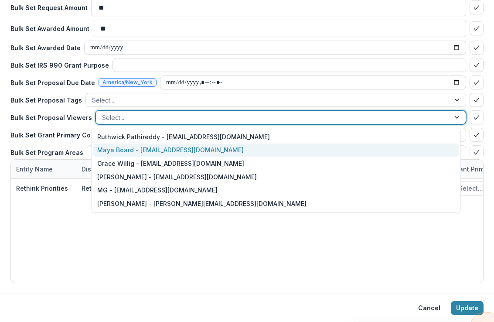
click at [246, 149] on div "Maya Board - maya+board@trytemelio.com" at bounding box center [275, 150] width 365 height 14
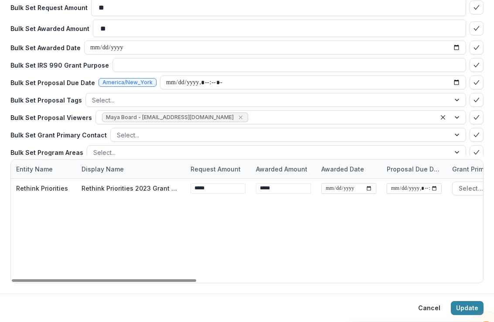
click at [473, 306] on button "Update" at bounding box center [466, 308] width 33 height 14
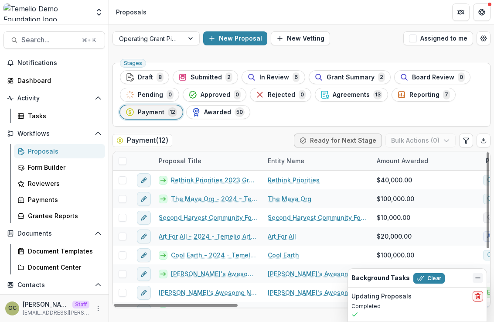
click at [480, 278] on icon "Dismiss" at bounding box center [477, 277] width 7 height 7
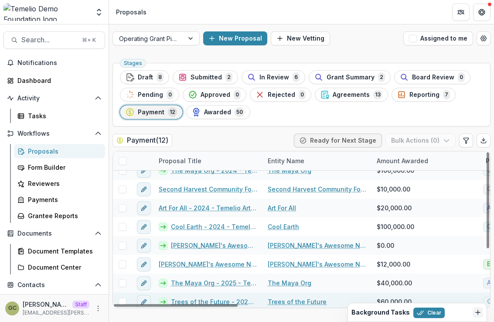
scroll to position [0, 0]
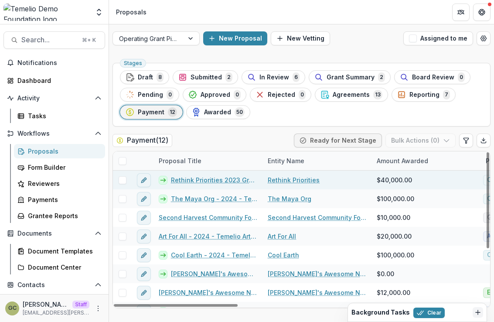
click at [217, 178] on link "Rethink Priorities 2023 Grant Request" at bounding box center [214, 179] width 86 height 9
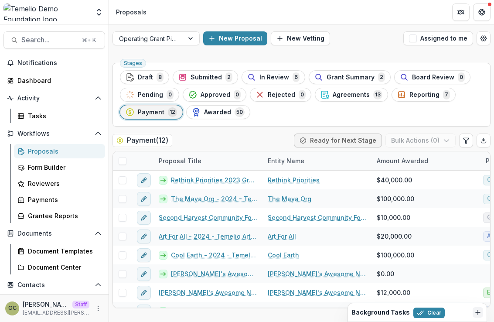
click at [155, 108] on div "Payment 12" at bounding box center [150, 112] width 51 height 10
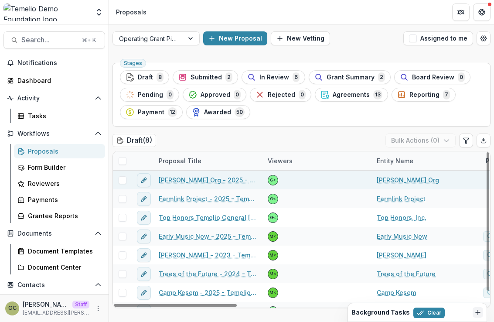
click at [122, 179] on span at bounding box center [123, 180] width 8 height 8
click at [151, 110] on span "Payment" at bounding box center [151, 111] width 27 height 7
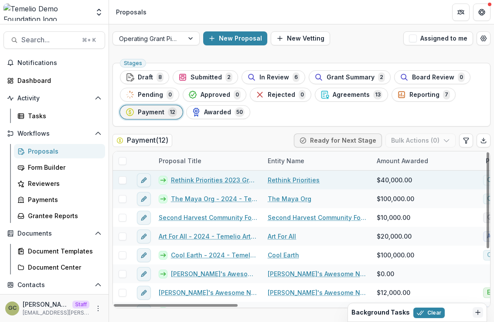
click at [119, 181] on span at bounding box center [123, 180] width 8 height 8
click at [449, 141] on icon "button" at bounding box center [446, 140] width 7 height 7
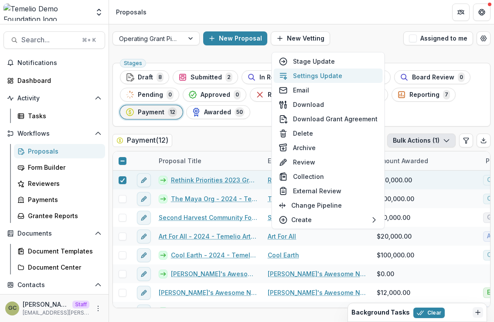
click at [336, 73] on button "Settings Update" at bounding box center [328, 75] width 109 height 14
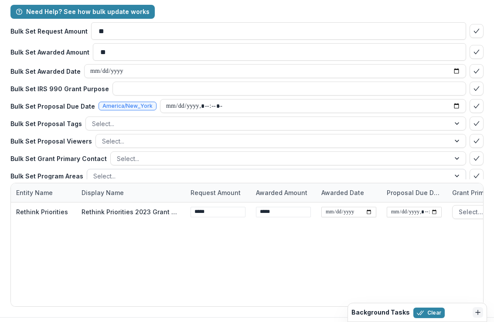
scroll to position [32, 0]
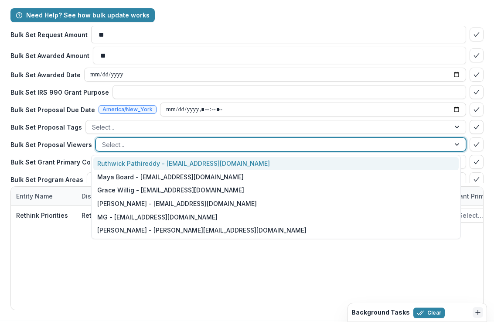
click at [138, 147] on div at bounding box center [273, 144] width 342 height 11
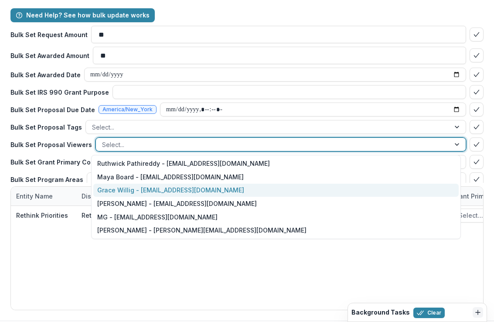
click at [135, 186] on div "Grace Willig - grace@trytemelio.com" at bounding box center [275, 190] width 365 height 14
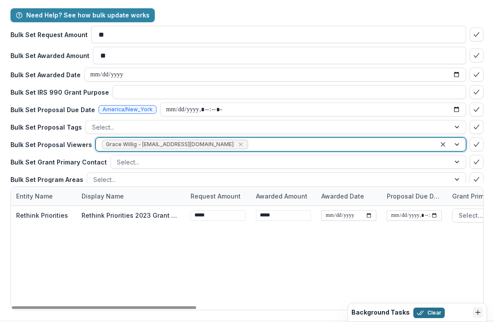
click at [420, 307] on button "Clear" at bounding box center [428, 312] width 31 height 10
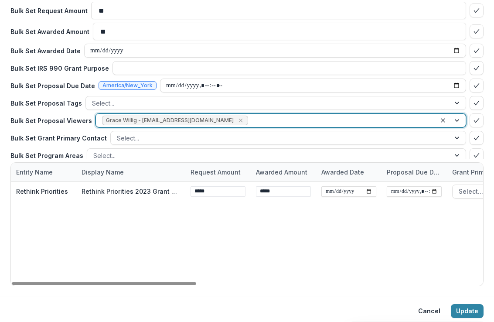
scroll to position [59, 0]
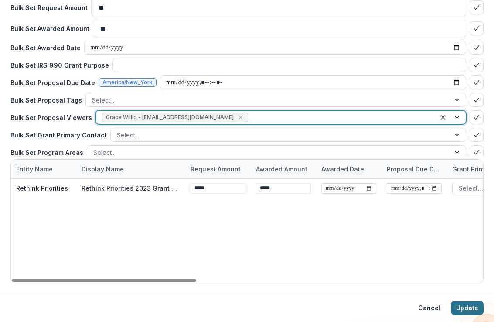
click at [462, 306] on button "Update" at bounding box center [466, 308] width 33 height 14
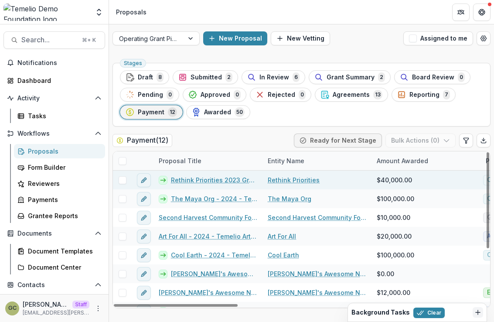
click at [216, 181] on link "Rethink Priorities 2023 Grant Request" at bounding box center [214, 179] width 86 height 9
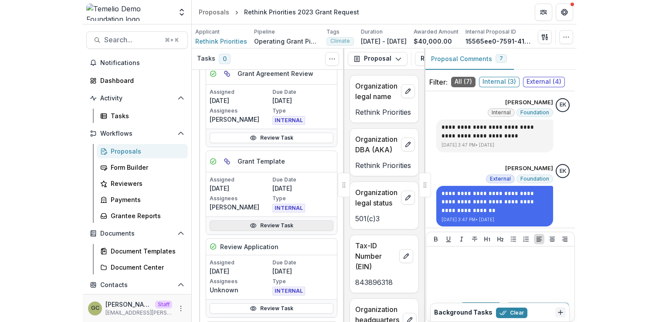
scroll to position [317, 0]
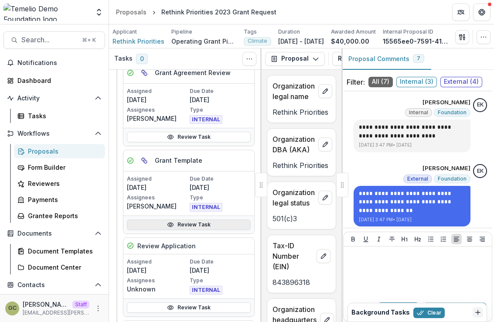
click at [193, 228] on link "Review Task" at bounding box center [189, 224] width 124 height 10
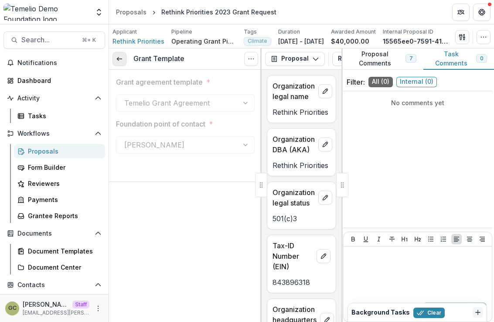
click at [118, 58] on link at bounding box center [119, 59] width 14 height 14
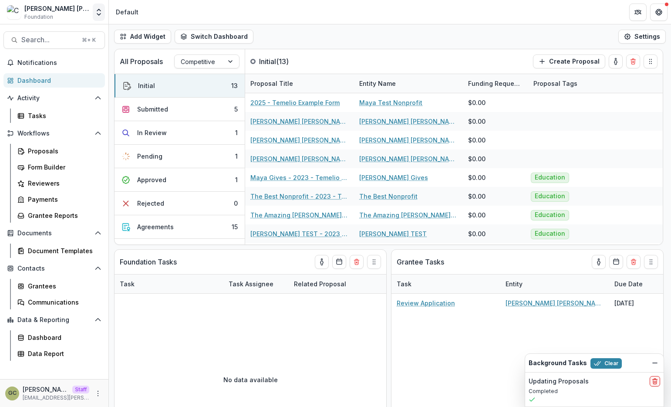
click at [100, 15] on icon "Open entity switcher" at bounding box center [99, 12] width 9 height 9
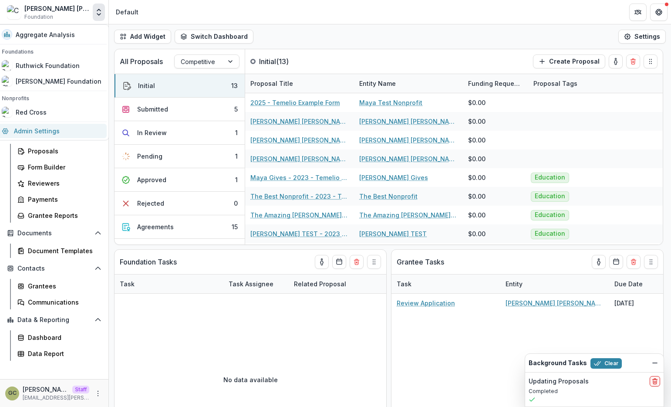
click at [84, 129] on link "Admin Settings" at bounding box center [52, 131] width 110 height 14
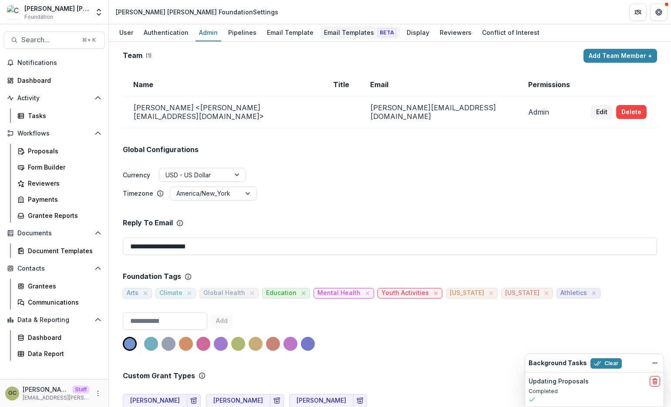
click at [348, 35] on div "Email Templates Beta" at bounding box center [360, 32] width 79 height 13
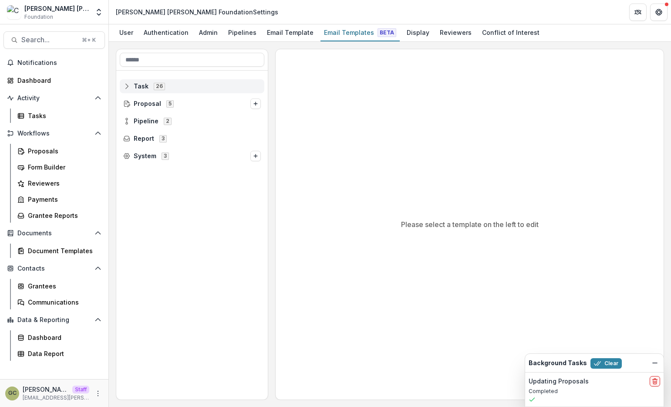
click at [150, 84] on span "Task 26" at bounding box center [192, 85] width 138 height 7
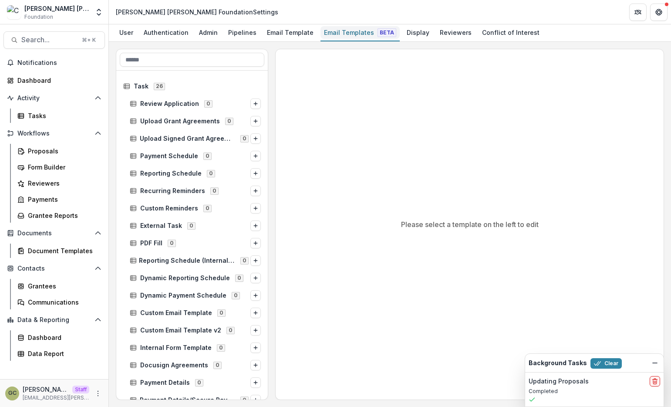
click at [358, 34] on div "Email Templates Beta" at bounding box center [360, 32] width 79 height 13
click at [206, 30] on div "Admin" at bounding box center [209, 32] width 26 height 13
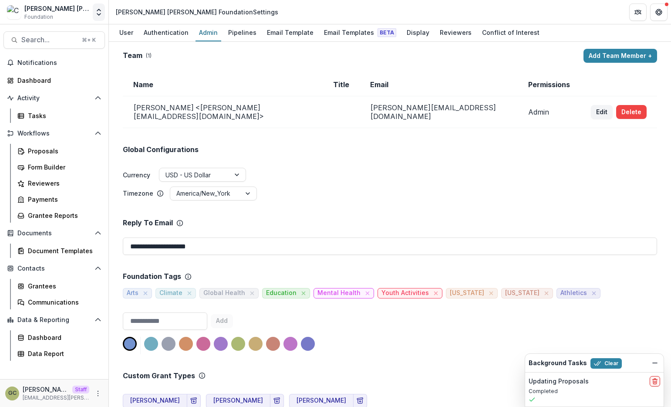
click at [98, 13] on icon "Open entity switcher" at bounding box center [99, 12] width 9 height 9
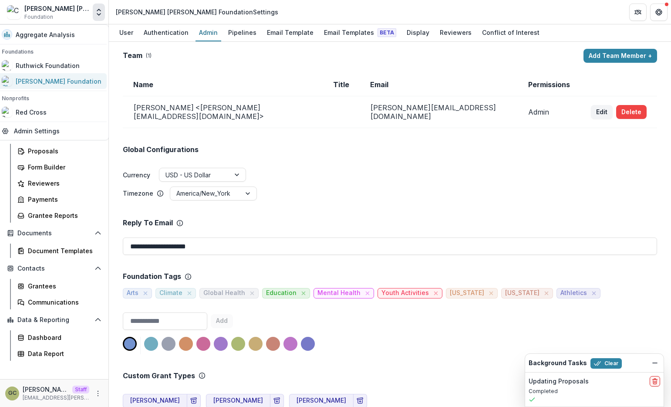
click at [72, 79] on div "[PERSON_NAME] Foundation" at bounding box center [59, 81] width 86 height 9
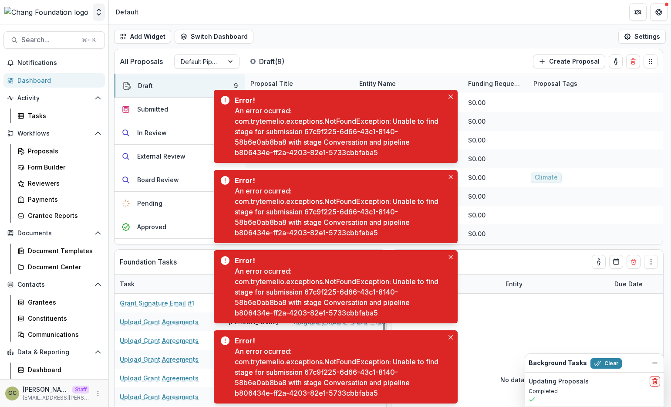
click at [96, 11] on icon "Open entity switcher" at bounding box center [99, 12] width 9 height 9
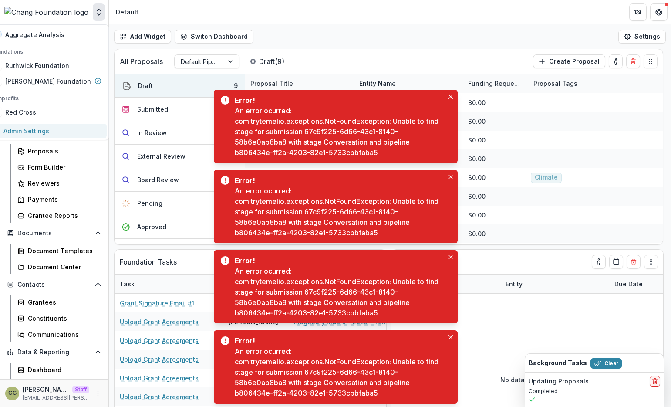
click at [68, 128] on link "Admin Settings" at bounding box center [46, 131] width 121 height 14
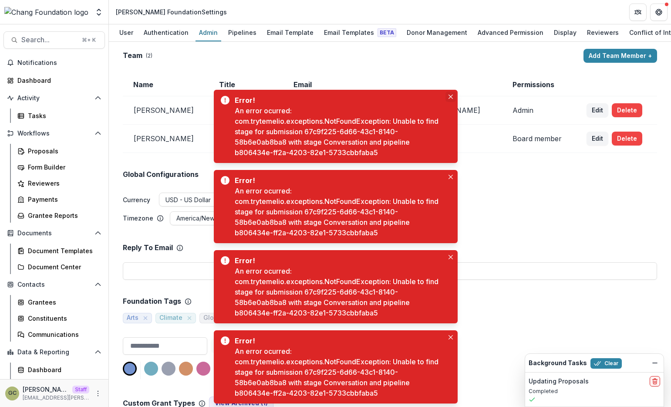
click at [449, 95] on icon "Close" at bounding box center [451, 97] width 4 height 4
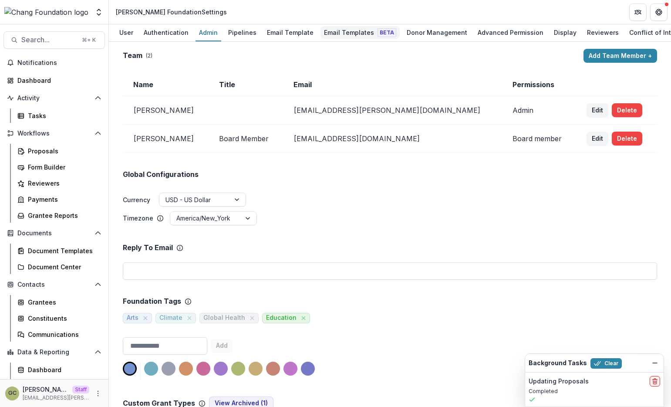
click at [365, 27] on div "Email Templates Beta" at bounding box center [360, 32] width 79 height 13
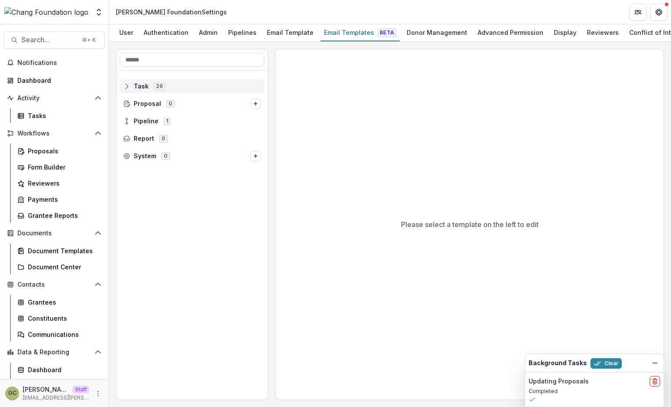
click at [131, 90] on span "Task 26" at bounding box center [192, 85] width 138 height 7
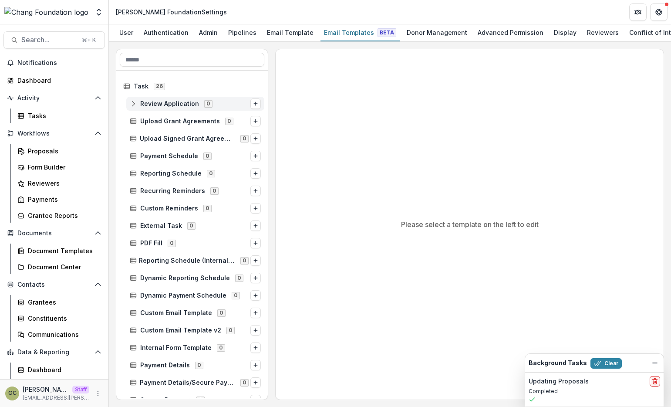
click at [153, 107] on span "Review Application" at bounding box center [169, 103] width 59 height 7
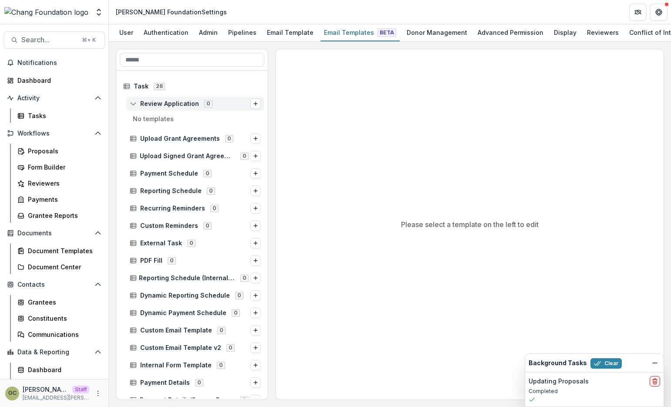
click at [144, 102] on span "Review Application" at bounding box center [169, 103] width 59 height 7
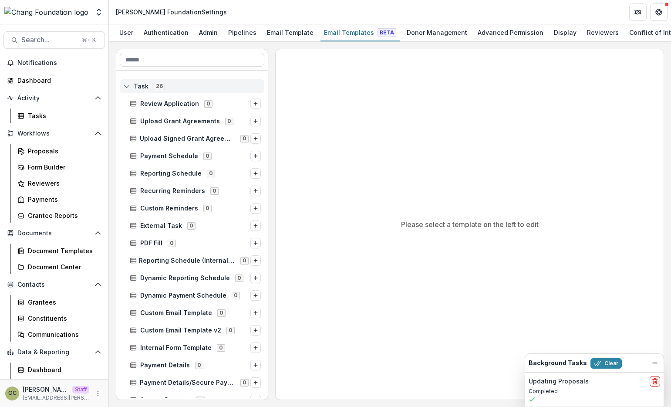
click at [129, 87] on line at bounding box center [127, 87] width 6 height 0
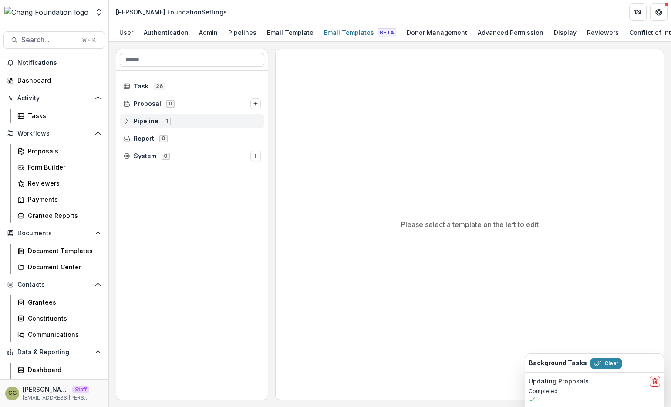
click at [130, 121] on span "Pipeline 1" at bounding box center [192, 120] width 138 height 7
click at [146, 137] on span "Default Pipeline" at bounding box center [164, 138] width 49 height 7
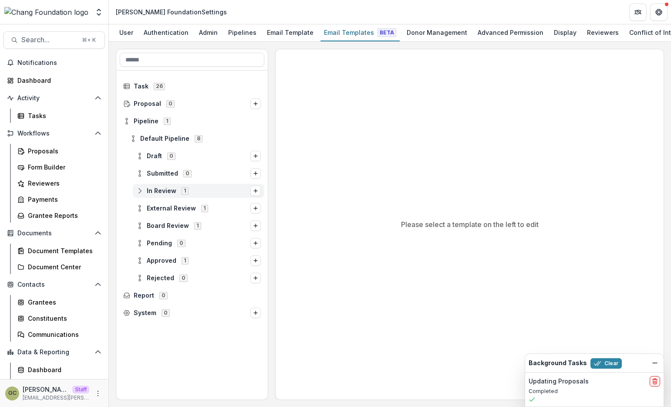
click at [170, 191] on span "In Review" at bounding box center [162, 190] width 30 height 7
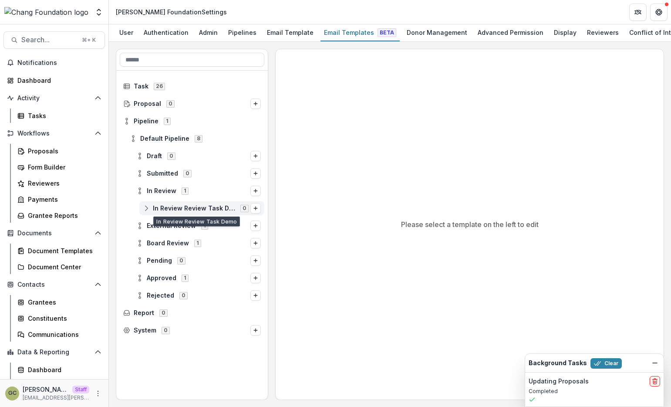
click at [167, 206] on span "In Review Review Task Demo" at bounding box center [194, 208] width 82 height 7
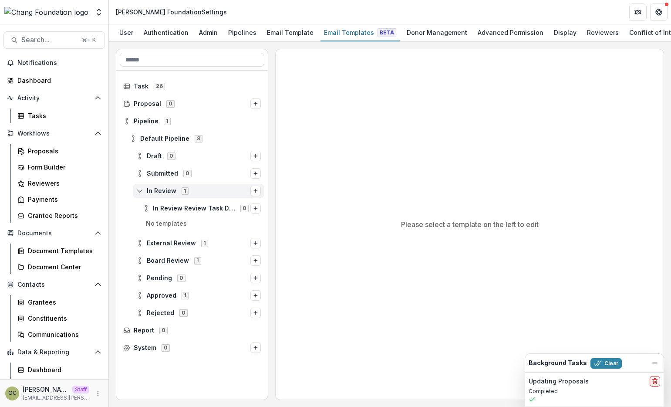
click at [145, 193] on span "In Review 1" at bounding box center [193, 190] width 114 height 7
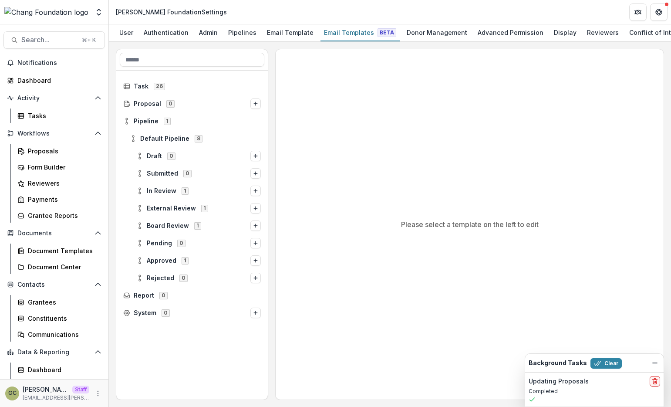
drag, startPoint x: 136, startPoint y: 137, endPoint x: 132, endPoint y: 129, distance: 8.6
click at [136, 137] on icon at bounding box center [133, 138] width 7 height 7
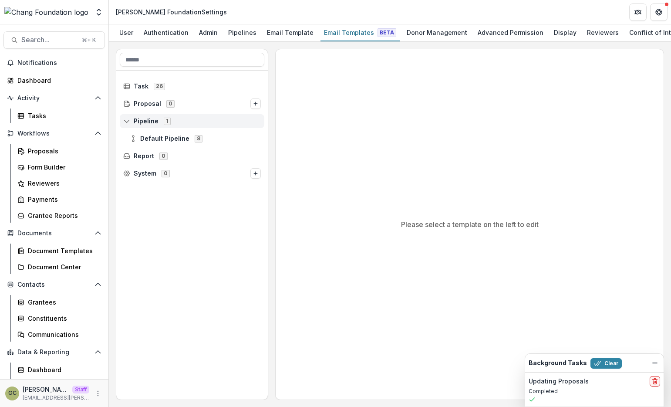
click at [129, 123] on icon at bounding box center [126, 121] width 7 height 7
click at [344, 35] on div "Email Templates Beta" at bounding box center [360, 32] width 79 height 13
click at [182, 47] on div "Task 26 Proposal 0 Pipeline 1 Report 0 System 0 Please select a template on the…" at bounding box center [390, 224] width 562 height 365
click at [128, 36] on div "User" at bounding box center [126, 32] width 21 height 13
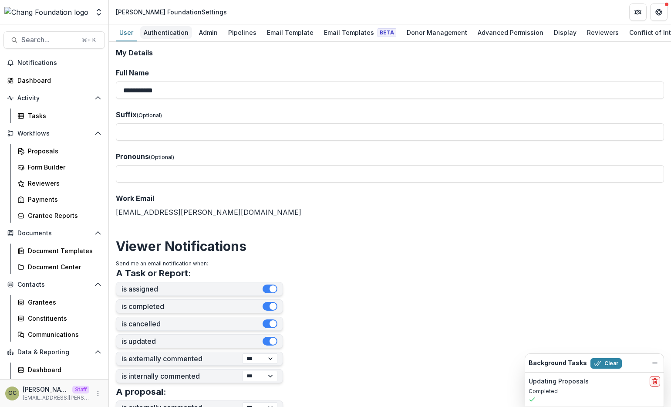
click at [156, 34] on div "Authentication" at bounding box center [166, 32] width 52 height 13
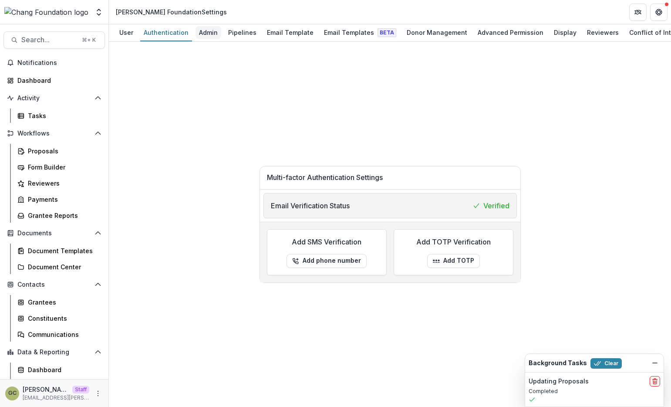
click at [209, 30] on div "Admin" at bounding box center [209, 32] width 26 height 13
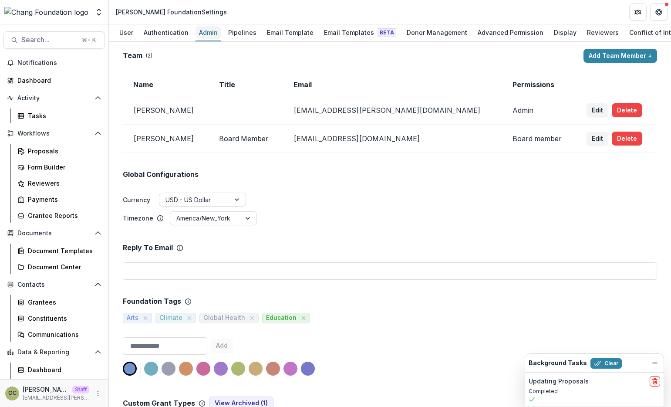
type input "*******"
click at [565, 195] on ul "Currency USD - US Dollar" at bounding box center [390, 200] width 535 height 15
click at [587, 139] on button "Edit" at bounding box center [598, 139] width 22 height 14
select select "**********"
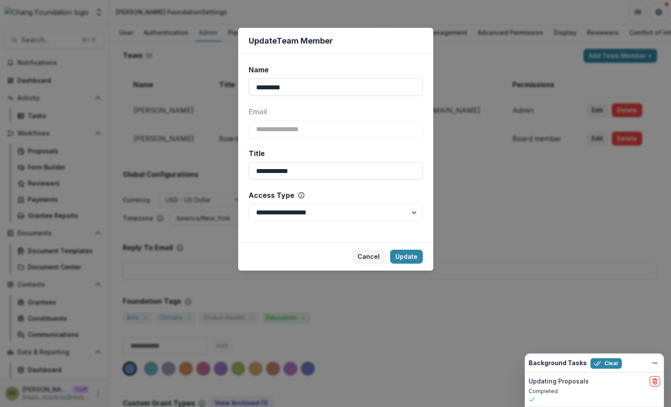
click at [479, 210] on div "**********" at bounding box center [335, 203] width 671 height 407
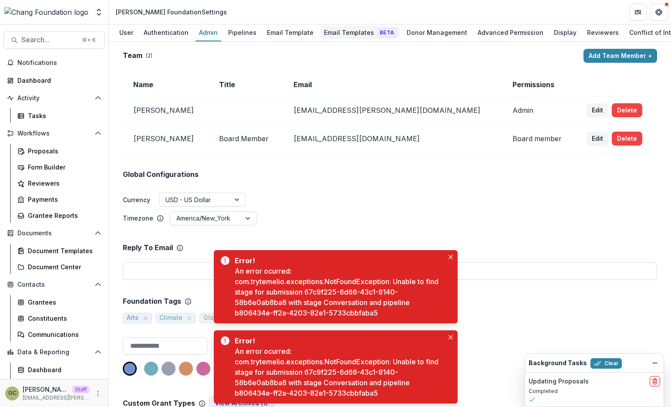
click at [345, 37] on div "Email Templates Beta" at bounding box center [360, 32] width 79 height 13
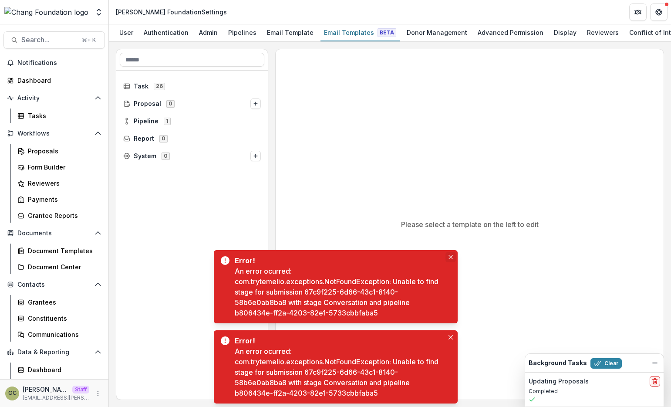
click at [451, 256] on icon "Close" at bounding box center [451, 257] width 4 height 4
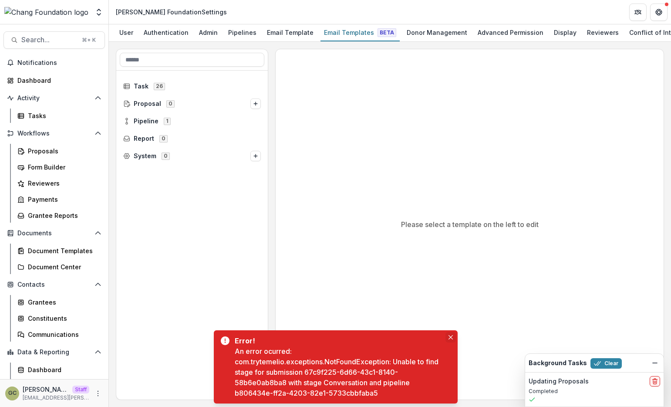
click at [452, 340] on button "Close" at bounding box center [451, 337] width 10 height 10
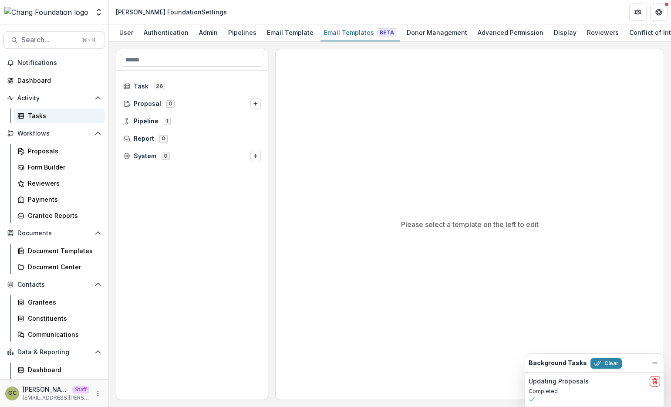
click at [38, 120] on link "Tasks" at bounding box center [59, 115] width 91 height 14
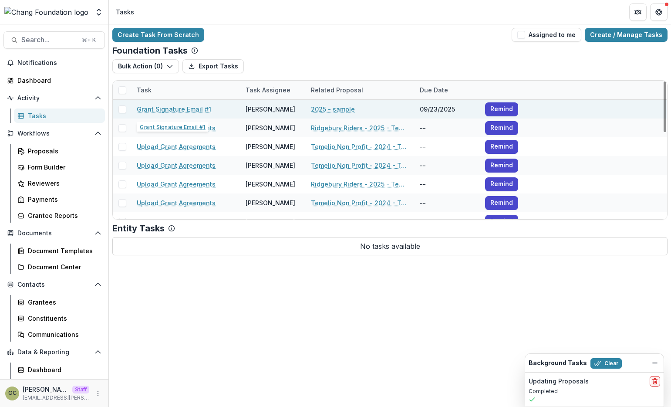
click at [196, 108] on link "Grant Signature Email #1" at bounding box center [174, 109] width 75 height 9
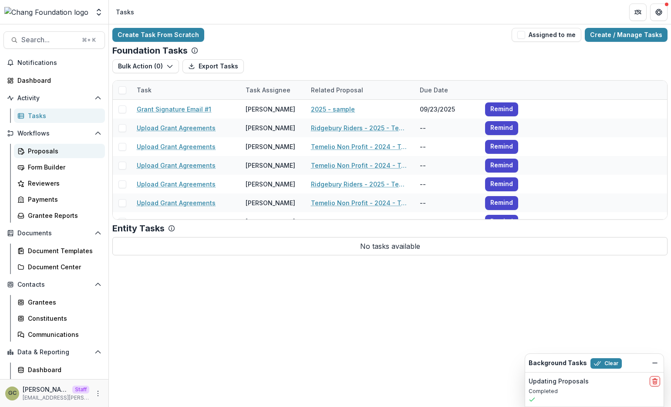
click at [71, 145] on link "Proposals" at bounding box center [59, 151] width 91 height 14
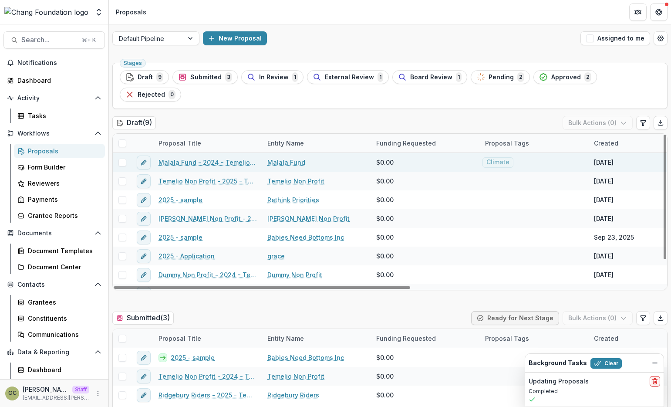
click at [183, 158] on link "Malala Fund - 2024 - Temelio General [PERSON_NAME]" at bounding box center [208, 162] width 98 height 9
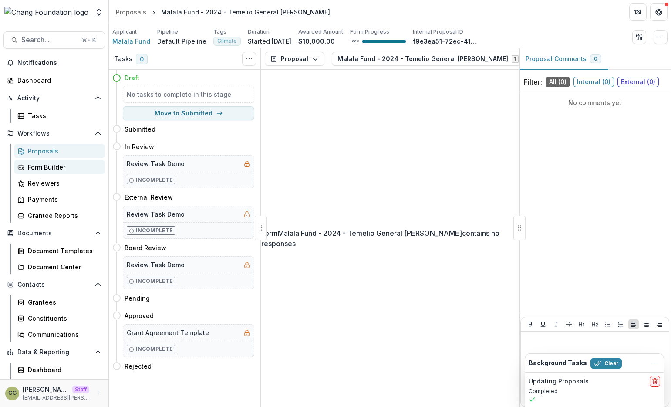
click at [65, 164] on div "Form Builder" at bounding box center [63, 167] width 70 height 9
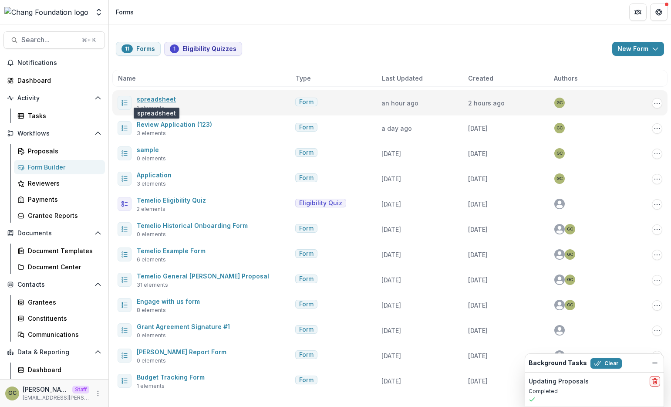
click at [159, 102] on link "spreadsheet" at bounding box center [156, 98] width 39 height 7
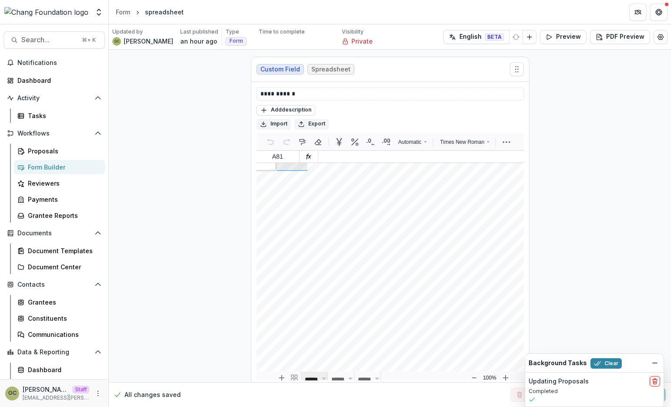
click at [159, 102] on div "**********" at bounding box center [390, 255] width 562 height 410
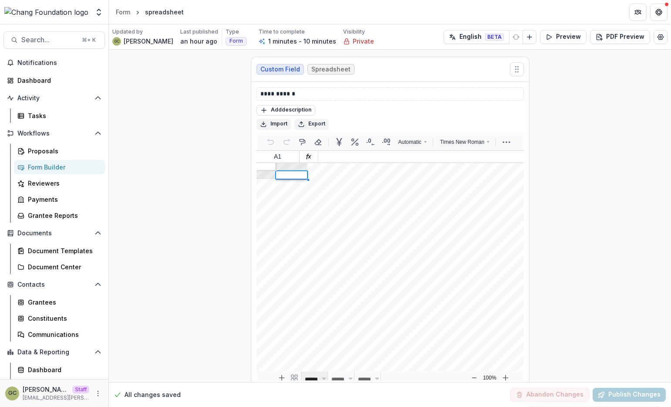
scroll to position [64, 0]
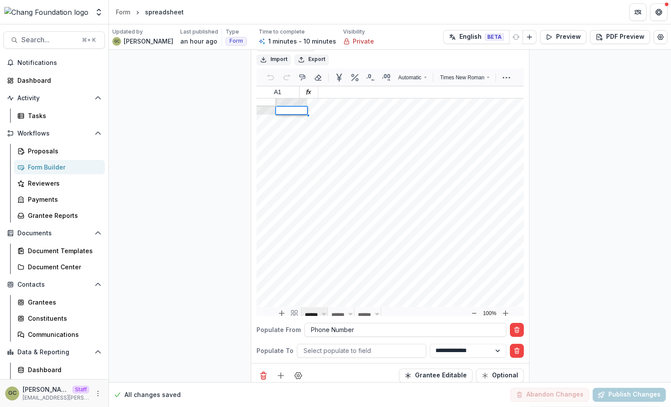
click at [62, 167] on div "Form Builder" at bounding box center [63, 167] width 70 height 9
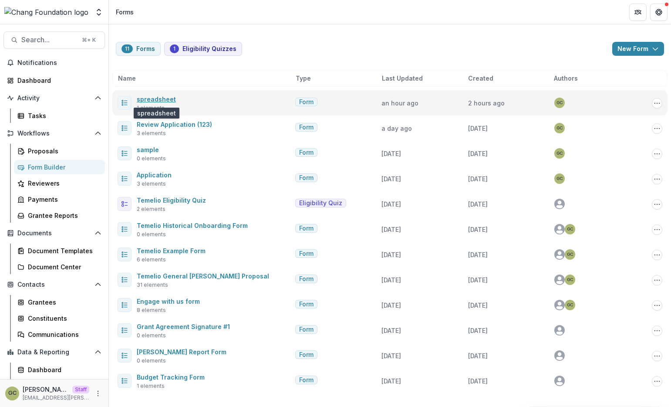
click at [166, 99] on link "spreadsheet" at bounding box center [156, 98] width 39 height 7
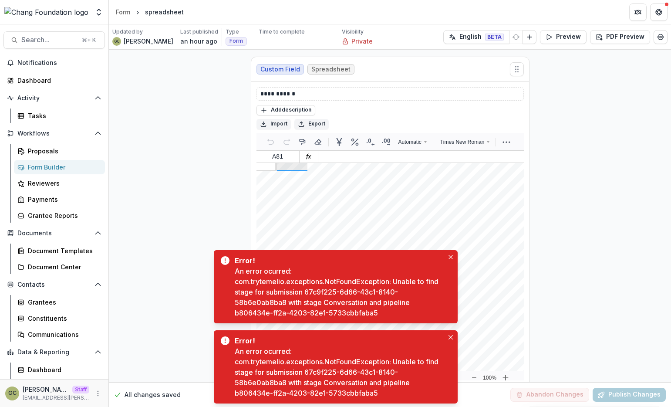
scroll to position [61, 0]
click at [58, 152] on div "Proposals" at bounding box center [63, 150] width 70 height 9
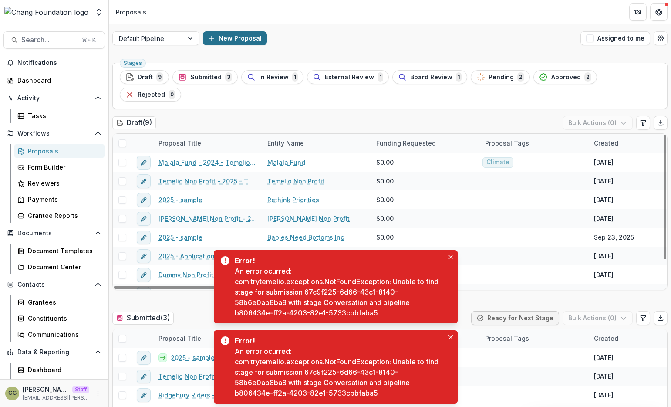
click at [228, 35] on button "New Proposal" at bounding box center [235, 38] width 64 height 14
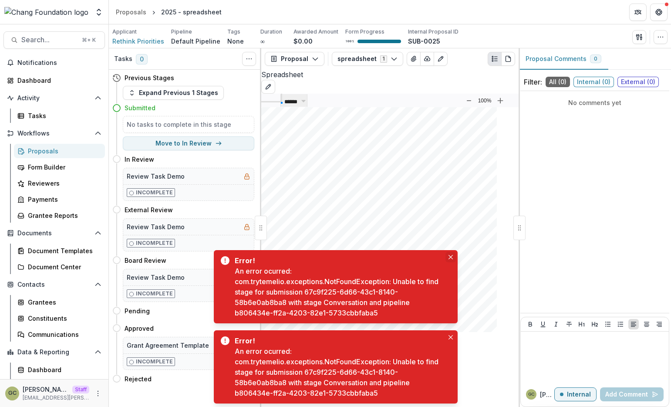
click at [453, 257] on button "Close" at bounding box center [451, 257] width 10 height 10
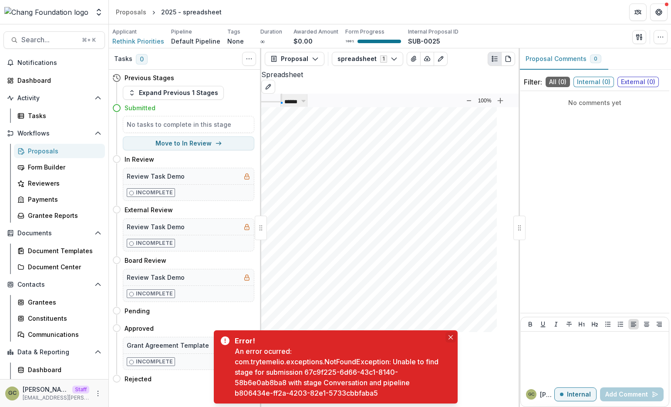
click at [450, 338] on icon "Close" at bounding box center [451, 337] width 4 height 4
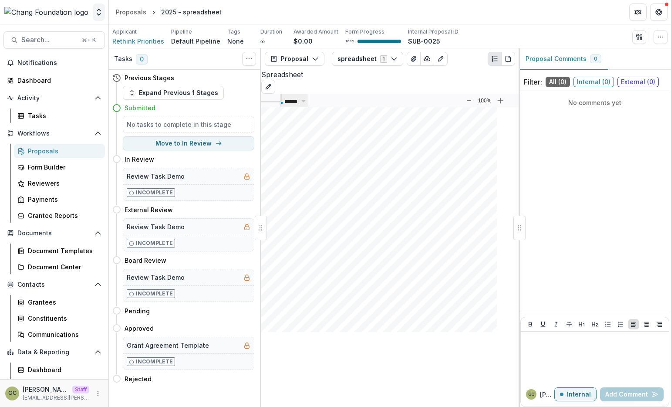
click at [102, 15] on icon "Open entity switcher" at bounding box center [99, 12] width 9 height 9
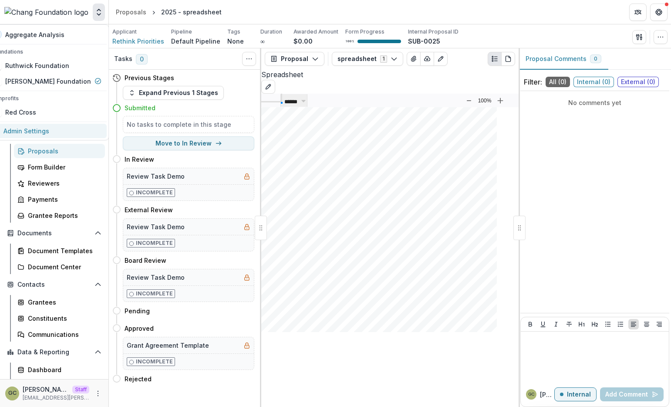
click at [55, 125] on link "Admin Settings" at bounding box center [46, 131] width 121 height 14
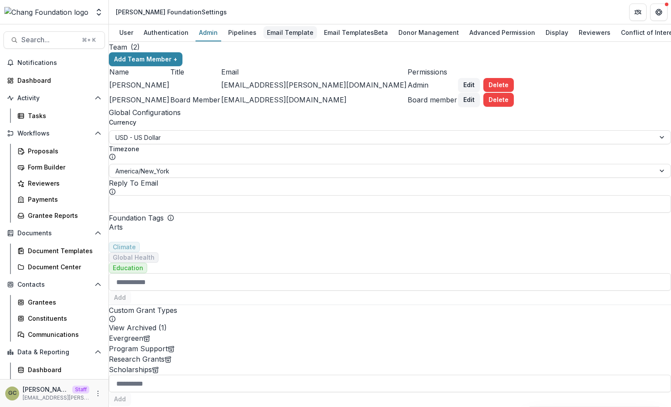
click at [293, 35] on div "Email Template" at bounding box center [291, 32] width 54 height 13
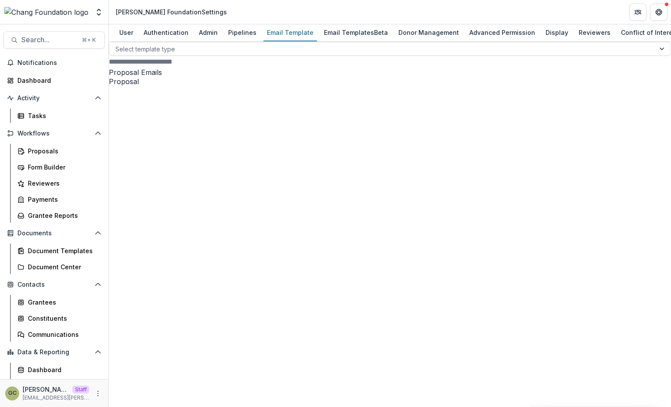
click at [189, 78] on p "Proposal Emails" at bounding box center [390, 72] width 562 height 10
click at [195, 100] on div "Proposal Emails Proposal" at bounding box center [390, 357] width 562 height 581
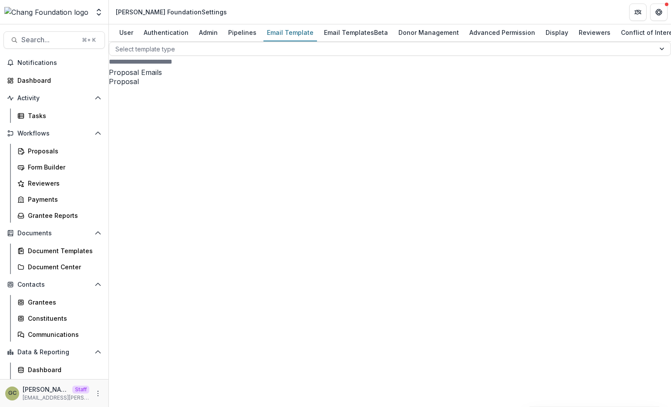
scroll to position [91, 0]
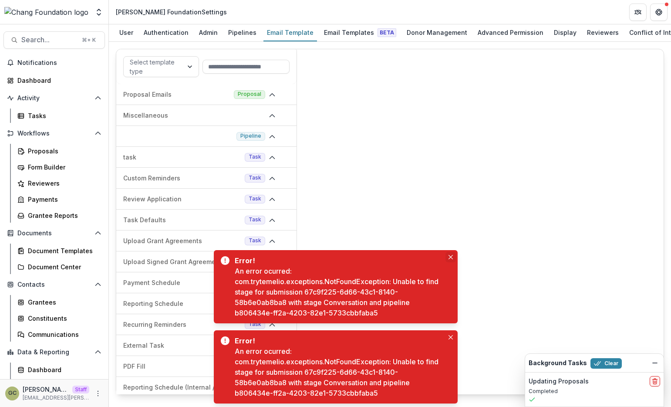
click at [450, 256] on icon "Close" at bounding box center [451, 257] width 4 height 4
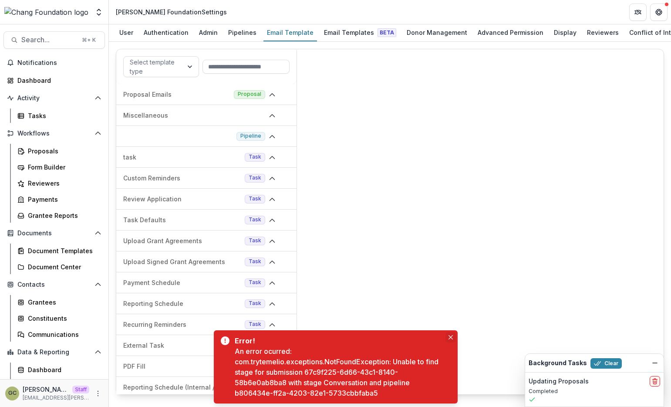
click at [451, 333] on button "Close" at bounding box center [451, 337] width 10 height 10
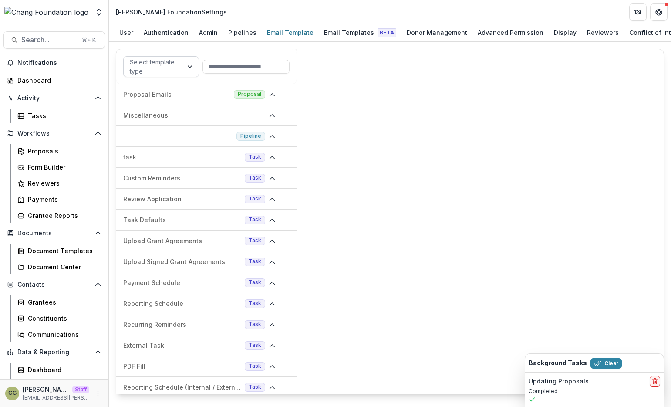
click at [187, 69] on div at bounding box center [191, 67] width 16 height 20
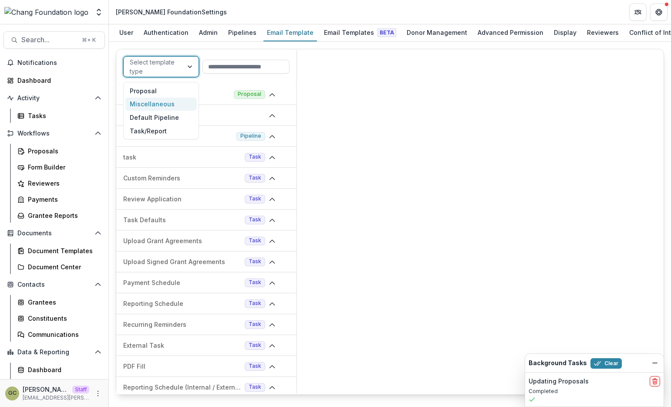
click at [177, 102] on div "Miscellaneous" at bounding box center [160, 105] width 71 height 14
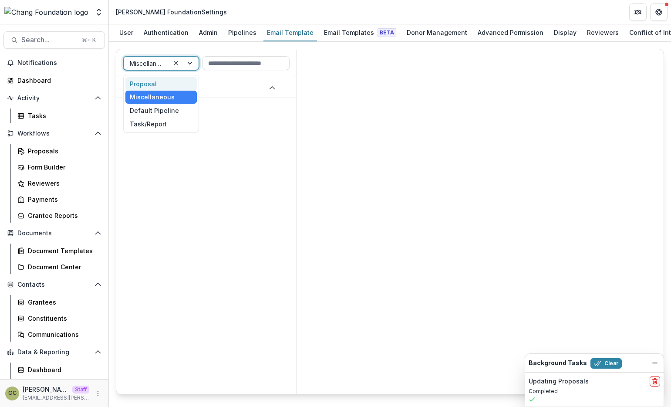
click at [189, 66] on div at bounding box center [184, 63] width 30 height 13
click at [176, 104] on div "Default Pipeline" at bounding box center [160, 111] width 71 height 14
click at [190, 67] on div at bounding box center [184, 63] width 30 height 13
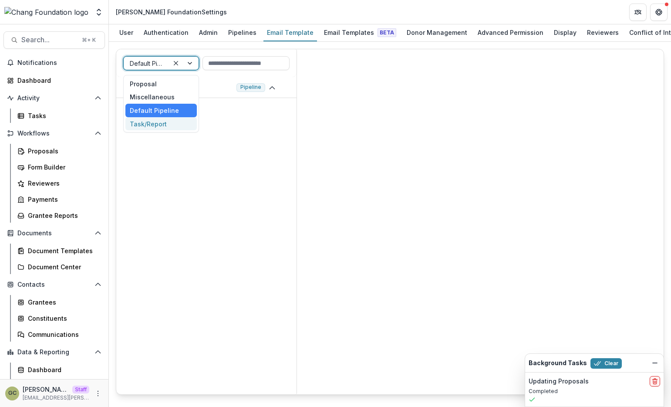
click at [171, 119] on div "Task/Report" at bounding box center [160, 124] width 71 height 14
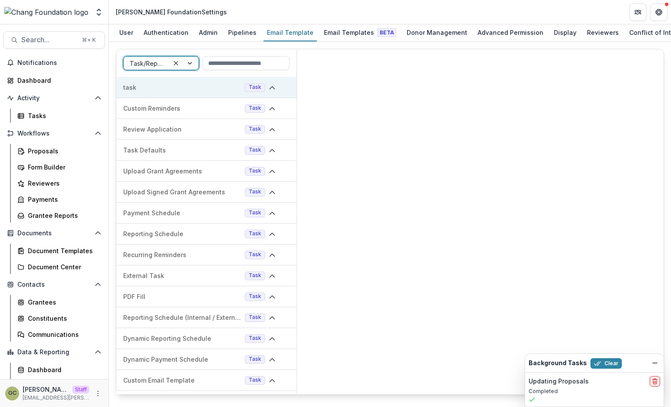
click at [202, 94] on div "task Task" at bounding box center [206, 87] width 180 height 21
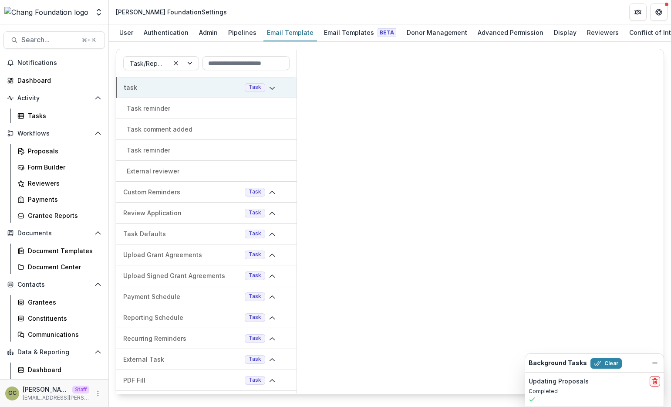
click at [269, 90] on icon at bounding box center [272, 88] width 7 height 7
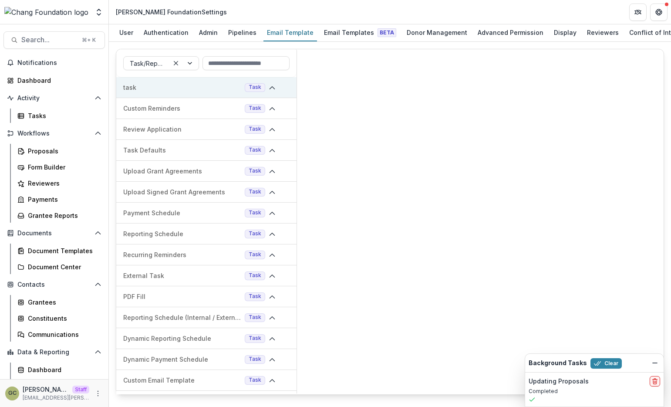
click at [269, 90] on icon at bounding box center [272, 88] width 7 height 7
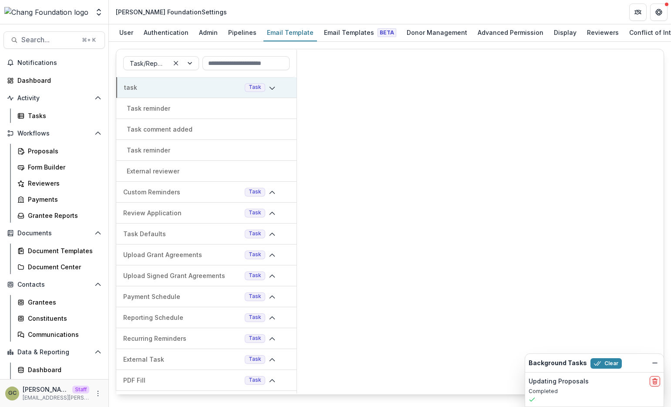
click at [231, 112] on div "Task reminder" at bounding box center [206, 108] width 180 height 9
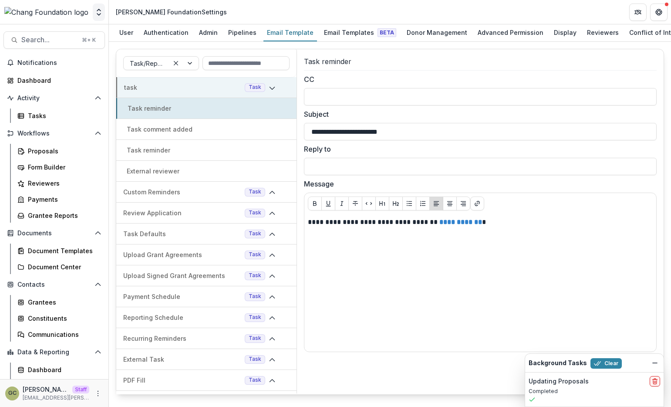
click at [101, 13] on icon "Open entity switcher" at bounding box center [99, 12] width 9 height 9
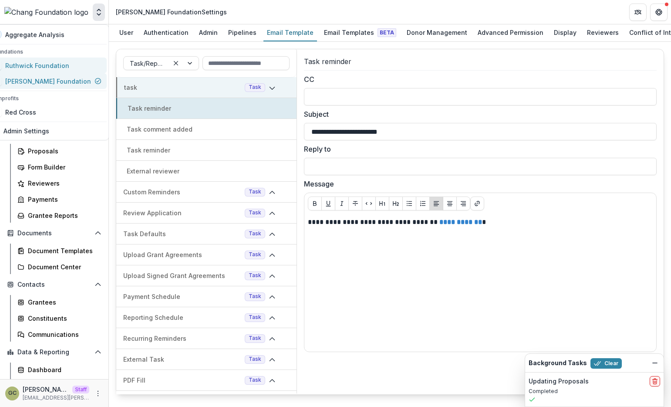
click at [78, 75] on link "[PERSON_NAME] Foundation" at bounding box center [46, 81] width 121 height 16
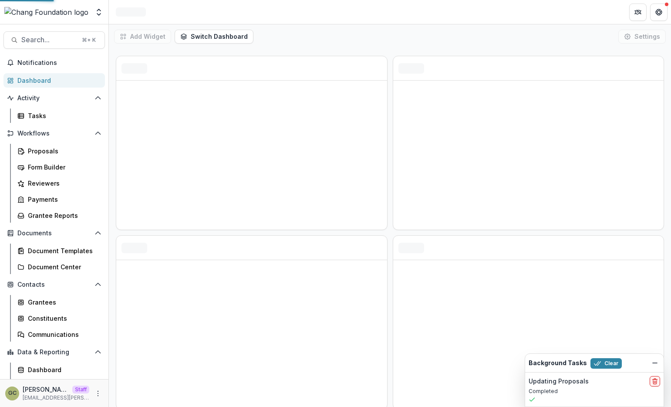
click at [78, 72] on div "Notifications Dashboard Activity Tasks Workflows Proposals Form Builder Reviewe…" at bounding box center [54, 232] width 108 height 353
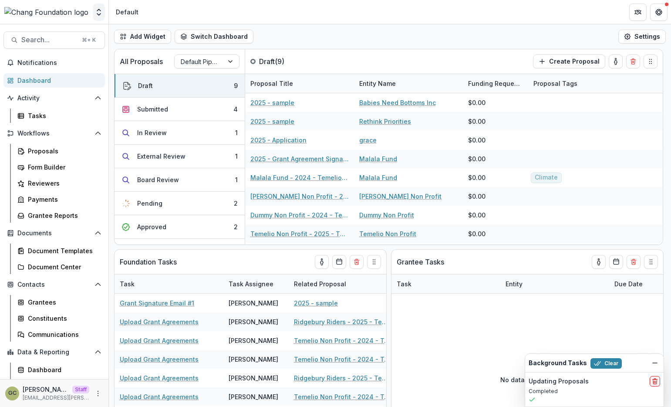
click at [95, 17] on button "Open entity switcher" at bounding box center [99, 11] width 12 height 17
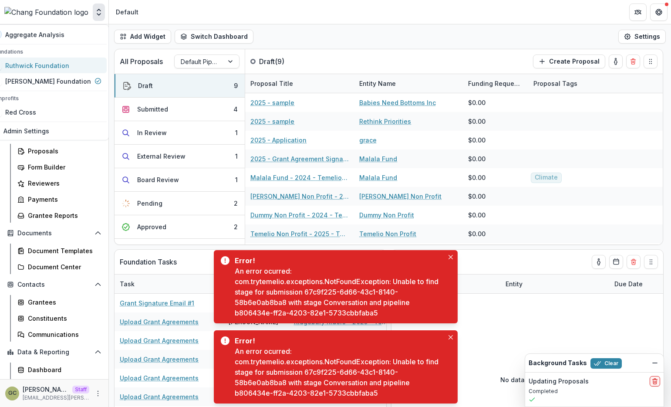
click at [69, 64] on div "Ruthwick Foundation" at bounding box center [37, 65] width 64 height 9
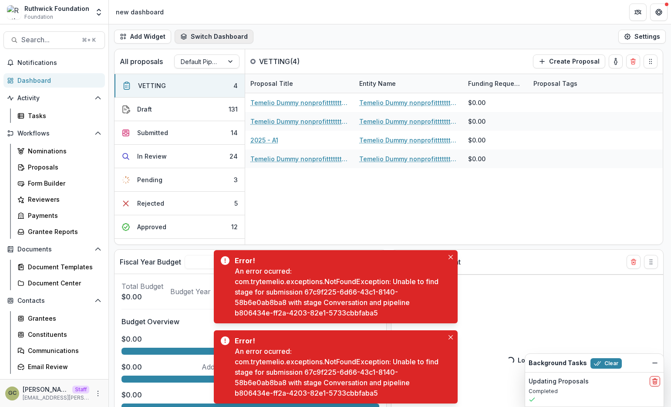
select select "******"
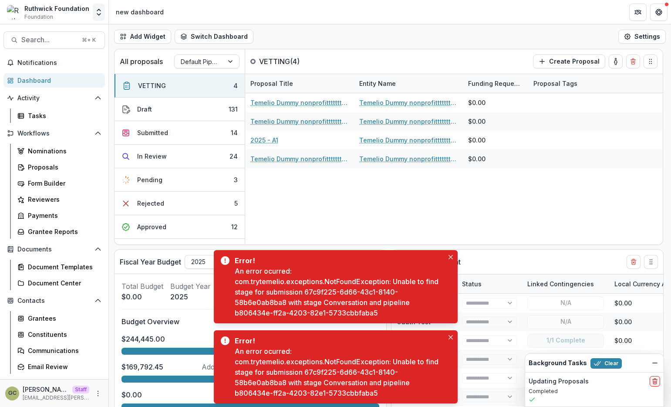
click at [99, 11] on icon "Open entity switcher" at bounding box center [99, 12] width 9 height 9
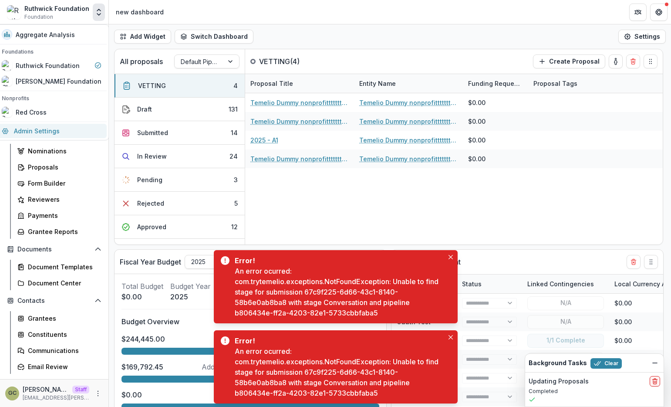
click at [83, 127] on link "Admin Settings" at bounding box center [52, 131] width 110 height 14
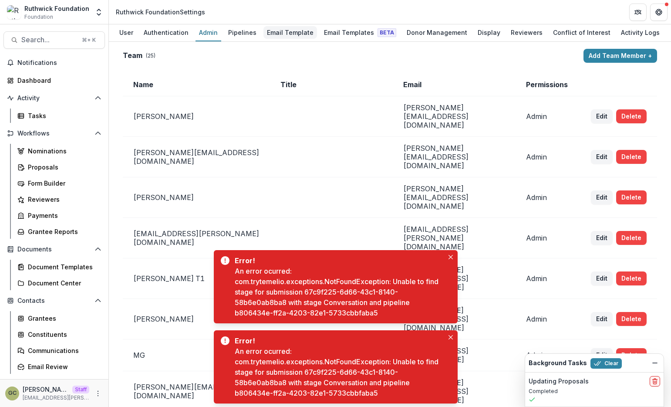
click at [292, 39] on link "Email Template" at bounding box center [291, 32] width 54 height 17
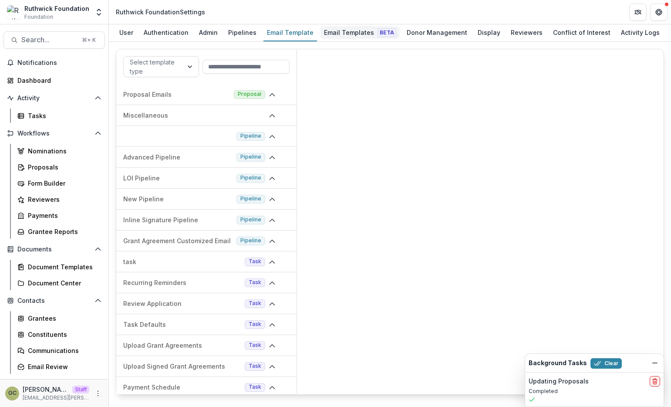
click at [331, 37] on div "Email Templates Beta" at bounding box center [360, 32] width 79 height 13
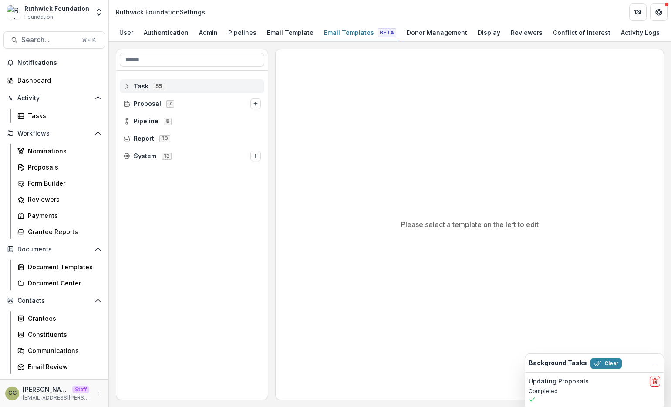
click at [214, 91] on div "Task 55" at bounding box center [192, 86] width 145 height 14
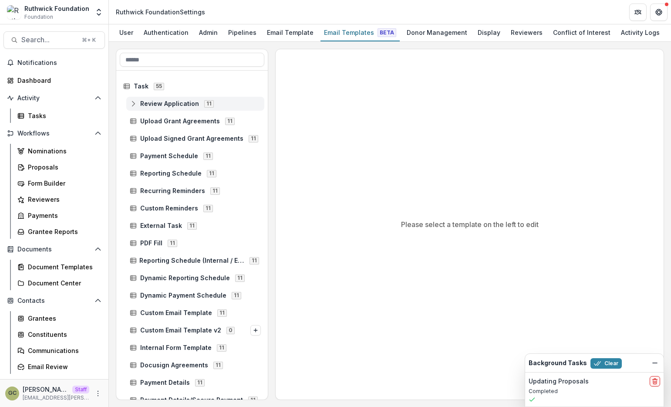
click at [234, 105] on span "Review Application 11" at bounding box center [195, 103] width 131 height 7
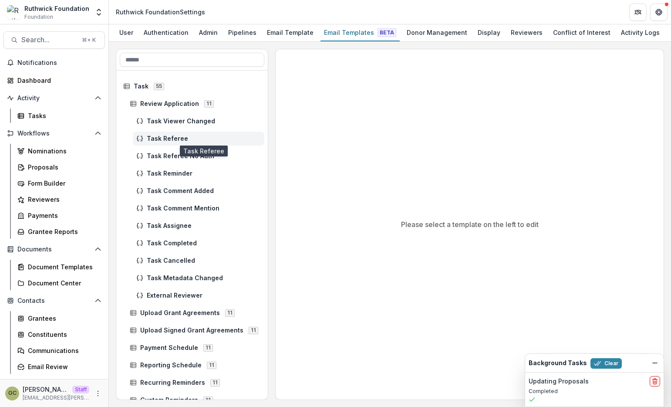
click at [247, 138] on span "Task Referee" at bounding box center [204, 138] width 114 height 7
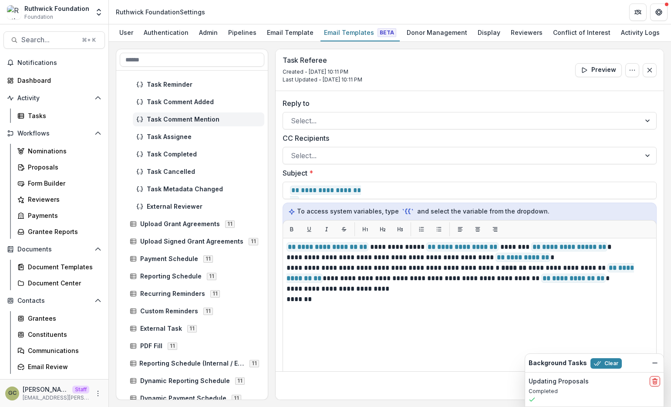
scroll to position [89, 0]
click at [240, 224] on span "Upload Grant Agreements 11" at bounding box center [195, 223] width 131 height 7
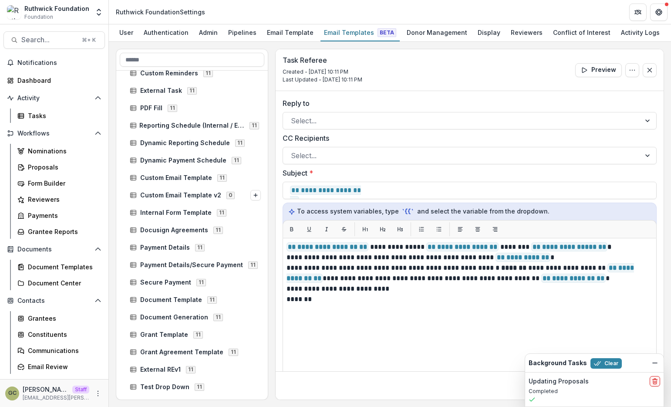
scroll to position [519, 0]
click at [238, 196] on span "Custom Email Template v2 0" at bounding box center [190, 193] width 121 height 7
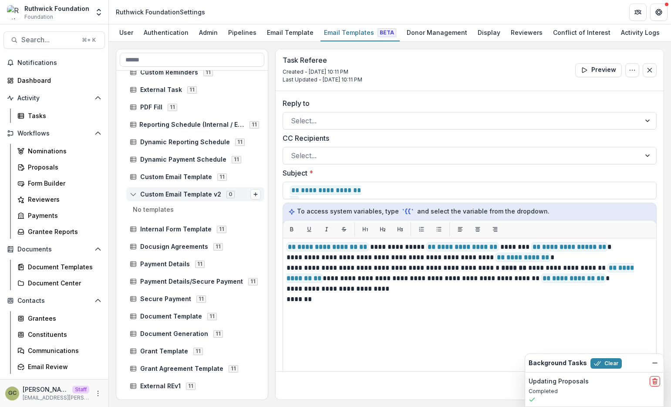
click at [254, 193] on icon "Options" at bounding box center [255, 194] width 5 height 5
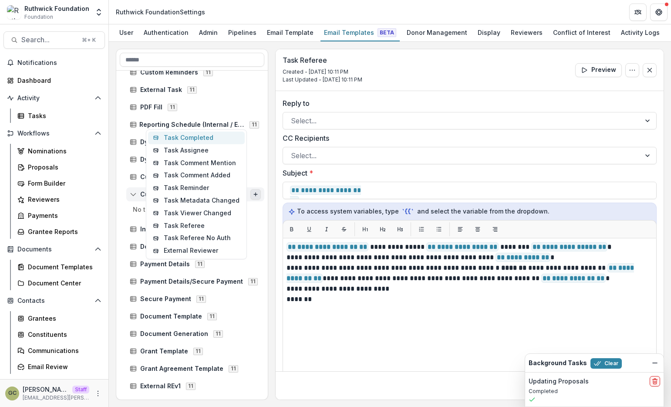
click at [224, 136] on button "Task Completed" at bounding box center [196, 138] width 97 height 13
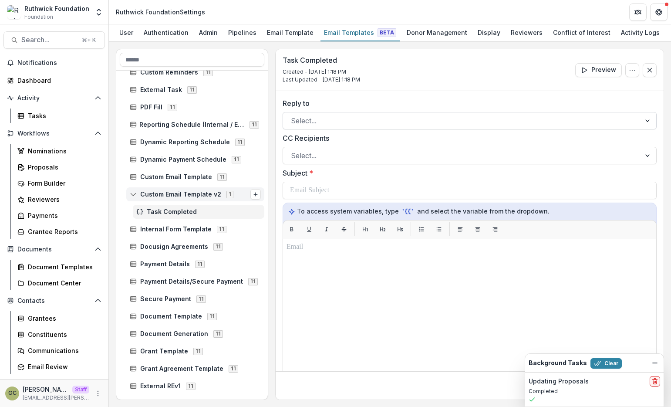
click at [324, 127] on div "Select..." at bounding box center [462, 121] width 358 height 14
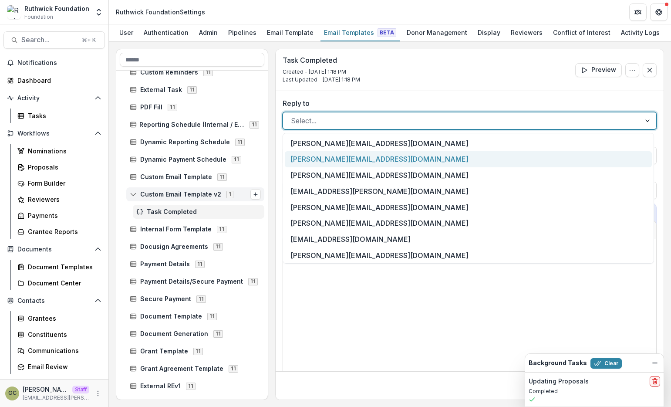
click at [342, 156] on div "jonah@trytemelio.com" at bounding box center [468, 159] width 367 height 16
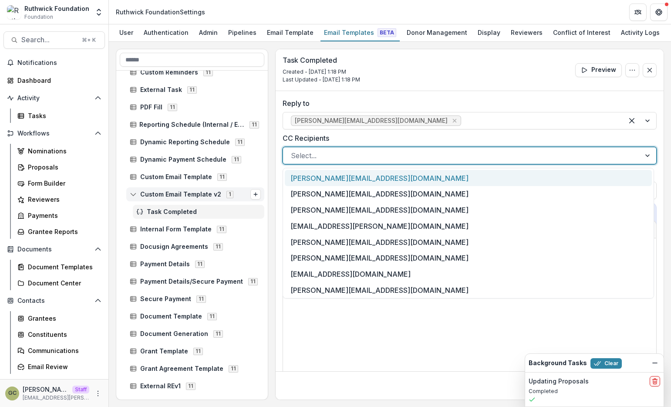
click at [357, 156] on div at bounding box center [462, 155] width 342 height 12
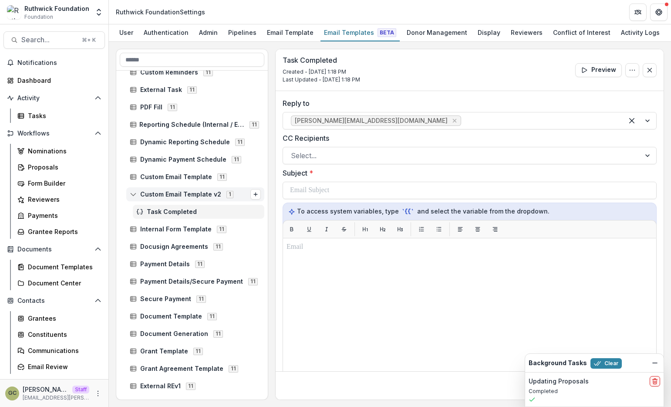
click at [346, 141] on label "CC Recipients" at bounding box center [467, 138] width 369 height 10
click at [293, 150] on input "CC Recipients" at bounding box center [292, 155] width 2 height 10
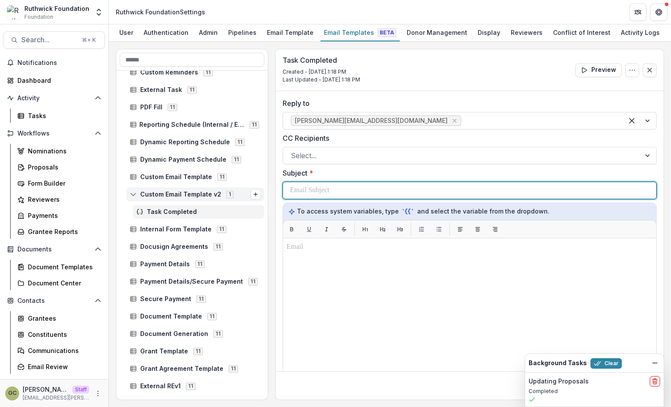
click at [348, 190] on div at bounding box center [469, 190] width 359 height 17
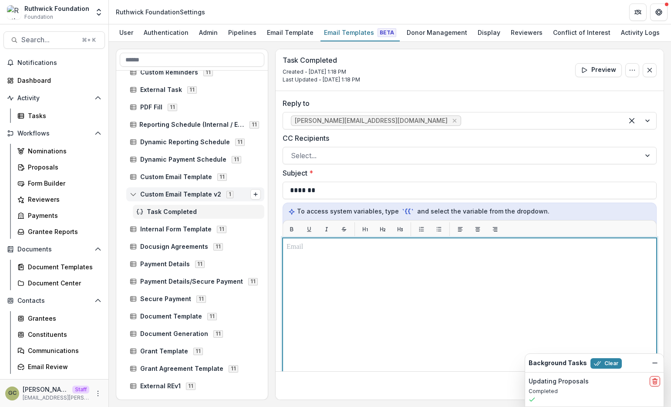
click at [383, 280] on div at bounding box center [470, 347] width 366 height 210
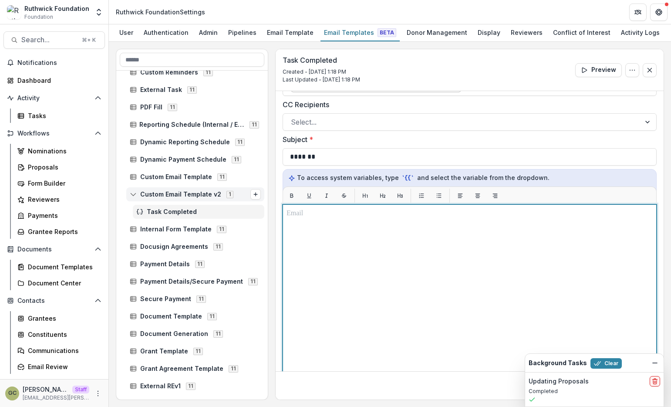
scroll to position [34, 0]
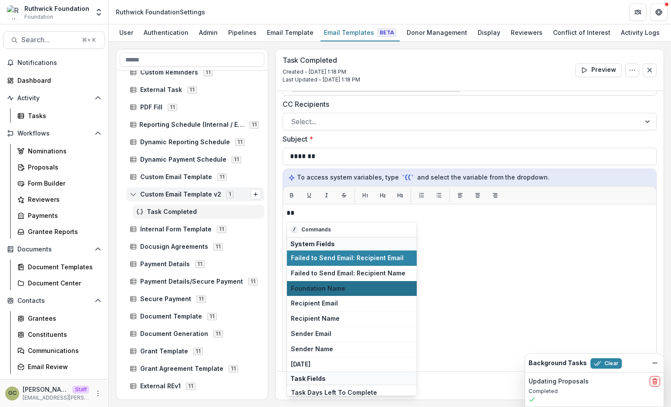
click at [372, 292] on button "Foundation Name" at bounding box center [352, 288] width 130 height 15
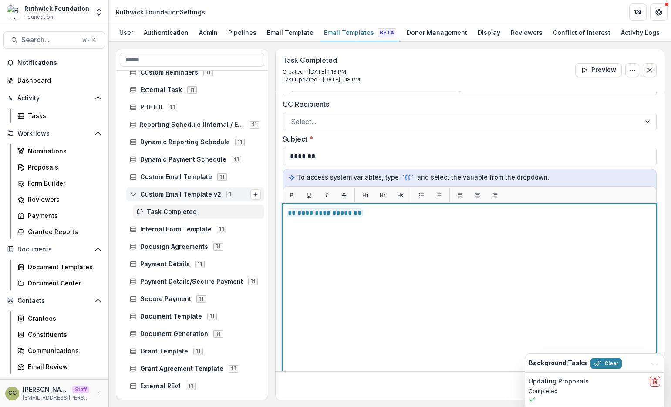
scroll to position [124, 0]
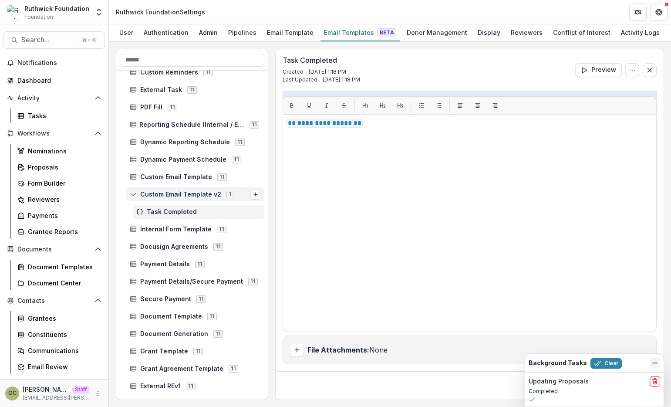
click at [654, 360] on icon "Dismiss" at bounding box center [655, 362] width 7 height 7
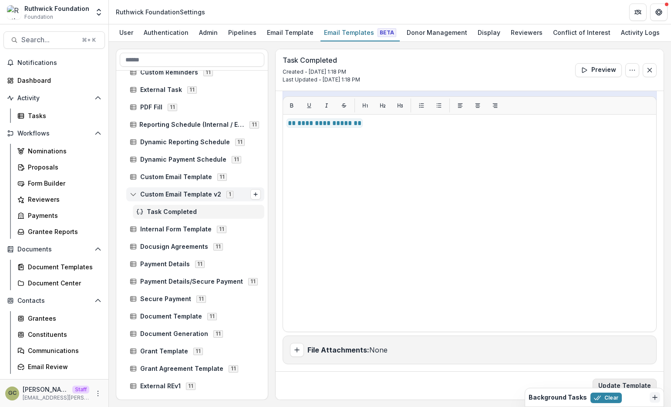
click at [638, 382] on button "Update Template" at bounding box center [625, 386] width 64 height 14
click at [604, 76] on button "Preview" at bounding box center [599, 70] width 47 height 14
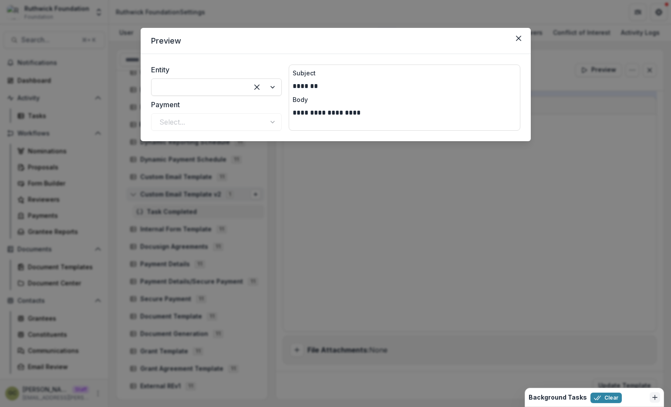
click at [315, 83] on p "*******" at bounding box center [405, 86] width 224 height 10
drag, startPoint x: 311, startPoint y: 88, endPoint x: 311, endPoint y: 94, distance: 6.1
click at [311, 94] on div "**********" at bounding box center [405, 97] width 232 height 66
click at [353, 167] on div "**********" at bounding box center [335, 203] width 671 height 407
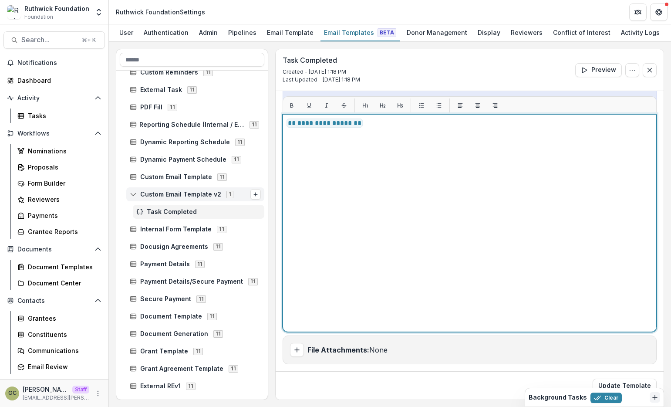
click at [447, 129] on div "**********" at bounding box center [470, 223] width 366 height 210
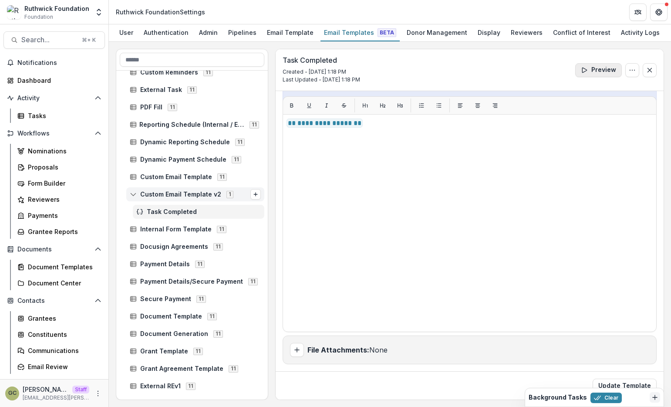
click at [595, 72] on button "Preview" at bounding box center [599, 70] width 47 height 14
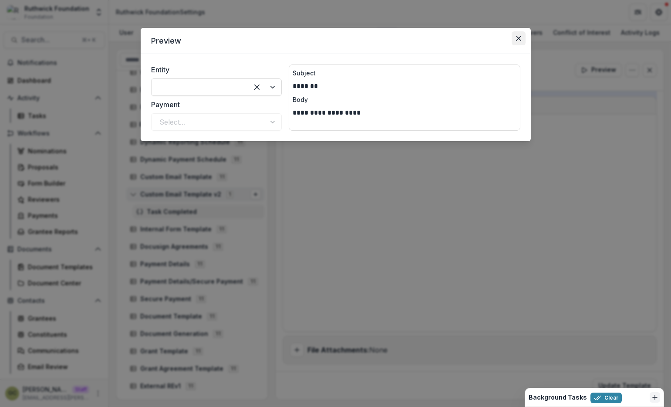
click at [521, 40] on button "Close" at bounding box center [519, 38] width 14 height 14
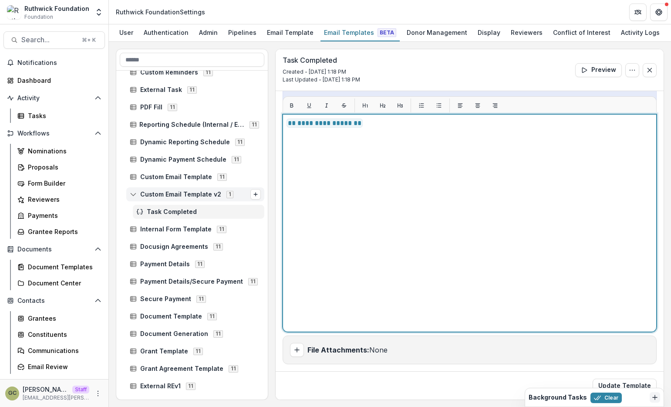
click at [386, 141] on div "**********" at bounding box center [470, 223] width 366 height 210
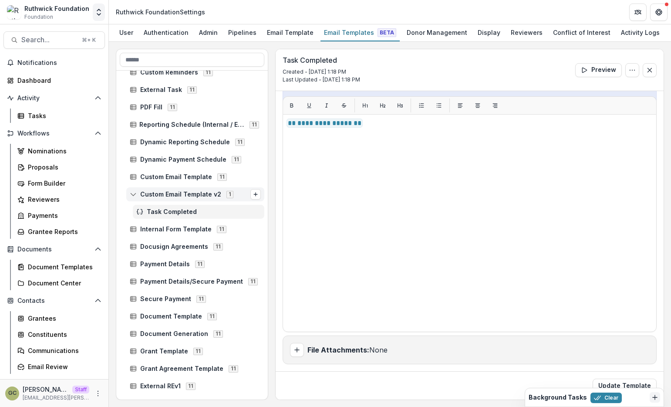
click at [99, 12] on icon "Open entity switcher" at bounding box center [99, 12] width 9 height 9
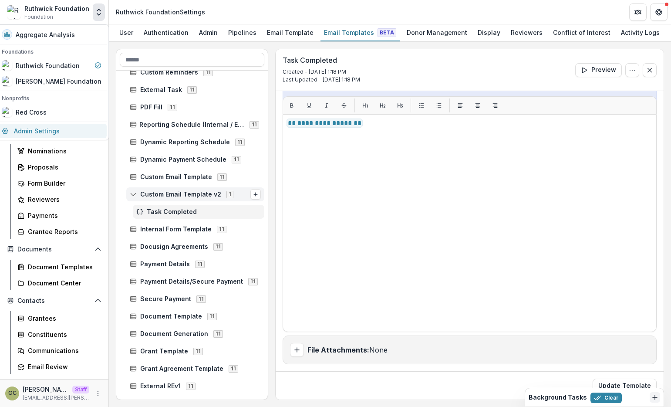
click at [75, 132] on link "Admin Settings" at bounding box center [52, 131] width 110 height 14
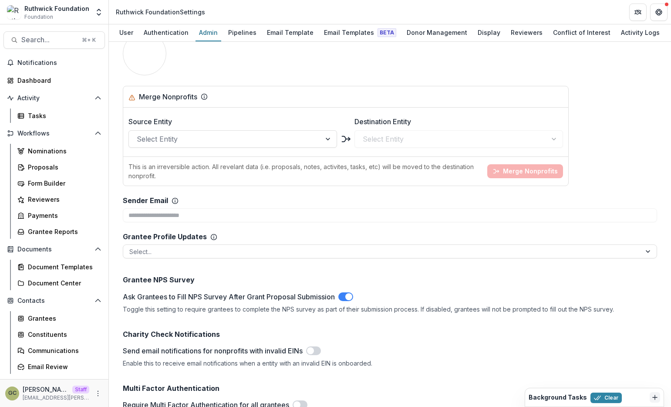
scroll to position [1810, 0]
drag, startPoint x: 186, startPoint y: 203, endPoint x: 186, endPoint y: 217, distance: 13.5
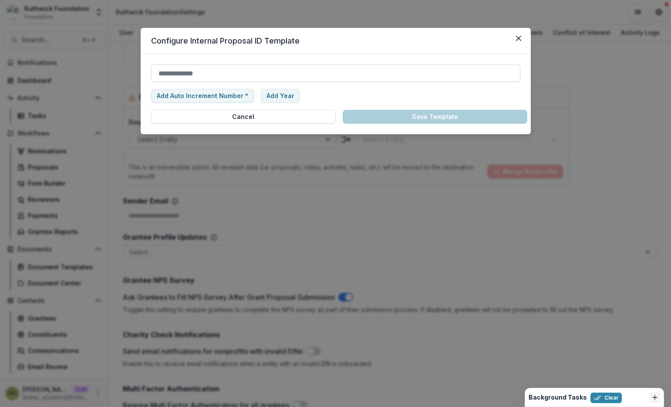
click at [254, 71] on input "Configure how Internal Proposal IDs will be automatically generated for new sub…" at bounding box center [335, 72] width 369 height 17
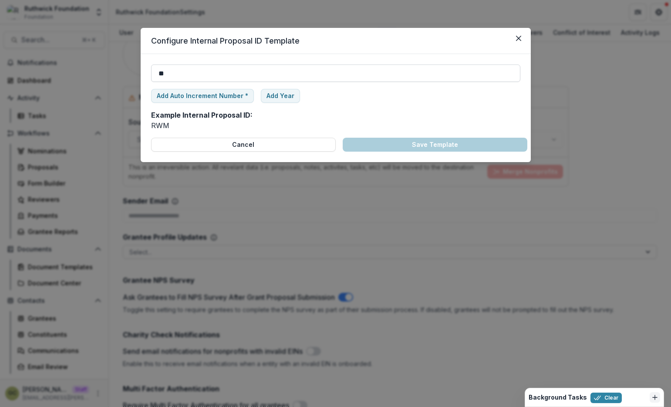
type input "*"
click at [335, 115] on div "******** Add Auto Increment Number * Add Year Example Internal Proposal ID: TEM…" at bounding box center [335, 107] width 369 height 87
click at [280, 97] on button "Add Year" at bounding box center [280, 96] width 39 height 14
click at [245, 98] on p "*" at bounding box center [246, 95] width 3 height 7
type input "**********"
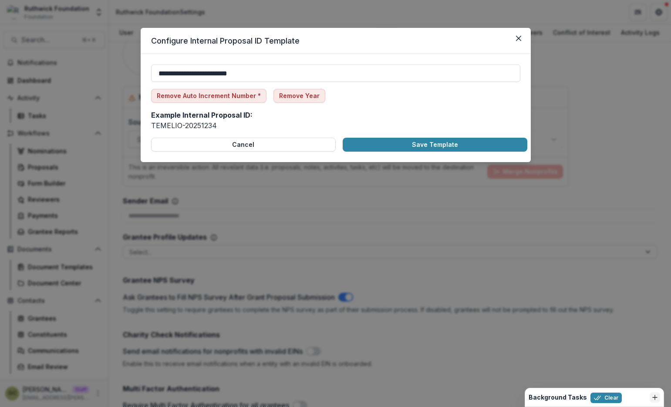
click at [364, 121] on div "**********" at bounding box center [335, 107] width 369 height 87
click at [410, 141] on button "Save Template" at bounding box center [435, 145] width 185 height 14
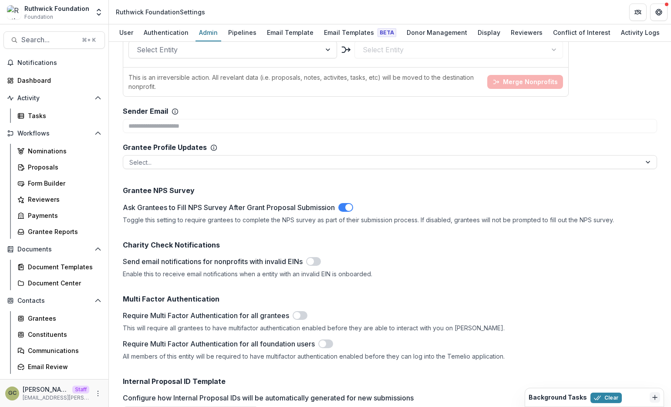
scroll to position [1899, 0]
click at [211, 33] on div "Admin" at bounding box center [209, 32] width 26 height 13
click at [481, 371] on div "Internal Proposal ID Template Configure how Internal Proposal IDs will be autom…" at bounding box center [390, 401] width 535 height 61
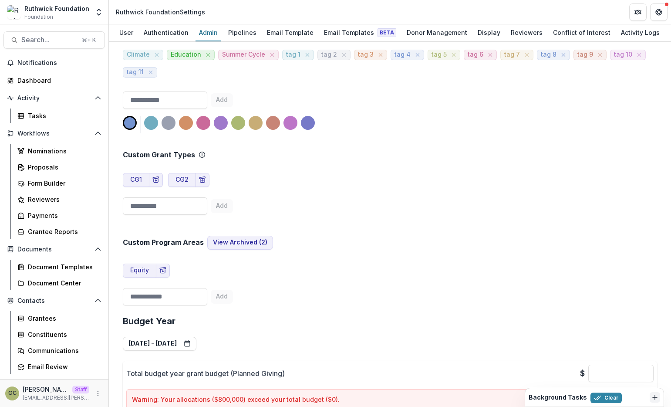
scroll to position [1194, 0]
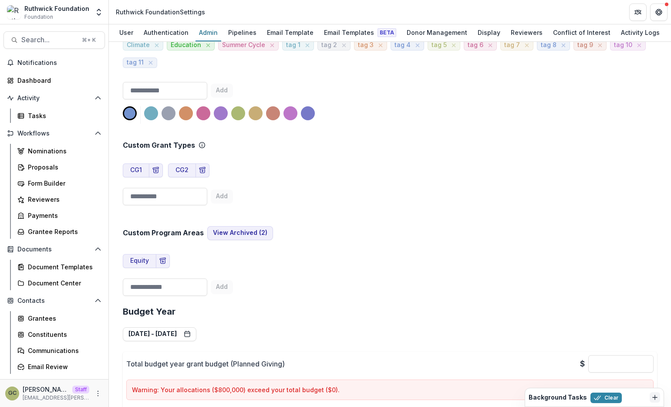
scroll to position [1223, 0]
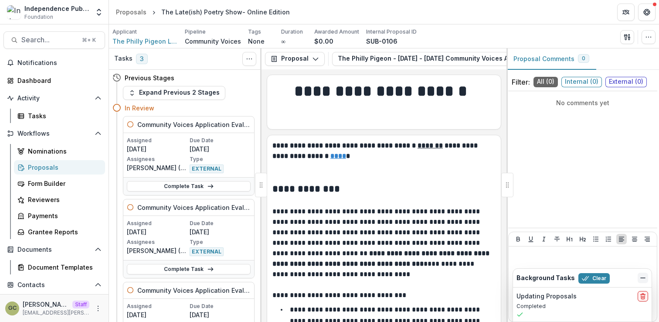
click at [644, 278] on line "Dismiss" at bounding box center [642, 278] width 4 height 0
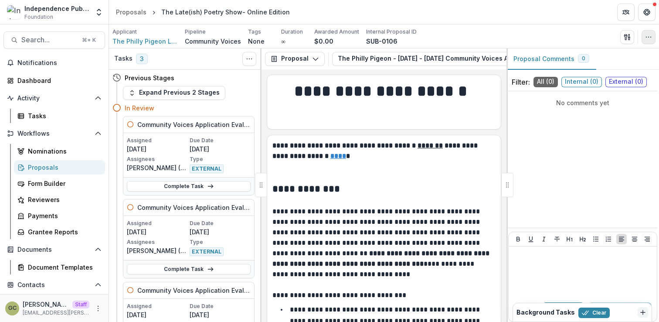
click at [646, 41] on button "button" at bounding box center [648, 37] width 14 height 14
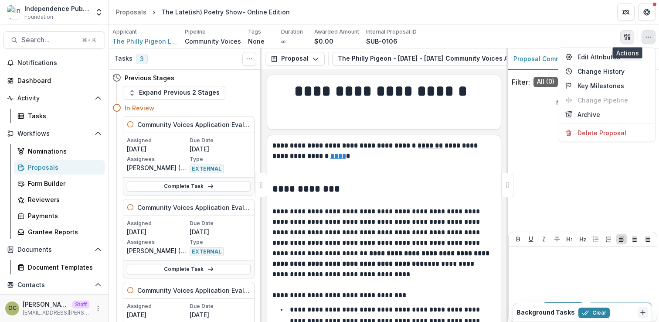
click at [630, 34] on icon "button" at bounding box center [626, 37] width 7 height 7
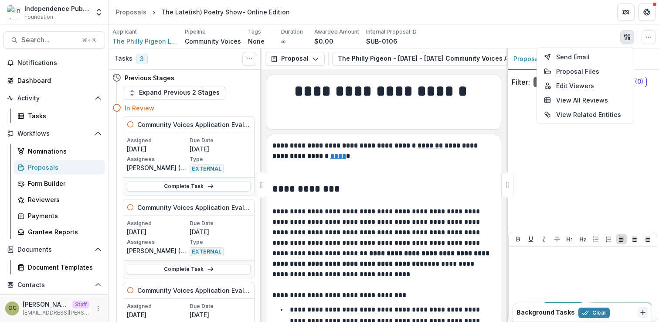
click at [602, 32] on div "Applicant The Philly Pigeon LLC Pipeline Community Voices Tags None All tags Du…" at bounding box center [383, 37] width 543 height 18
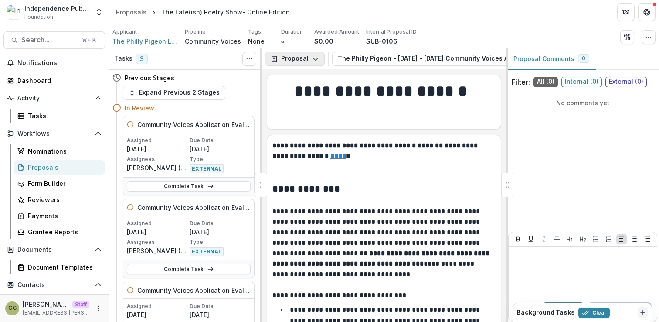
click at [313, 62] on button "Proposal" at bounding box center [295, 59] width 60 height 14
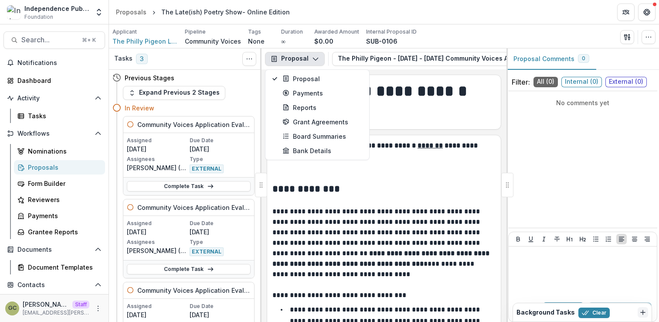
click at [313, 62] on button "Proposal" at bounding box center [295, 59] width 60 height 14
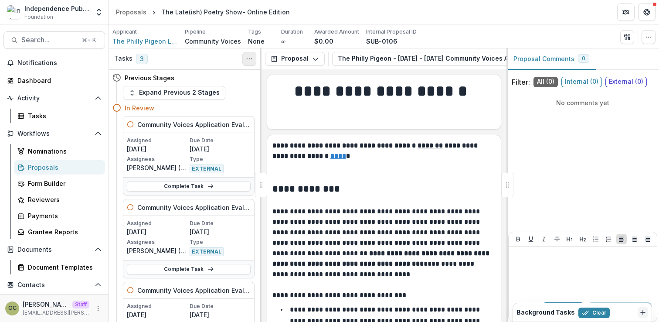
click at [254, 58] on button "Toggle View Cancelled Tasks" at bounding box center [249, 59] width 14 height 14
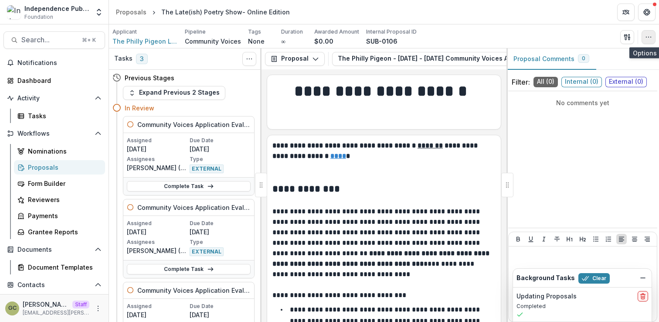
click at [648, 39] on icon "button" at bounding box center [648, 37] width 7 height 7
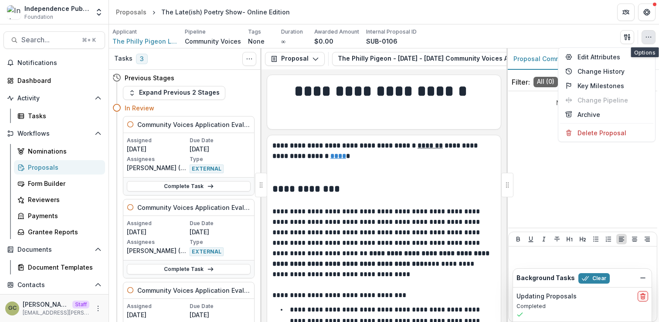
click at [647, 39] on icon "button" at bounding box center [648, 37] width 7 height 7
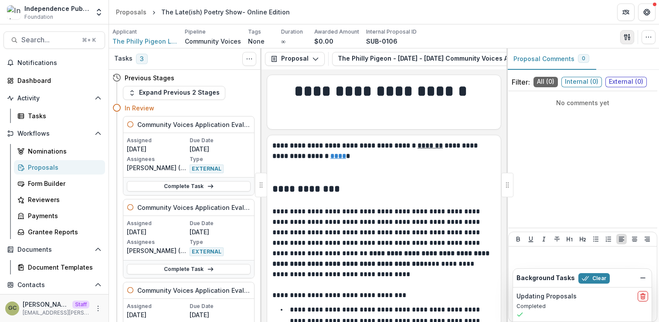
click at [626, 40] on icon "button" at bounding box center [626, 37] width 7 height 7
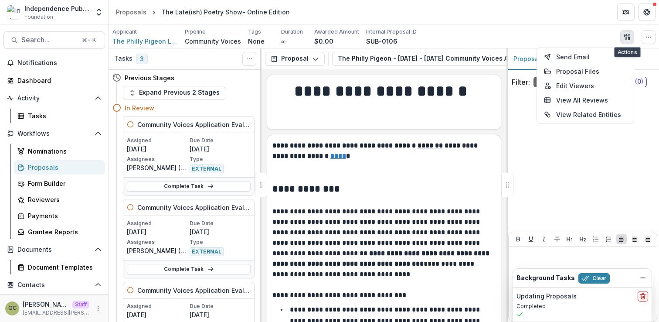
click at [626, 40] on icon "button" at bounding box center [626, 37] width 7 height 7
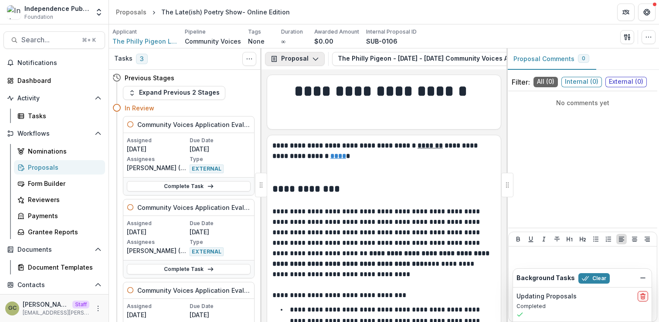
click at [317, 61] on icon "button" at bounding box center [315, 58] width 7 height 7
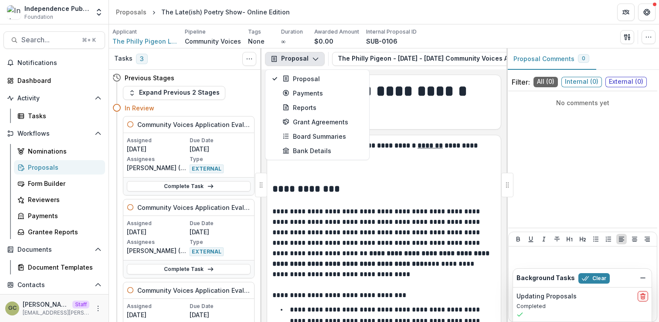
click at [317, 61] on icon "button" at bounding box center [315, 58] width 7 height 7
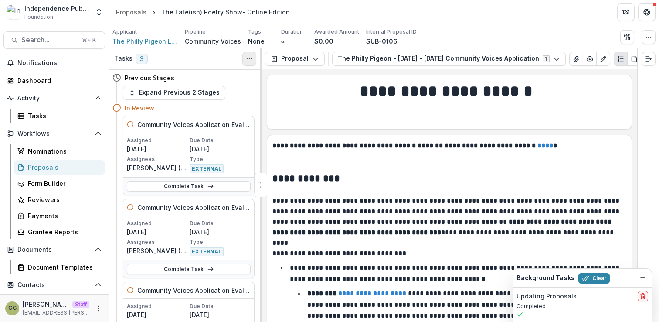
click at [247, 58] on icon "Toggle View Cancelled Tasks" at bounding box center [249, 58] width 7 height 7
click at [315, 54] on button "Proposal" at bounding box center [295, 59] width 60 height 14
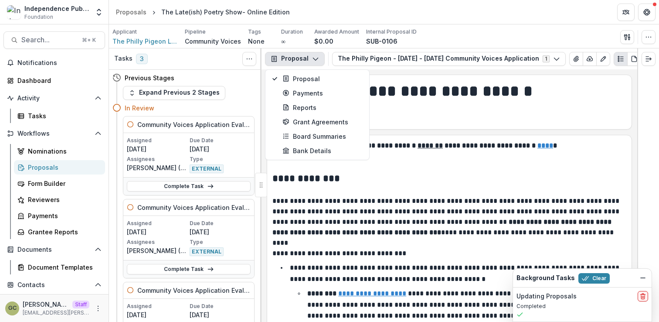
click at [315, 55] on icon "button" at bounding box center [315, 58] width 7 height 7
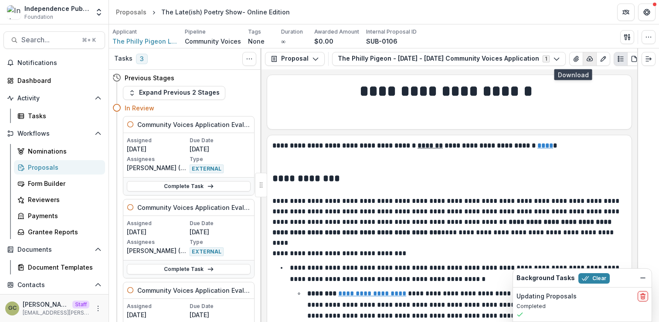
click at [583, 63] on button "button" at bounding box center [590, 59] width 14 height 14
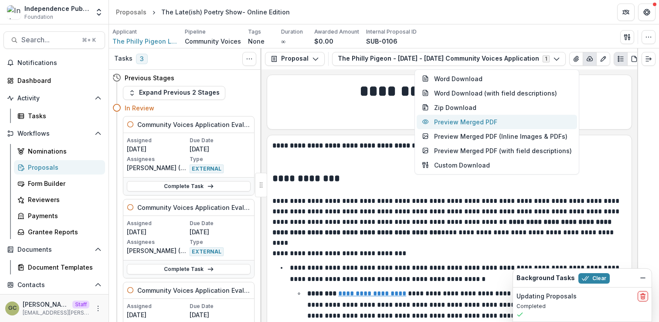
click at [513, 118] on button "Preview Merged PDF" at bounding box center [497, 122] width 160 height 14
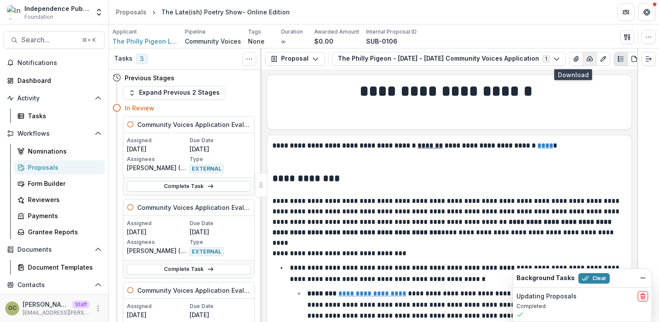
click at [586, 58] on icon "button" at bounding box center [589, 58] width 7 height 7
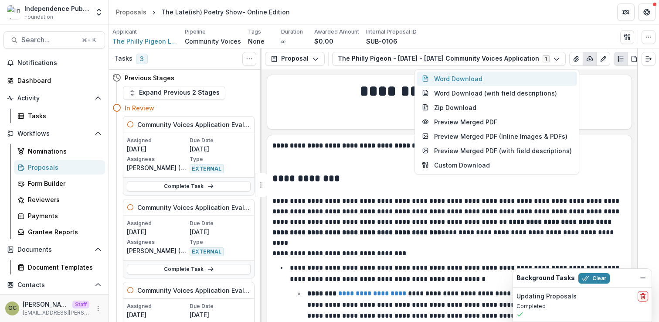
click at [480, 79] on button "Word Download" at bounding box center [497, 78] width 160 height 14
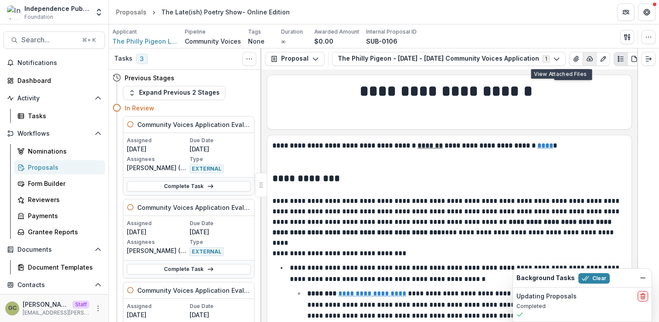
click at [586, 60] on icon "button" at bounding box center [589, 58] width 7 height 7
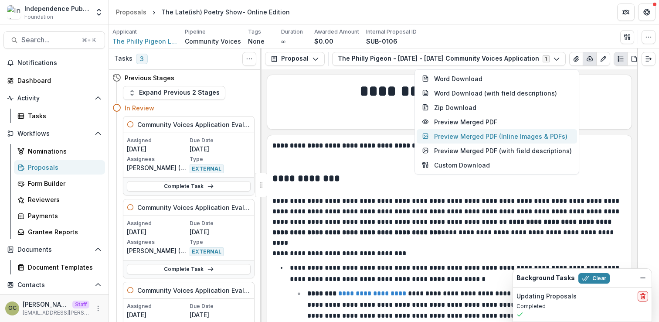
click at [501, 142] on button "Preview Merged PDF (Inline Images & PDFs)" at bounding box center [497, 136] width 160 height 14
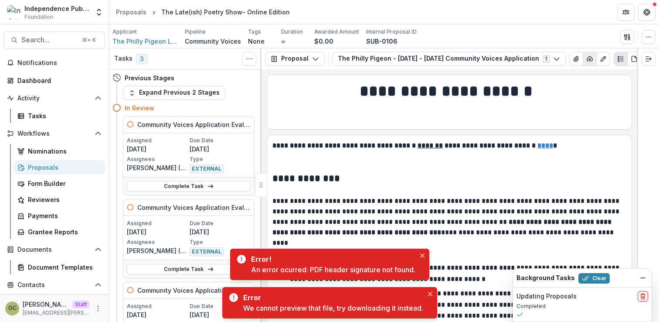
click at [586, 59] on icon "button" at bounding box center [589, 58] width 7 height 7
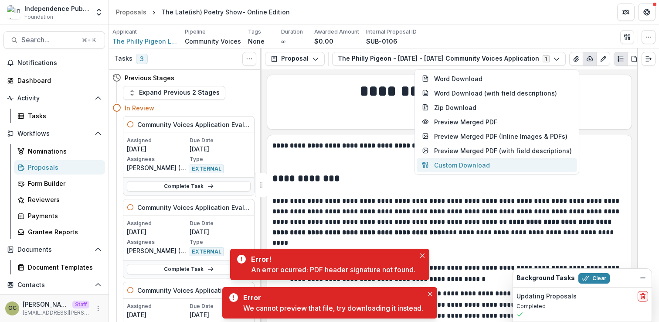
click at [495, 164] on button "Custom Download" at bounding box center [497, 165] width 160 height 14
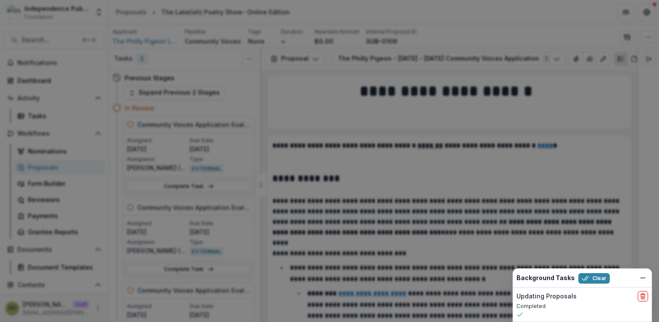
click at [640, 17] on button "Close" at bounding box center [647, 10] width 14 height 14
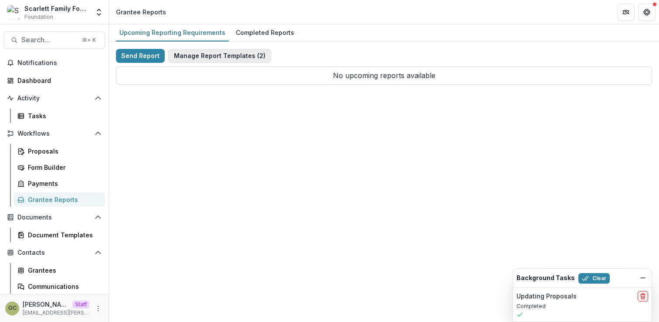
click at [237, 58] on button "Manage Report Templates ( 2 )" at bounding box center [219, 56] width 103 height 14
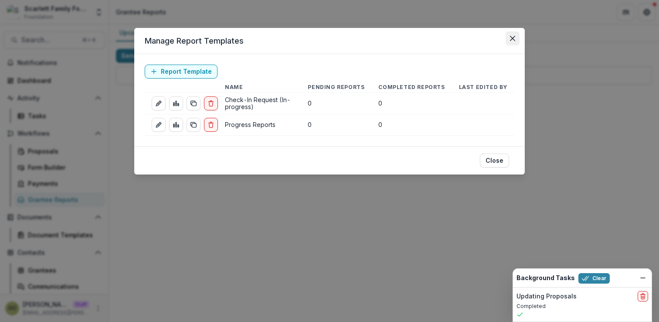
click at [510, 38] on icon "Close" at bounding box center [512, 38] width 5 height 5
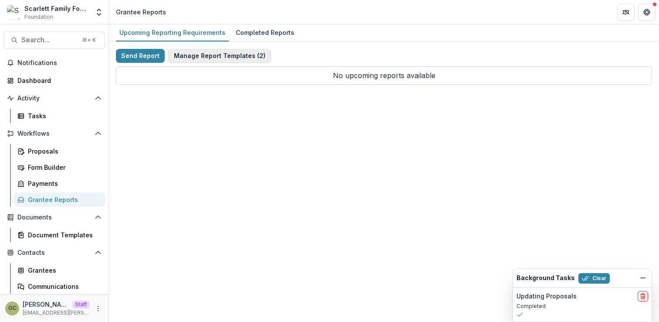
click at [239, 54] on button "Manage Report Templates ( 2 )" at bounding box center [219, 56] width 103 height 14
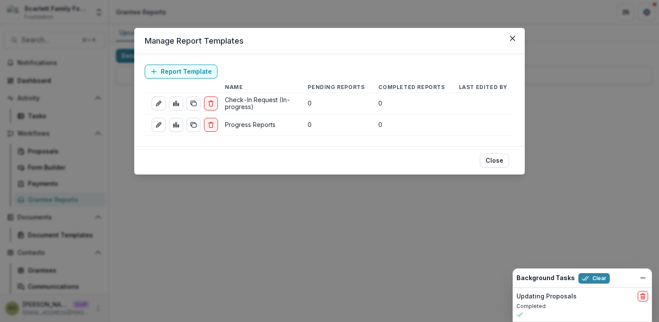
click at [282, 210] on div "Manage Report Templates Report Template Name Pending Reports Completed Reports …" at bounding box center [329, 161] width 659 height 322
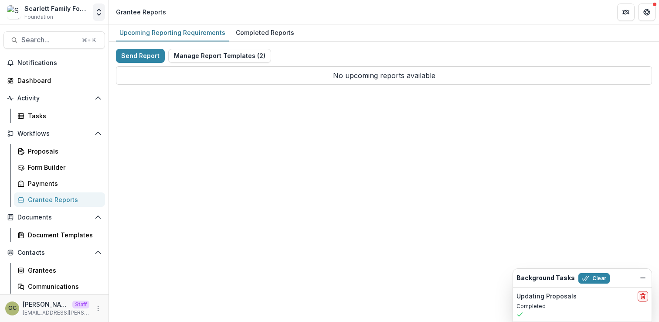
click at [99, 13] on icon "Open entity switcher" at bounding box center [99, 12] width 9 height 9
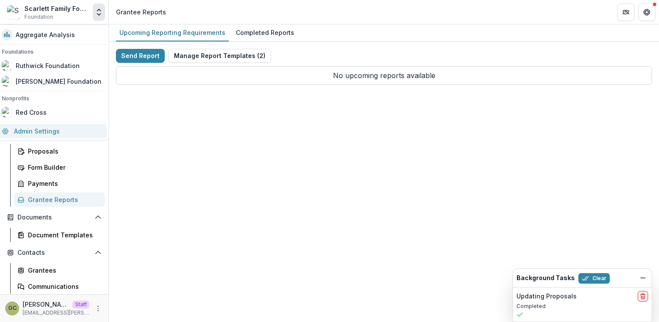
click at [58, 131] on link "Admin Settings" at bounding box center [52, 131] width 110 height 14
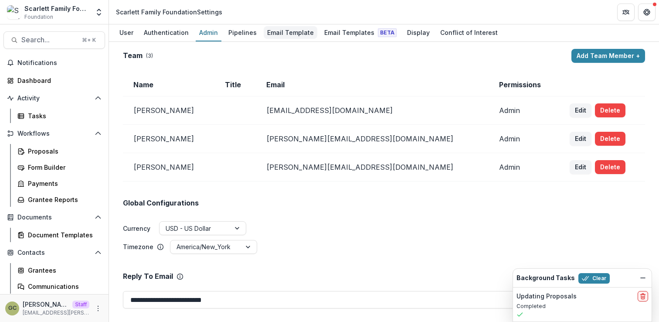
click at [298, 37] on div "Email Template" at bounding box center [291, 32] width 54 height 13
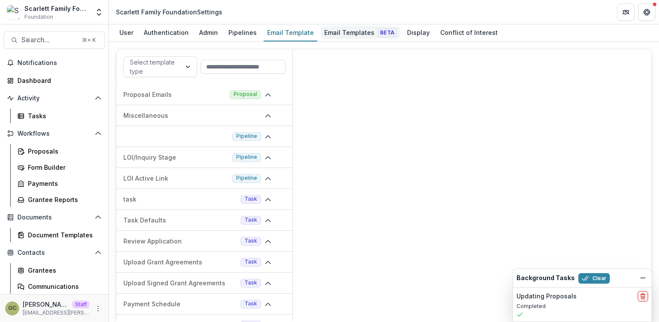
click at [325, 37] on div "Email Templates Beta" at bounding box center [360, 32] width 79 height 13
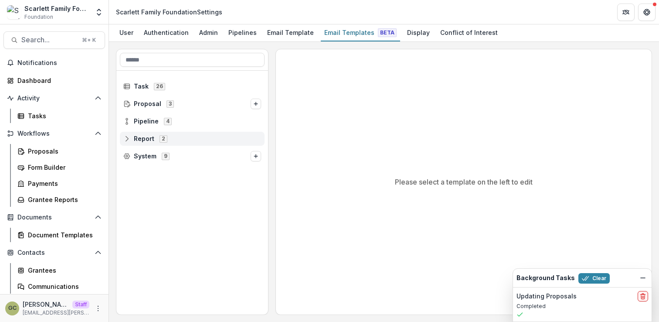
click at [151, 138] on span "Report" at bounding box center [144, 138] width 20 height 7
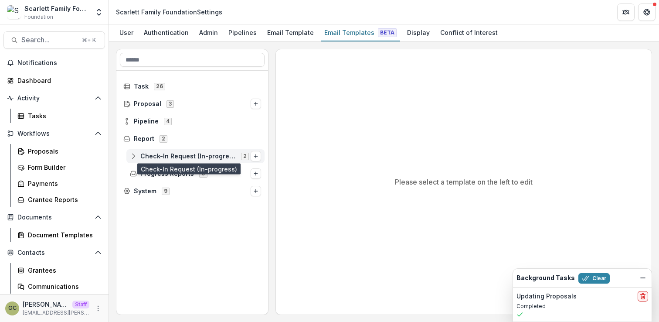
click at [166, 157] on span "Check-In Request (In-progress)" at bounding box center [187, 155] width 95 height 7
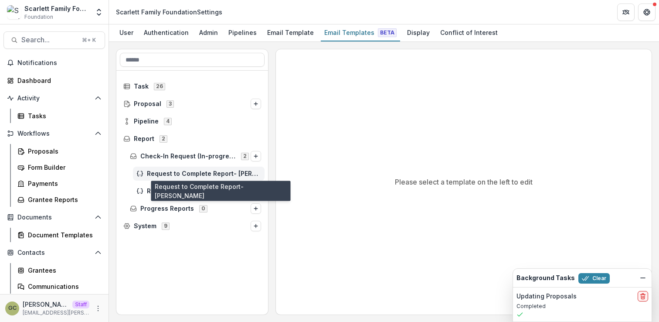
click at [180, 175] on span "Request to Complete Report- Tom" at bounding box center [204, 173] width 114 height 7
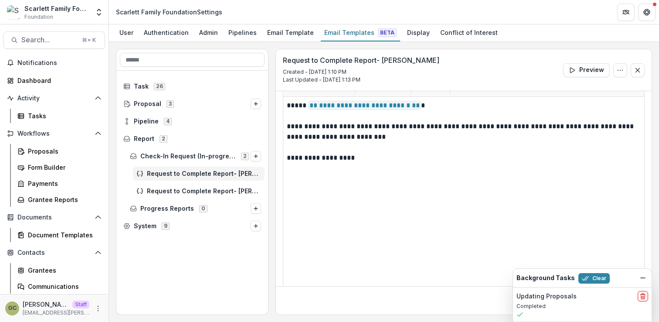
scroll to position [209, 0]
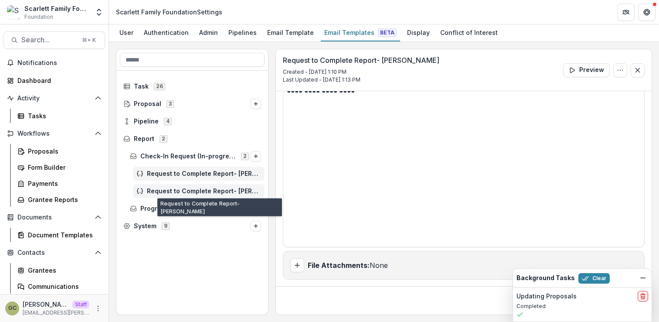
click at [218, 191] on span "Request to Complete Report- Katie" at bounding box center [204, 190] width 114 height 7
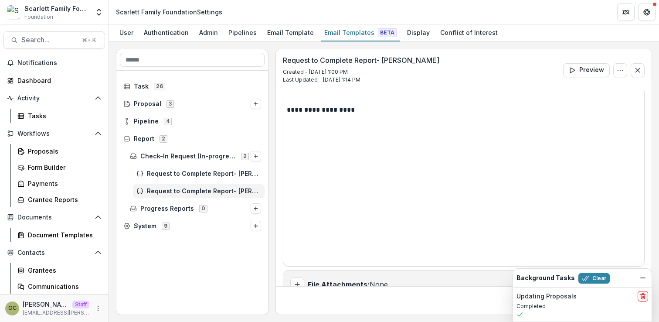
scroll to position [209, 0]
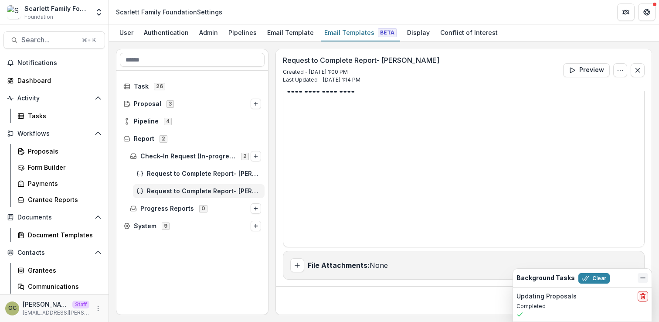
click at [640, 277] on icon "Dismiss" at bounding box center [642, 277] width 7 height 7
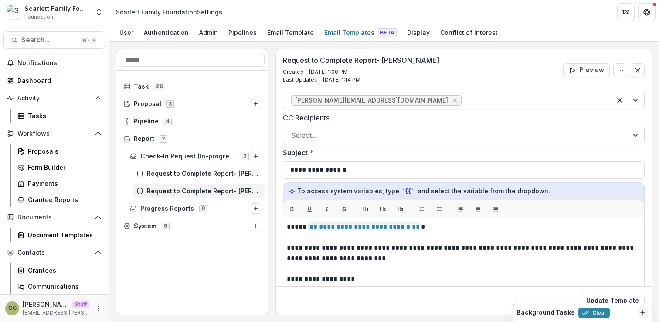
scroll to position [0, 0]
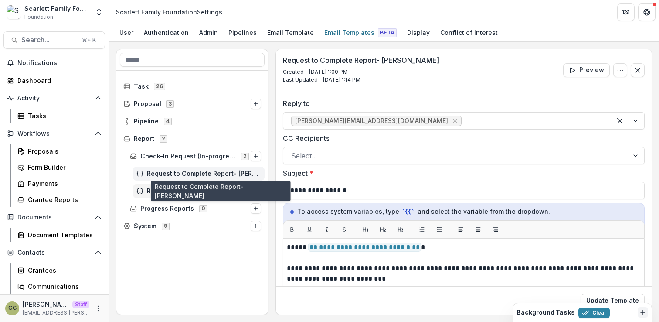
click at [171, 170] on span "Request to Complete Report- Tom" at bounding box center [204, 173] width 114 height 7
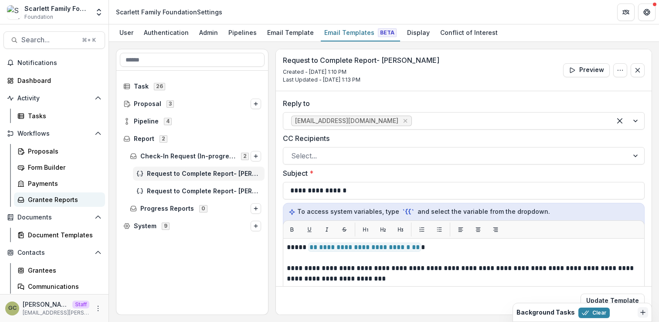
click at [69, 200] on div "Grantee Reports" at bounding box center [63, 199] width 70 height 9
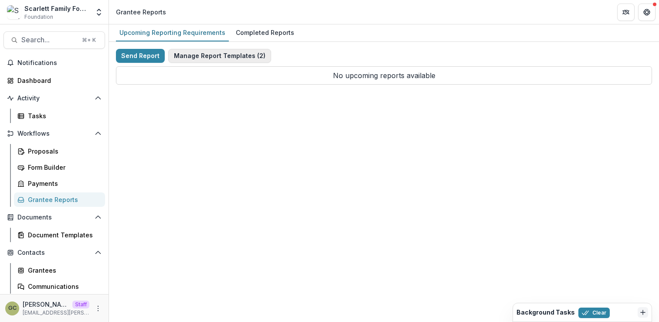
click at [244, 54] on button "Manage Report Templates ( 2 )" at bounding box center [219, 56] width 103 height 14
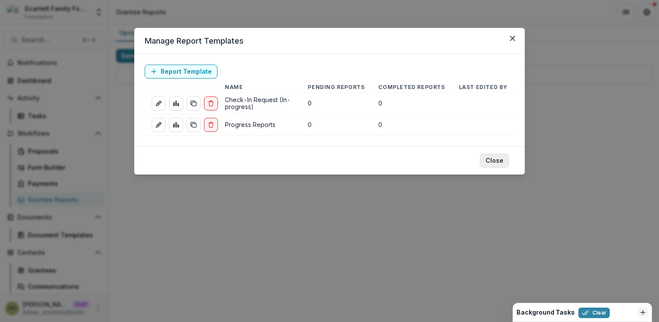
click at [488, 159] on button "Close" at bounding box center [494, 160] width 29 height 14
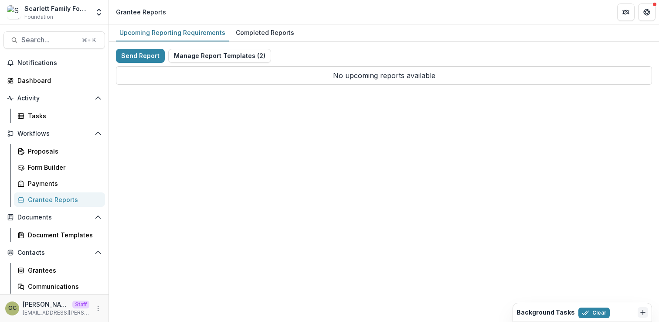
click at [346, 118] on div "Upcoming Reporting Requirements Completed Reports Send Report Manage Report Tem…" at bounding box center [384, 172] width 550 height 297
click at [132, 55] on button "Send Report" at bounding box center [140, 56] width 49 height 14
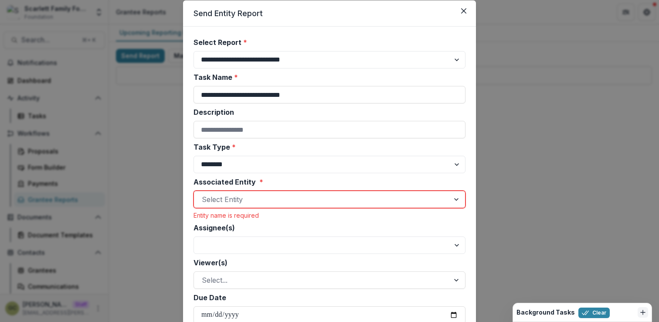
scroll to position [28, 0]
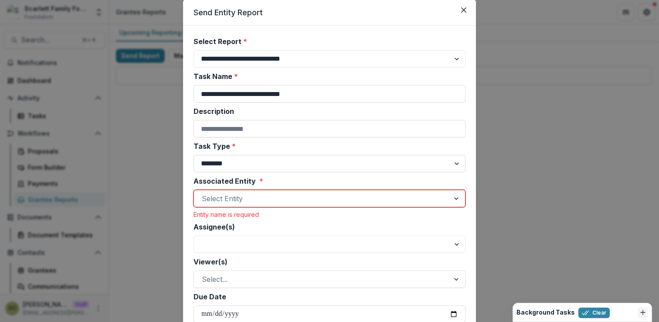
click at [273, 165] on select "******** ********" at bounding box center [329, 163] width 272 height 17
click at [193, 155] on select "******** ********" at bounding box center [329, 163] width 272 height 17
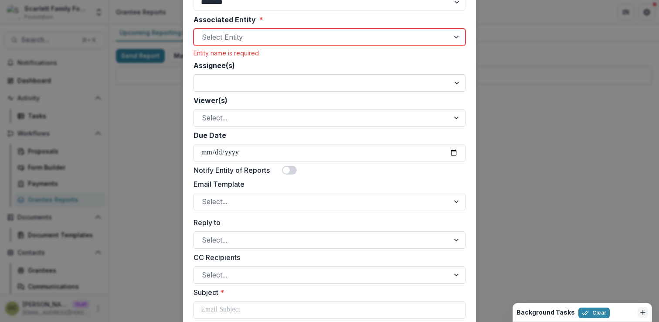
scroll to position [194, 0]
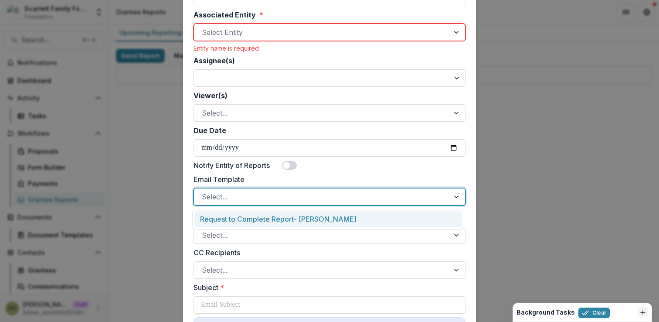
click at [267, 192] on div at bounding box center [322, 196] width 240 height 12
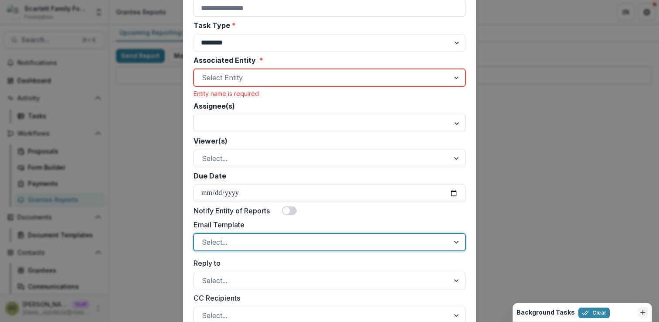
scroll to position [125, 0]
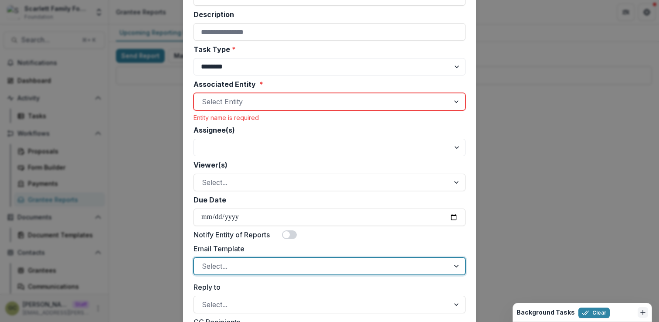
click at [273, 102] on div at bounding box center [322, 101] width 240 height 12
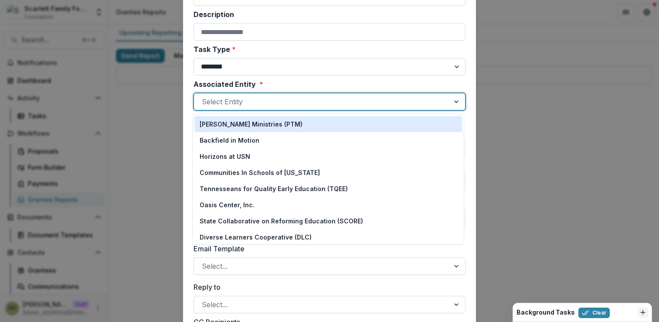
click at [261, 61] on select "******** ********" at bounding box center [329, 66] width 272 height 17
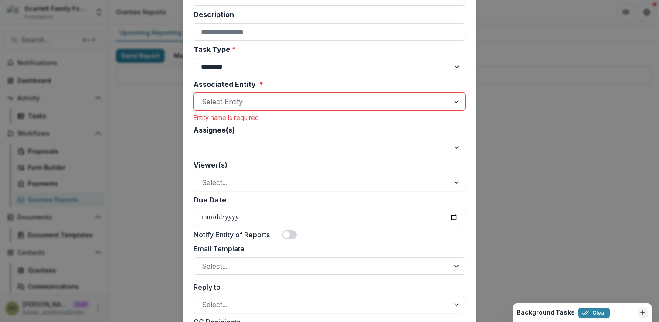
click at [193, 58] on select "******** ********" at bounding box center [329, 66] width 272 height 17
click at [224, 262] on div at bounding box center [322, 266] width 240 height 12
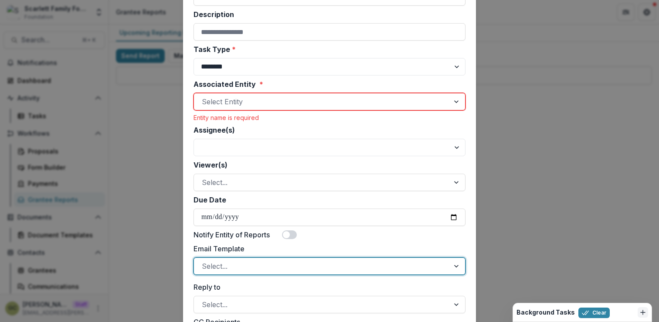
click at [224, 262] on div at bounding box center [322, 266] width 240 height 12
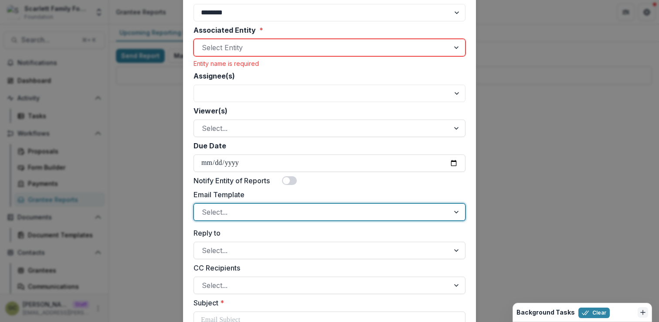
scroll to position [204, 0]
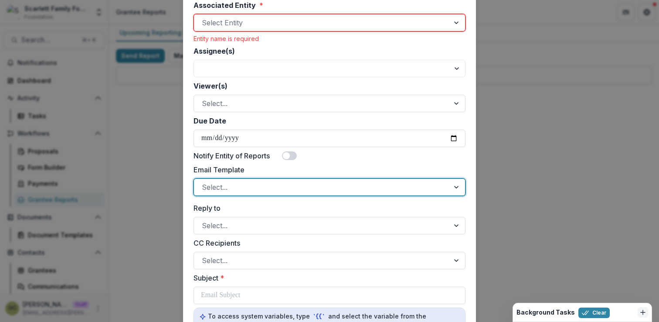
click at [281, 186] on div at bounding box center [322, 187] width 240 height 12
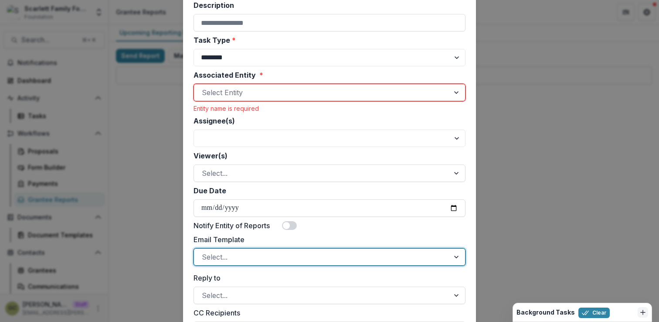
scroll to position [129, 0]
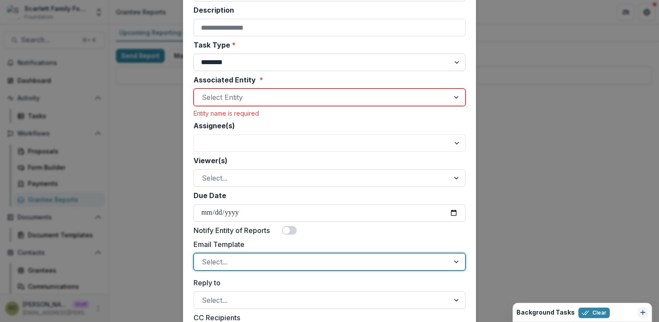
click at [290, 67] on select "******** ********" at bounding box center [329, 62] width 272 height 17
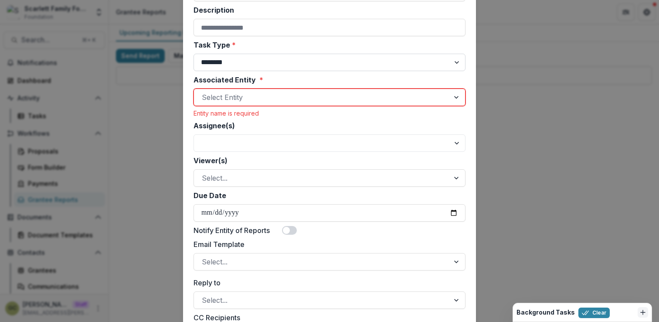
select select "********"
click at [193, 54] on select "******** ********" at bounding box center [329, 62] width 272 height 17
click at [284, 80] on label "Associated Entity *" at bounding box center [326, 80] width 267 height 10
click at [204, 92] on input "Associated Entity *" at bounding box center [203, 97] width 2 height 10
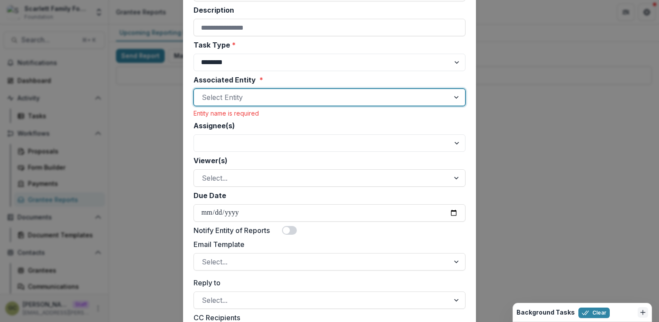
click at [274, 91] on div at bounding box center [322, 97] width 240 height 12
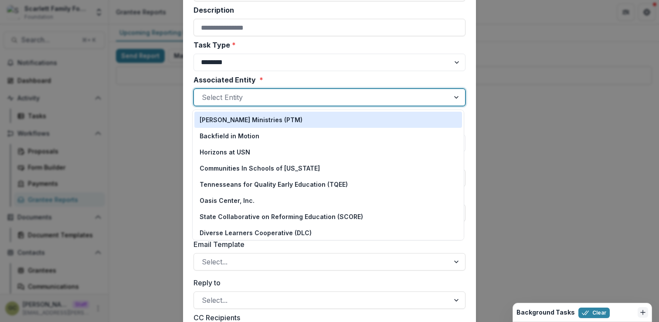
click at [268, 115] on p "Preston Taylor Ministries (PTM)" at bounding box center [251, 119] width 103 height 9
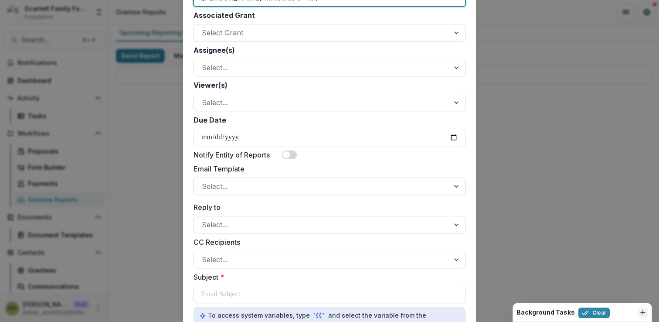
scroll to position [230, 0]
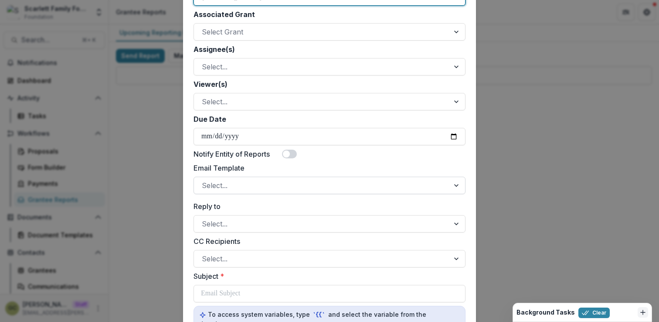
click at [252, 184] on div at bounding box center [322, 185] width 240 height 12
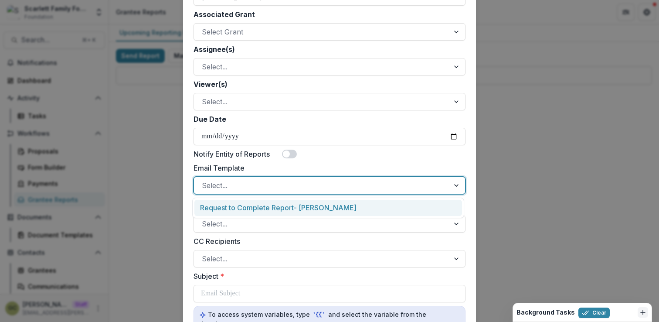
click at [255, 185] on div at bounding box center [322, 185] width 240 height 12
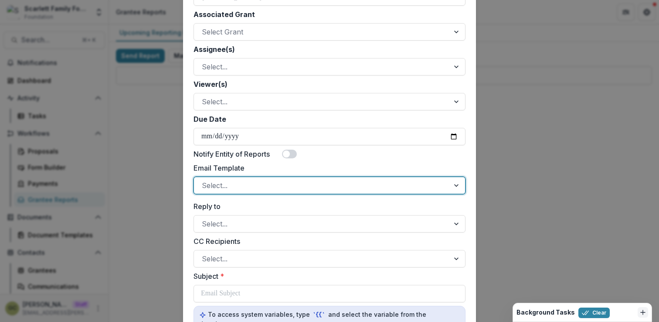
click at [255, 185] on div at bounding box center [322, 185] width 240 height 12
click at [351, 189] on div at bounding box center [322, 185] width 240 height 12
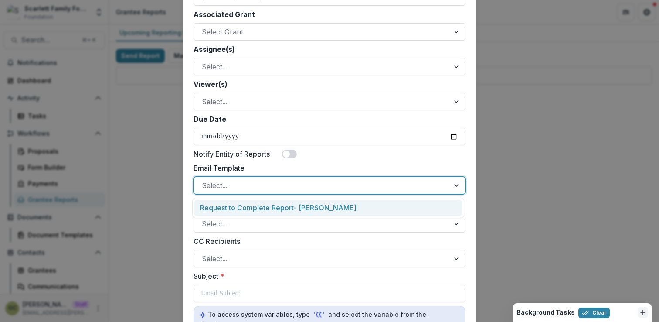
click at [351, 189] on div at bounding box center [322, 185] width 240 height 12
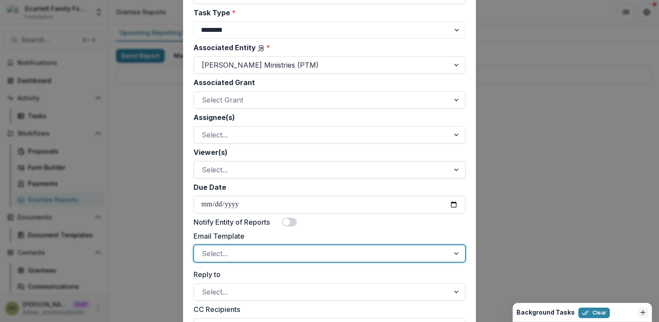
scroll to position [0, 0]
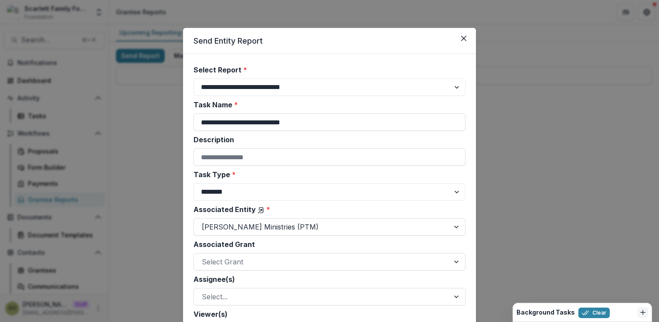
click at [314, 143] on label "Description" at bounding box center [326, 139] width 267 height 10
click at [314, 148] on input "Description" at bounding box center [329, 156] width 272 height 17
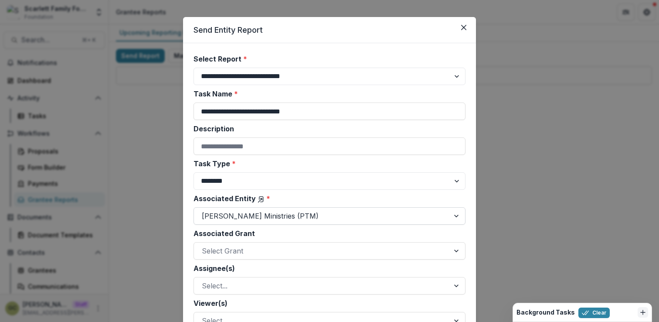
scroll to position [12, 0]
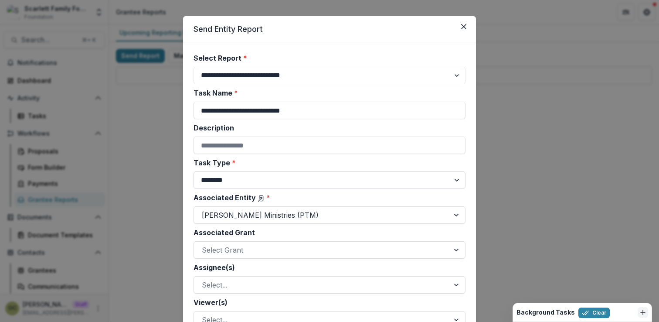
click at [346, 182] on select "******** ********" at bounding box center [329, 179] width 272 height 17
click at [521, 150] on div "**********" at bounding box center [329, 161] width 659 height 322
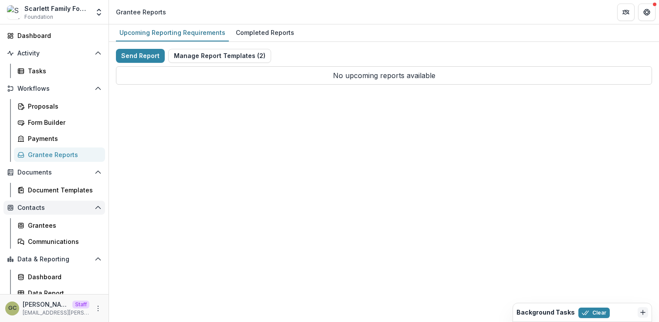
scroll to position [51, 0]
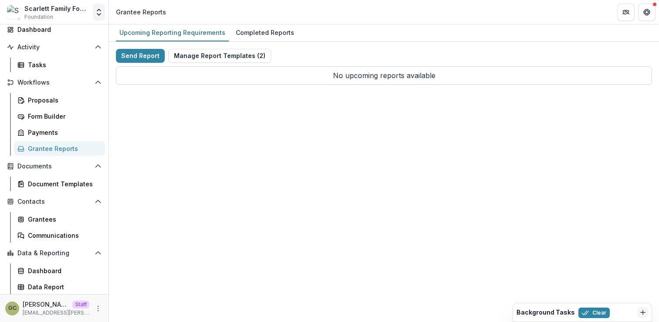
click at [100, 6] on button "Open entity switcher" at bounding box center [99, 11] width 12 height 17
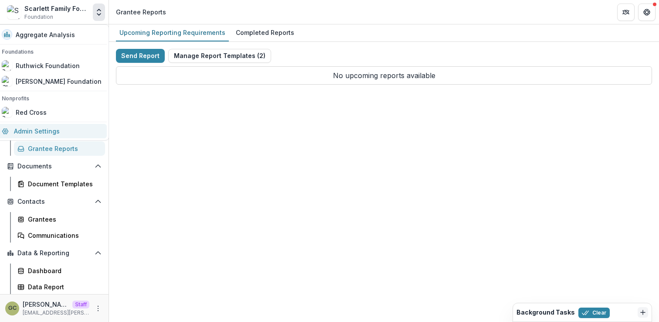
click at [94, 133] on link "Admin Settings" at bounding box center [52, 131] width 110 height 14
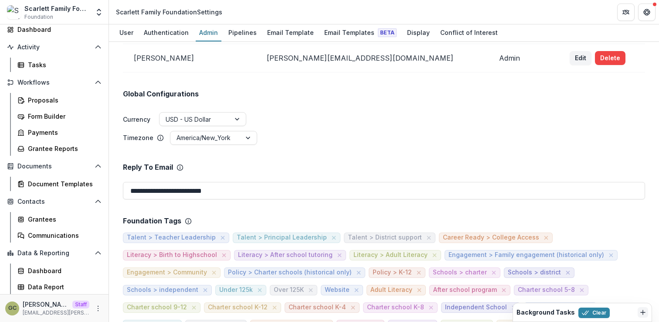
scroll to position [201, 0]
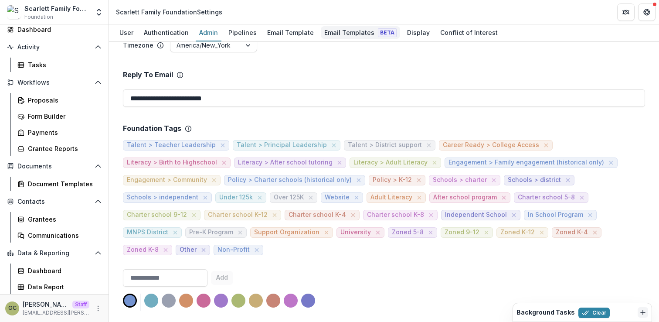
click at [331, 34] on div "Email Templates Beta" at bounding box center [360, 32] width 79 height 13
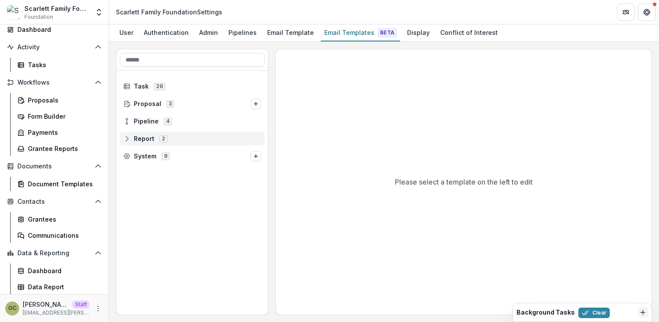
click at [127, 139] on icon at bounding box center [126, 138] width 7 height 7
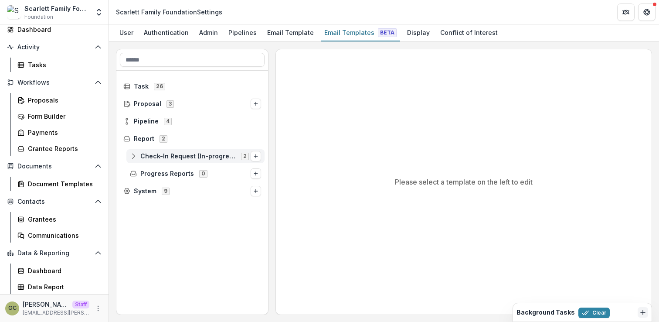
click at [133, 156] on icon at bounding box center [134, 157] width 6 height 2
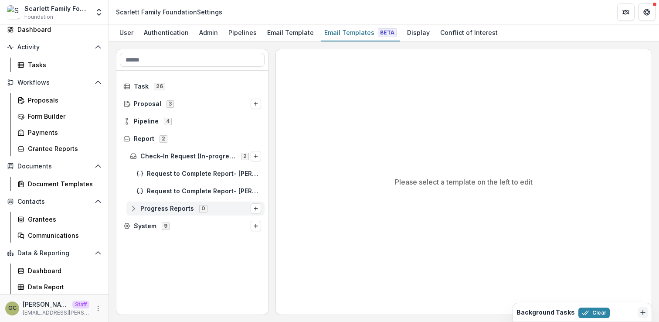
click at [136, 209] on icon at bounding box center [134, 210] width 6 height 2
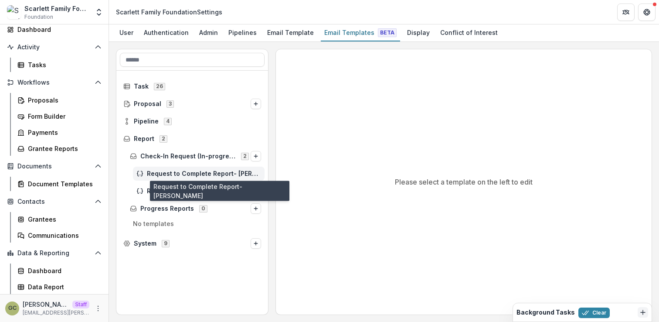
click at [183, 171] on span "Request to Complete Report- Katie" at bounding box center [204, 173] width 114 height 7
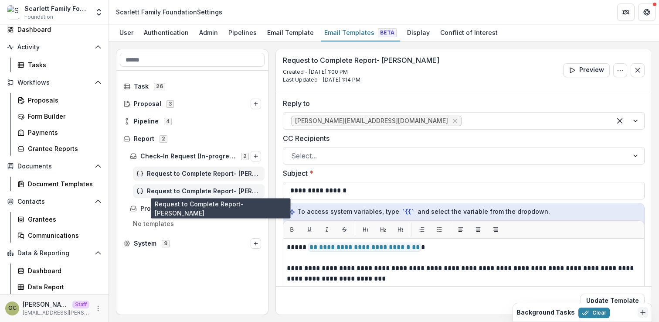
click at [199, 192] on span "Request to Complete Report- Tom" at bounding box center [204, 190] width 114 height 7
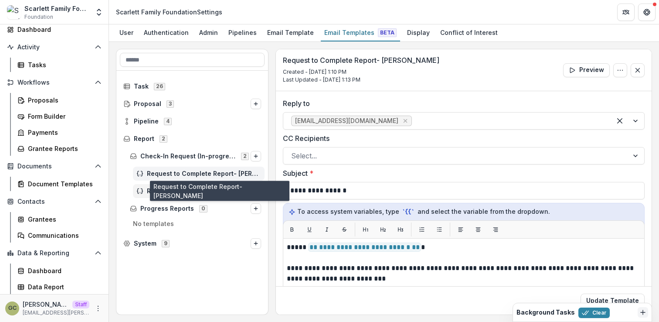
click at [234, 173] on span "Request to Complete Report- Katie" at bounding box center [204, 173] width 114 height 7
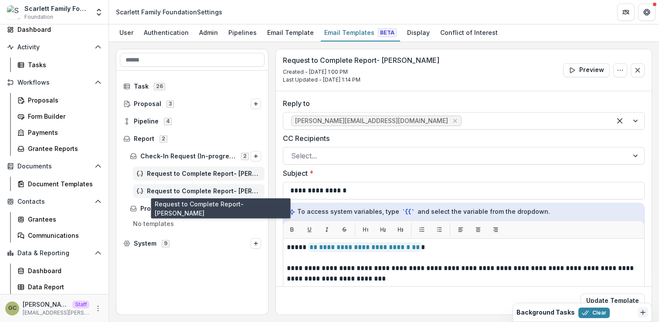
click at [240, 187] on span "Request to Complete Report- Tom" at bounding box center [204, 190] width 114 height 7
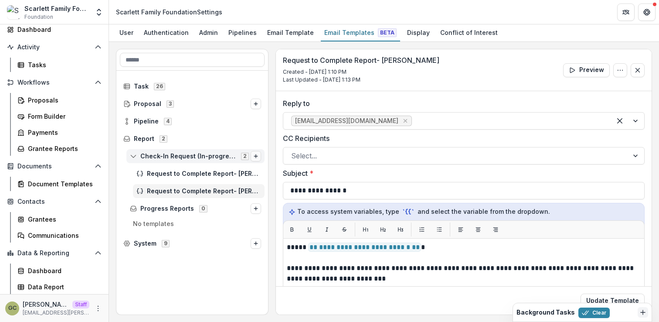
click at [256, 154] on line "Options" at bounding box center [256, 155] width 0 height 3
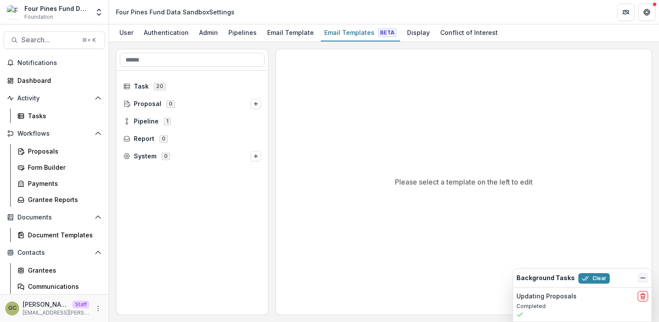
click at [637, 276] on button "Dismiss" at bounding box center [642, 277] width 10 height 10
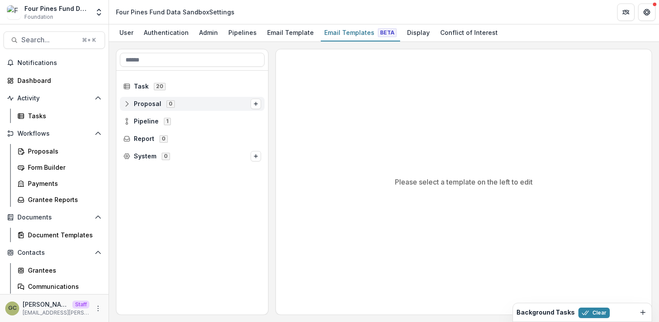
click at [130, 102] on span "Proposal 0" at bounding box center [186, 103] width 127 height 7
click at [129, 124] on icon at bounding box center [126, 121] width 7 height 7
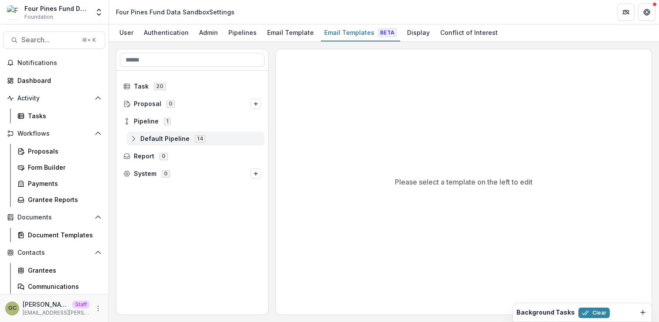
click at [135, 138] on icon at bounding box center [133, 138] width 7 height 7
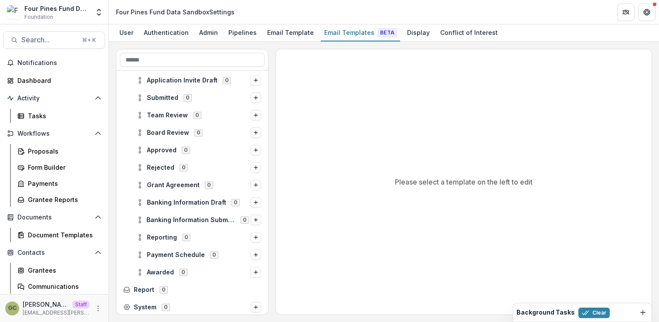
scroll to position [112, 0]
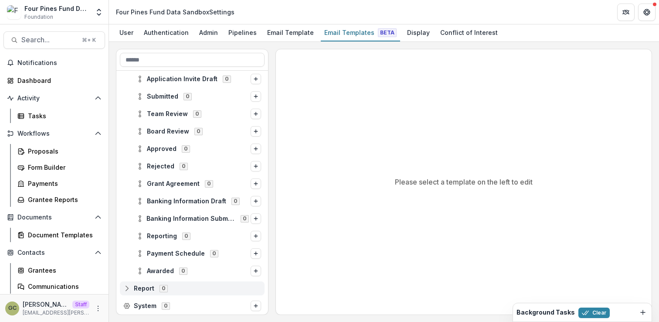
click at [128, 289] on icon at bounding box center [126, 287] width 7 height 7
click at [125, 290] on icon at bounding box center [127, 289] width 6 height 2
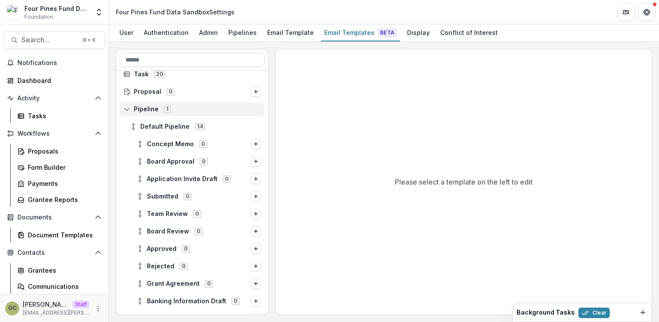
scroll to position [0, 0]
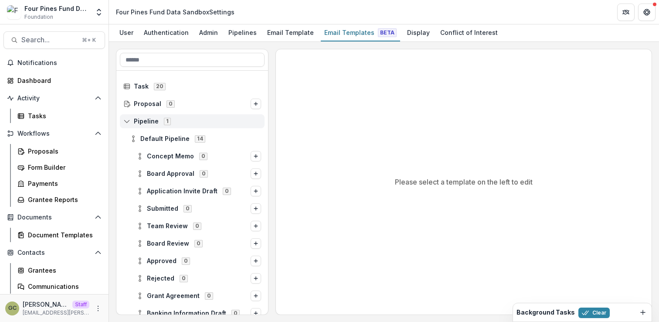
click at [126, 119] on circle at bounding box center [127, 119] width 2 height 2
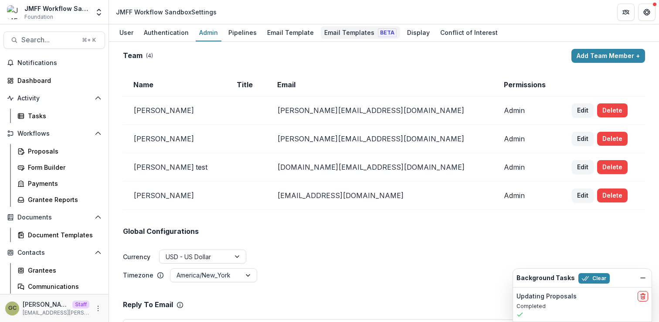
click at [352, 34] on div "Email Templates Beta" at bounding box center [360, 32] width 79 height 13
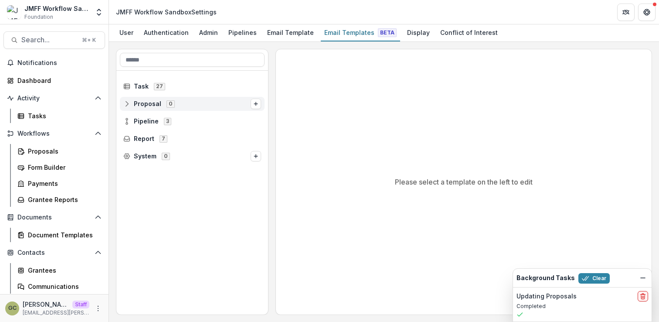
click at [128, 106] on icon at bounding box center [129, 106] width 3 height 3
click at [128, 108] on div "Proposal 0" at bounding box center [192, 104] width 145 height 14
click at [128, 119] on icon at bounding box center [126, 121] width 7 height 7
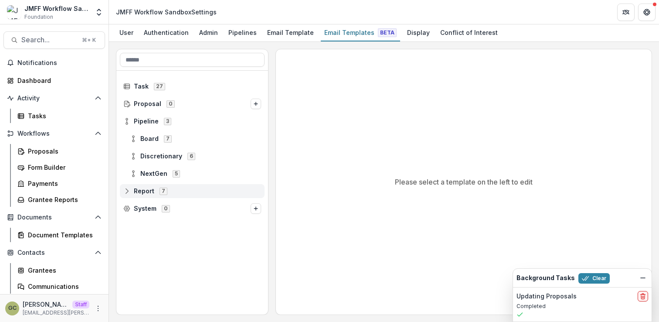
click at [126, 194] on span "Report 7" at bounding box center [192, 190] width 138 height 7
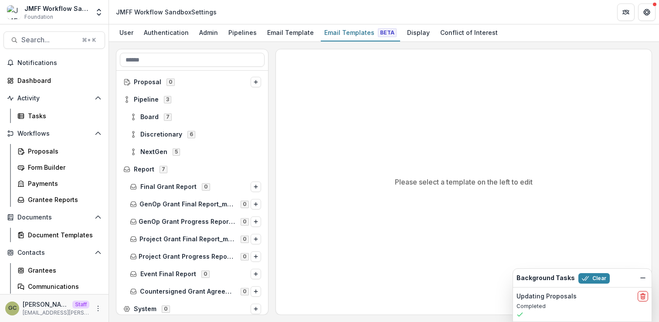
scroll to position [25, 0]
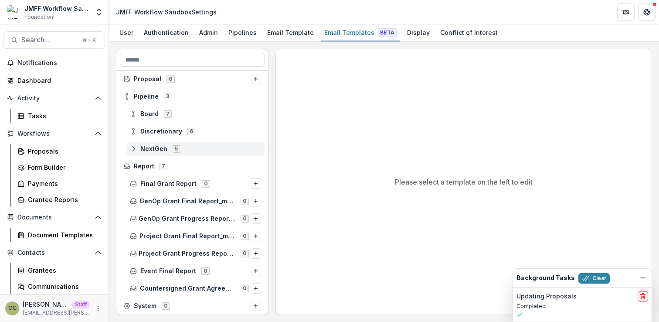
click at [135, 146] on icon at bounding box center [133, 148] width 7 height 7
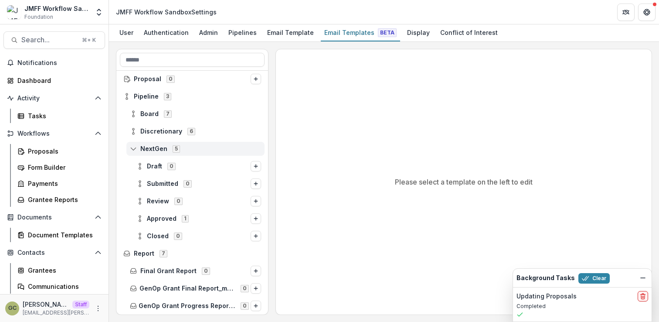
click at [134, 147] on icon at bounding box center [133, 148] width 7 height 7
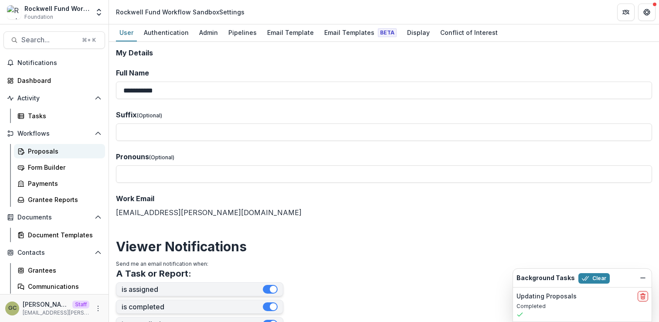
click at [49, 152] on div "Proposals" at bounding box center [63, 150] width 70 height 9
